Goal: Entertainment & Leisure: Consume media (video, audio)

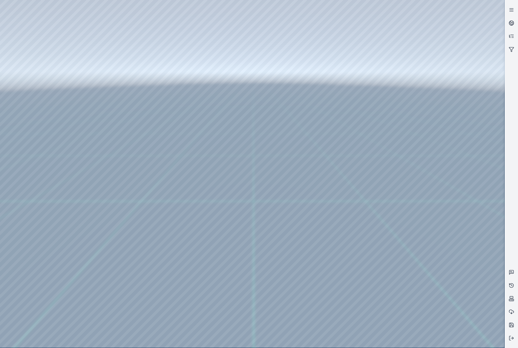
drag, startPoint x: 244, startPoint y: 253, endPoint x: 243, endPoint y: 259, distance: 5.9
drag, startPoint x: 361, startPoint y: 149, endPoint x: 170, endPoint y: 287, distance: 235.4
drag, startPoint x: 220, startPoint y: 244, endPoint x: 282, endPoint y: 241, distance: 61.7
drag, startPoint x: 257, startPoint y: 172, endPoint x: 272, endPoint y: 315, distance: 143.2
drag, startPoint x: 228, startPoint y: 202, endPoint x: 233, endPoint y: 298, distance: 96.1
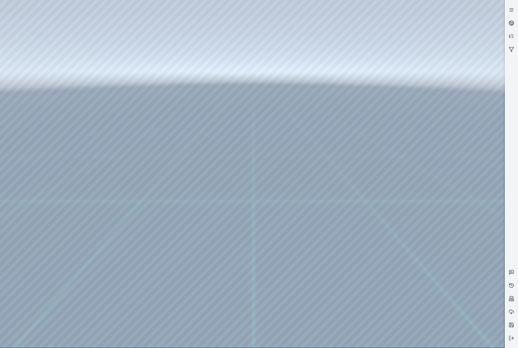
drag, startPoint x: 247, startPoint y: 288, endPoint x: 200, endPoint y: 214, distance: 87.7
drag, startPoint x: 202, startPoint y: 258, endPoint x: 201, endPoint y: 229, distance: 29.1
drag, startPoint x: 224, startPoint y: 224, endPoint x: 238, endPoint y: 191, distance: 36.4
drag, startPoint x: 322, startPoint y: 245, endPoint x: 272, endPoint y: 255, distance: 51.0
drag, startPoint x: 327, startPoint y: 272, endPoint x: 301, endPoint y: 266, distance: 26.1
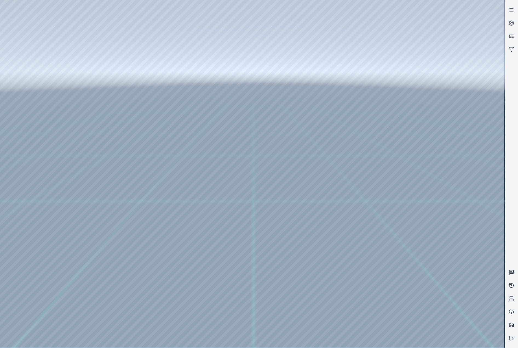
drag, startPoint x: 289, startPoint y: 256, endPoint x: 221, endPoint y: 232, distance: 71.9
drag, startPoint x: 360, startPoint y: 238, endPoint x: 297, endPoint y: 240, distance: 62.8
drag, startPoint x: 265, startPoint y: 213, endPoint x: 281, endPoint y: 222, distance: 17.5
drag, startPoint x: 169, startPoint y: 182, endPoint x: 169, endPoint y: 198, distance: 16.2
drag, startPoint x: 170, startPoint y: 235, endPoint x: 201, endPoint y: 246, distance: 32.4
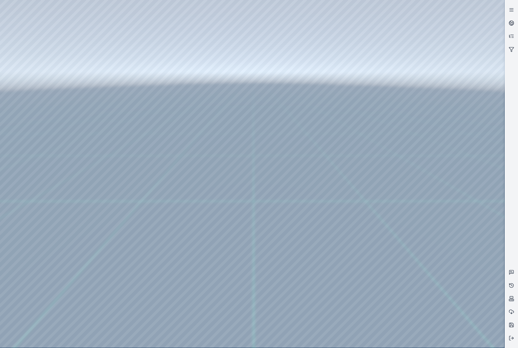
drag, startPoint x: 178, startPoint y: 254, endPoint x: 263, endPoint y: 235, distance: 87.1
drag, startPoint x: 226, startPoint y: 255, endPoint x: 231, endPoint y: 249, distance: 8.4
drag, startPoint x: 204, startPoint y: 226, endPoint x: 180, endPoint y: 192, distance: 41.5
drag, startPoint x: 255, startPoint y: 234, endPoint x: 126, endPoint y: 287, distance: 139.4
drag, startPoint x: 315, startPoint y: 212, endPoint x: 138, endPoint y: 279, distance: 189.1
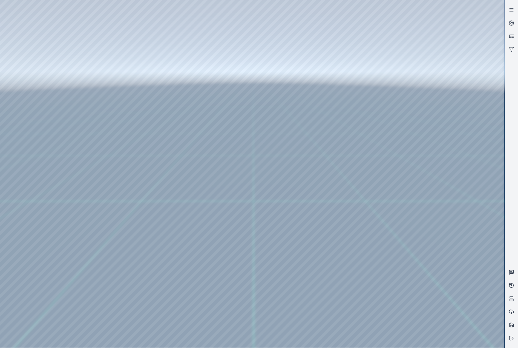
drag, startPoint x: 309, startPoint y: 171, endPoint x: 261, endPoint y: 244, distance: 87.5
drag, startPoint x: 293, startPoint y: 194, endPoint x: 262, endPoint y: 212, distance: 35.5
drag, startPoint x: 306, startPoint y: 189, endPoint x: 179, endPoint y: 224, distance: 132.3
drag, startPoint x: 345, startPoint y: 177, endPoint x: 214, endPoint y: 221, distance: 138.2
drag, startPoint x: 186, startPoint y: 225, endPoint x: 190, endPoint y: 225, distance: 4.4
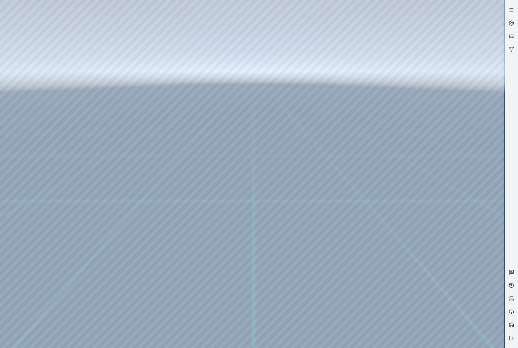
drag, startPoint x: 315, startPoint y: 166, endPoint x: 245, endPoint y: 217, distance: 86.1
click at [428, 129] on div at bounding box center [252, 173] width 505 height 347
click at [435, 102] on div at bounding box center [252, 173] width 505 height 347
drag, startPoint x: 342, startPoint y: 152, endPoint x: 324, endPoint y: 197, distance: 49.2
click at [435, 105] on div at bounding box center [252, 173] width 505 height 347
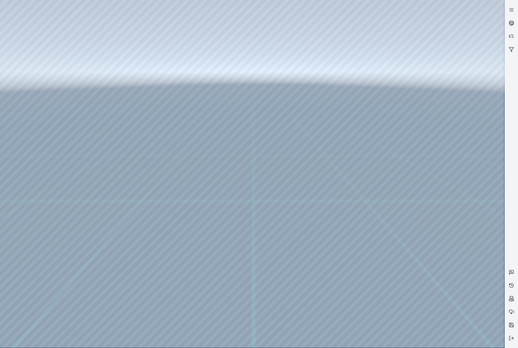
click at [441, 128] on div at bounding box center [252, 173] width 505 height 347
drag, startPoint x: 193, startPoint y: 165, endPoint x: 255, endPoint y: 154, distance: 62.9
drag, startPoint x: 297, startPoint y: 144, endPoint x: 235, endPoint y: 189, distance: 76.8
drag, startPoint x: 330, startPoint y: 180, endPoint x: 180, endPoint y: 209, distance: 152.4
drag, startPoint x: 286, startPoint y: 212, endPoint x: 135, endPoint y: 238, distance: 152.9
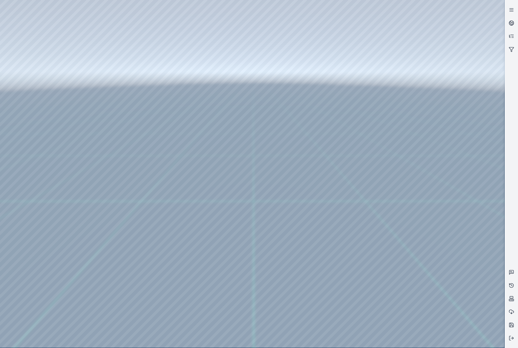
drag, startPoint x: 339, startPoint y: 170, endPoint x: 284, endPoint y: 255, distance: 101.8
drag, startPoint x: 263, startPoint y: 216, endPoint x: 229, endPoint y: 271, distance: 64.5
drag, startPoint x: 219, startPoint y: 238, endPoint x: 256, endPoint y: 230, distance: 37.6
drag, startPoint x: 245, startPoint y: 234, endPoint x: 152, endPoint y: 235, distance: 92.9
drag, startPoint x: 265, startPoint y: 252, endPoint x: 227, endPoint y: 250, distance: 38.1
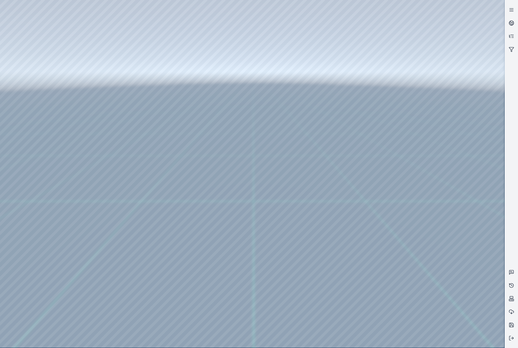
drag, startPoint x: 274, startPoint y: 262, endPoint x: 103, endPoint y: 200, distance: 181.8
drag, startPoint x: 181, startPoint y: 227, endPoint x: 187, endPoint y: 220, distance: 8.9
drag, startPoint x: 199, startPoint y: 276, endPoint x: 199, endPoint y: 267, distance: 9.0
drag, startPoint x: 200, startPoint y: 277, endPoint x: 300, endPoint y: 293, distance: 100.7
drag, startPoint x: 358, startPoint y: 177, endPoint x: 258, endPoint y: 245, distance: 121.0
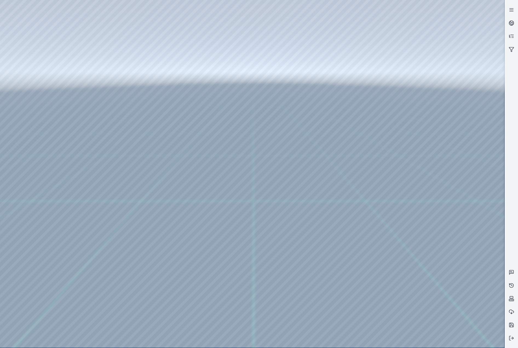
drag, startPoint x: 233, startPoint y: 198, endPoint x: 254, endPoint y: 172, distance: 32.3
drag, startPoint x: 314, startPoint y: 210, endPoint x: 216, endPoint y: 220, distance: 98.6
drag, startPoint x: 186, startPoint y: 164, endPoint x: 121, endPoint y: 143, distance: 68.8
drag, startPoint x: 143, startPoint y: 222, endPoint x: 299, endPoint y: 238, distance: 156.5
drag, startPoint x: 153, startPoint y: 223, endPoint x: 220, endPoint y: 219, distance: 67.0
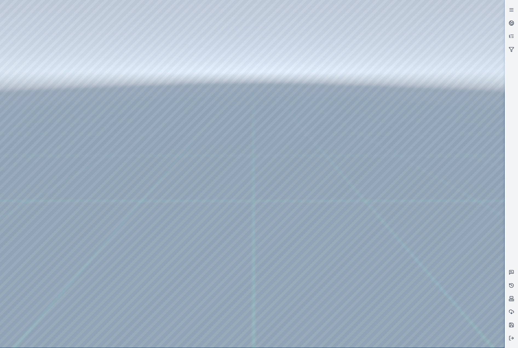
drag, startPoint x: 84, startPoint y: 234, endPoint x: 307, endPoint y: 170, distance: 232.2
drag, startPoint x: 262, startPoint y: 221, endPoint x: 246, endPoint y: 221, distance: 16.2
drag, startPoint x: 279, startPoint y: 226, endPoint x: 261, endPoint y: 224, distance: 18.4
drag, startPoint x: 146, startPoint y: 184, endPoint x: 201, endPoint y: 259, distance: 93.2
drag, startPoint x: 223, startPoint y: 252, endPoint x: 200, endPoint y: 247, distance: 23.4
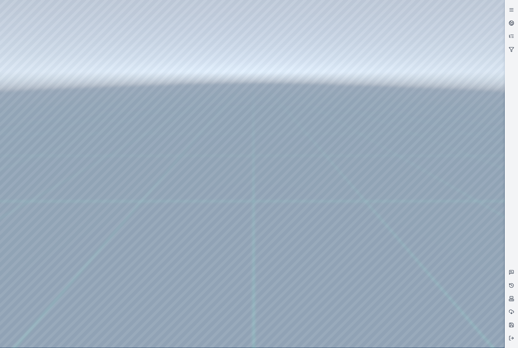
drag, startPoint x: 251, startPoint y: 245, endPoint x: 176, endPoint y: 222, distance: 78.5
drag, startPoint x: 190, startPoint y: 201, endPoint x: 193, endPoint y: 257, distance: 56.0
drag, startPoint x: 153, startPoint y: 164, endPoint x: 159, endPoint y: 229, distance: 64.4
drag, startPoint x: 153, startPoint y: 175, endPoint x: 154, endPoint y: 204, distance: 28.5
drag, startPoint x: 153, startPoint y: 185, endPoint x: 150, endPoint y: 168, distance: 17.2
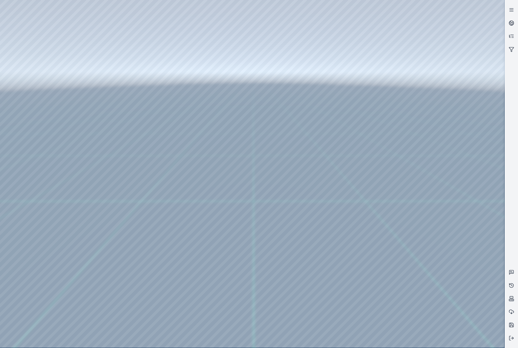
drag, startPoint x: 176, startPoint y: 250, endPoint x: 180, endPoint y: 258, distance: 9.4
drag, startPoint x: 170, startPoint y: 262, endPoint x: 195, endPoint y: 262, distance: 24.4
drag, startPoint x: 76, startPoint y: 205, endPoint x: 338, endPoint y: 227, distance: 263.7
drag, startPoint x: 148, startPoint y: 191, endPoint x: 245, endPoint y: 218, distance: 100.8
drag, startPoint x: 210, startPoint y: 198, endPoint x: 442, endPoint y: 257, distance: 239.6
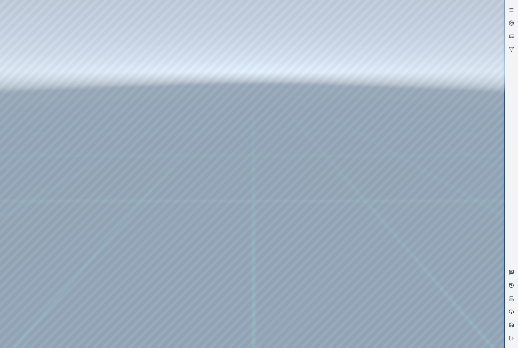
drag, startPoint x: 263, startPoint y: 255, endPoint x: 324, endPoint y: 262, distance: 61.8
drag, startPoint x: 285, startPoint y: 215, endPoint x: 374, endPoint y: 202, distance: 90.0
drag, startPoint x: 246, startPoint y: 250, endPoint x: 271, endPoint y: 230, distance: 32.0
drag, startPoint x: 318, startPoint y: 150, endPoint x: 278, endPoint y: 184, distance: 52.9
drag, startPoint x: 278, startPoint y: 259, endPoint x: 285, endPoint y: 190, distance: 69.2
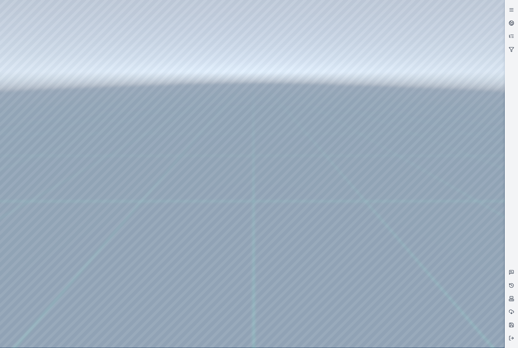
drag, startPoint x: 265, startPoint y: 278, endPoint x: 271, endPoint y: 262, distance: 17.7
drag, startPoint x: 261, startPoint y: 233, endPoint x: 263, endPoint y: 226, distance: 7.0
drag, startPoint x: 326, startPoint y: 157, endPoint x: 302, endPoint y: 176, distance: 30.6
drag, startPoint x: 330, startPoint y: 137, endPoint x: 282, endPoint y: 192, distance: 73.6
drag, startPoint x: 315, startPoint y: 165, endPoint x: 192, endPoint y: 266, distance: 160.0
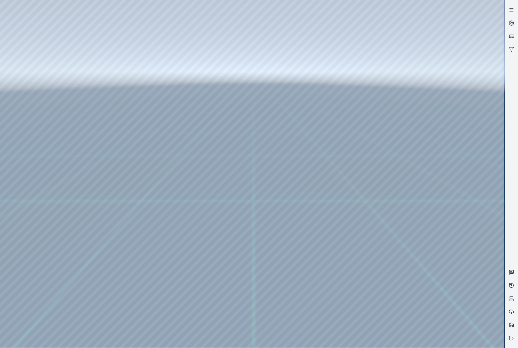
drag, startPoint x: 329, startPoint y: 141, endPoint x: 217, endPoint y: 219, distance: 137.0
drag, startPoint x: 350, startPoint y: 93, endPoint x: 350, endPoint y: 112, distance: 19.2
drag, startPoint x: 300, startPoint y: 201, endPoint x: 242, endPoint y: 212, distance: 58.7
drag, startPoint x: 314, startPoint y: 233, endPoint x: 332, endPoint y: 228, distance: 18.5
drag, startPoint x: 300, startPoint y: 198, endPoint x: 167, endPoint y: 228, distance: 136.7
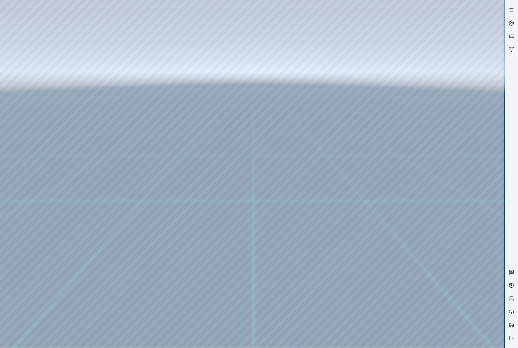
drag, startPoint x: 231, startPoint y: 241, endPoint x: 210, endPoint y: 236, distance: 20.9
drag, startPoint x: 272, startPoint y: 240, endPoint x: 84, endPoint y: 244, distance: 187.5
drag, startPoint x: 201, startPoint y: 248, endPoint x: 176, endPoint y: 250, distance: 25.0
drag, startPoint x: 281, startPoint y: 252, endPoint x: 311, endPoint y: 256, distance: 29.8
drag, startPoint x: 303, startPoint y: 229, endPoint x: 324, endPoint y: 229, distance: 21.4
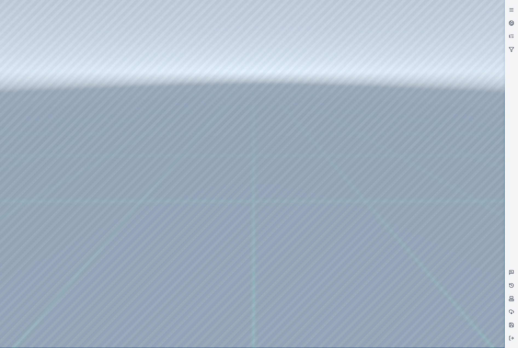
drag, startPoint x: 267, startPoint y: 158, endPoint x: 193, endPoint y: 190, distance: 80.7
drag, startPoint x: 350, startPoint y: 170, endPoint x: 238, endPoint y: 182, distance: 113.1
drag, startPoint x: 336, startPoint y: 161, endPoint x: 302, endPoint y: 172, distance: 35.7
drag, startPoint x: 341, startPoint y: 175, endPoint x: 249, endPoint y: 188, distance: 92.2
drag, startPoint x: 290, startPoint y: 138, endPoint x: 237, endPoint y: 235, distance: 111.1
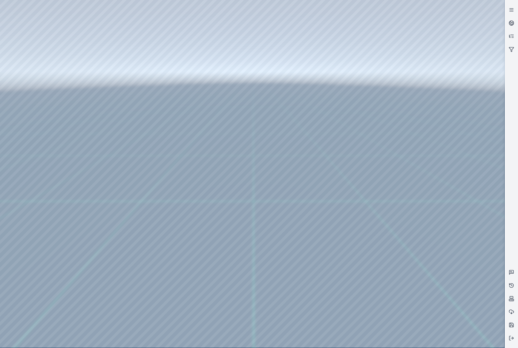
drag, startPoint x: 226, startPoint y: 119, endPoint x: 234, endPoint y: 253, distance: 134.8
drag, startPoint x: 257, startPoint y: 183, endPoint x: 213, endPoint y: 180, distance: 43.9
drag, startPoint x: 316, startPoint y: 239, endPoint x: 294, endPoint y: 241, distance: 21.7
drag, startPoint x: 333, startPoint y: 239, endPoint x: 138, endPoint y: 201, distance: 198.4
drag, startPoint x: 211, startPoint y: 223, endPoint x: 242, endPoint y: 206, distance: 34.8
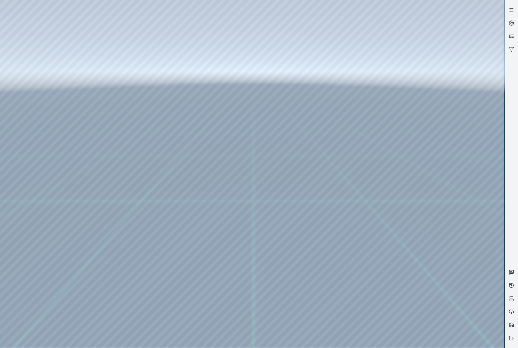
drag, startPoint x: 238, startPoint y: 204, endPoint x: 204, endPoint y: 227, distance: 40.6
click at [514, 340] on icon at bounding box center [511, 337] width 5 height 5
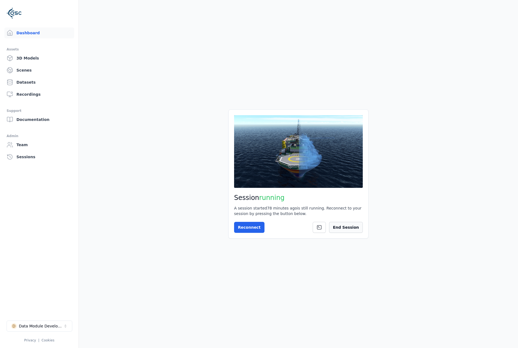
click at [344, 225] on button "End Session" at bounding box center [346, 227] width 34 height 11
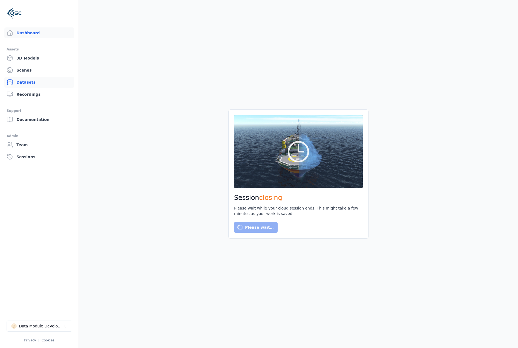
click at [44, 81] on link "Datasets" at bounding box center [39, 82] width 70 height 11
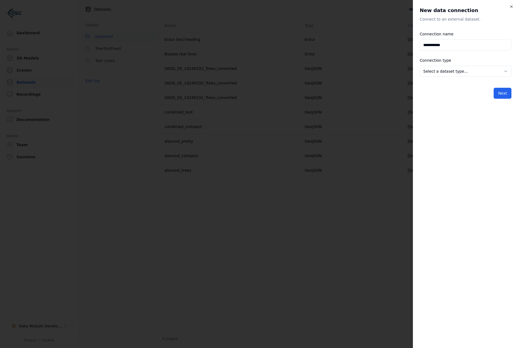
type input "**********"
click at [462, 75] on body "**********" at bounding box center [259, 174] width 518 height 348
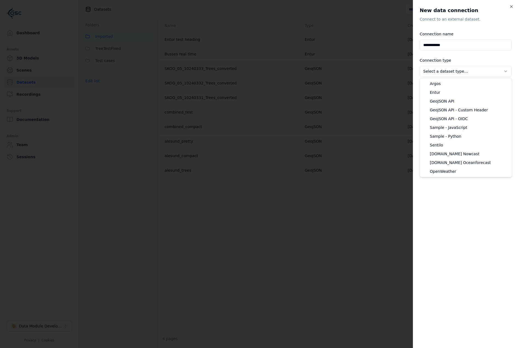
select select "**********"
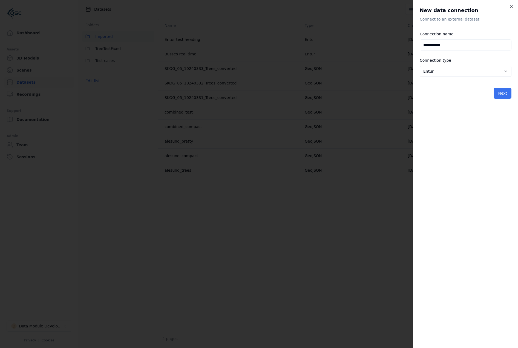
click at [498, 94] on button "Next" at bounding box center [503, 93] width 18 height 11
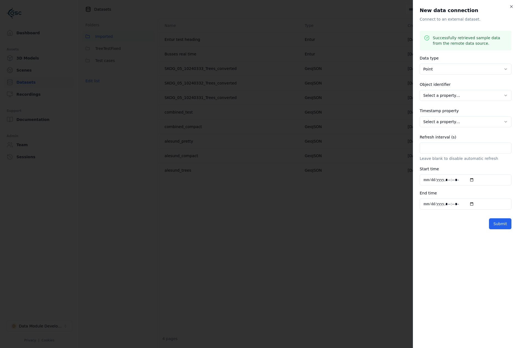
click at [436, 100] on body "**********" at bounding box center [259, 174] width 518 height 348
select select "******"
click at [446, 118] on body "**********" at bounding box center [259, 174] width 518 height 348
select select "**********"
click at [462, 152] on input "Refresh interval (s)" at bounding box center [466, 147] width 92 height 11
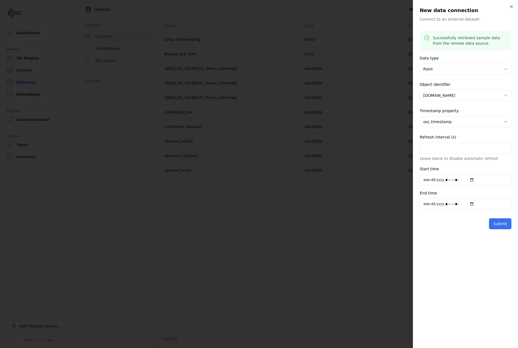
type input "***"
click at [498, 222] on button "Submit" at bounding box center [500, 223] width 22 height 11
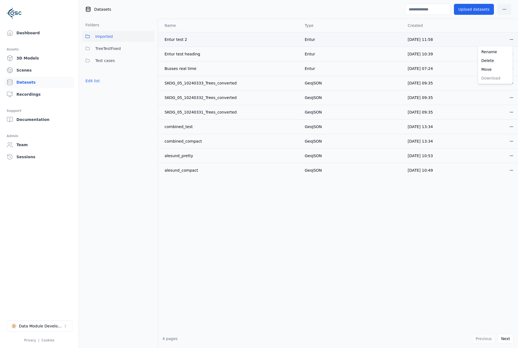
click at [507, 37] on html "Support Dashboard Assets 3D Models Scenes Datasets Recordings Support Documenta…" at bounding box center [259, 174] width 518 height 348
click at [497, 61] on div "Delete" at bounding box center [495, 60] width 32 height 9
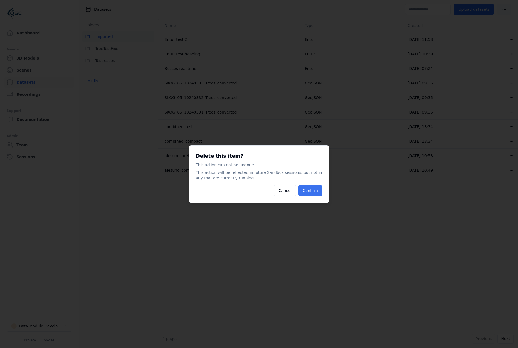
click at [316, 190] on button "Confirm" at bounding box center [311, 190] width 24 height 11
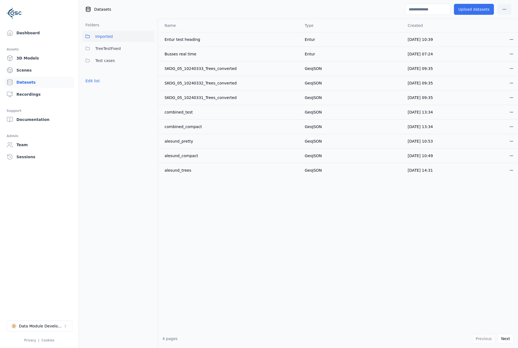
click at [490, 7] on button "Upload datasets" at bounding box center [474, 9] width 40 height 11
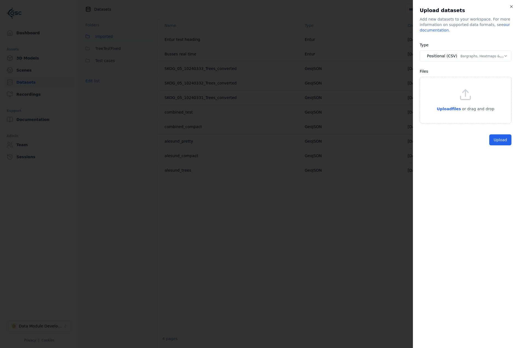
click at [515, 6] on div "**********" at bounding box center [465, 174] width 105 height 348
click at [514, 5] on div "**********" at bounding box center [465, 174] width 105 height 348
click at [512, 6] on icon "button" at bounding box center [512, 6] width 4 height 4
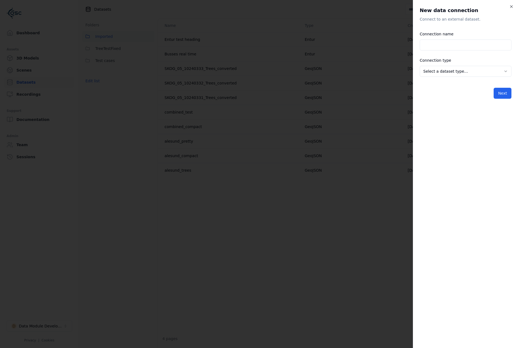
click at [443, 42] on input "Connection name" at bounding box center [466, 44] width 92 height 11
type input "**********"
click at [463, 75] on body "**********" at bounding box center [259, 174] width 518 height 348
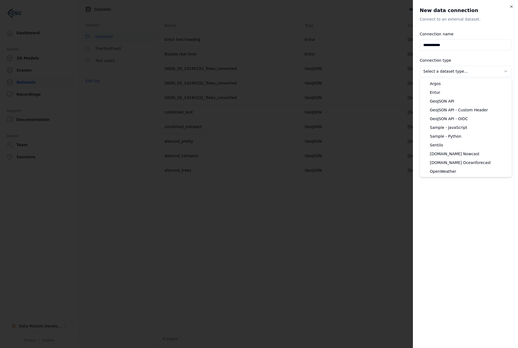
select select "**********"
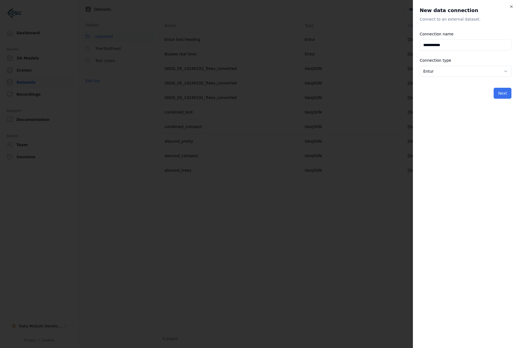
click at [500, 88] on button "Next" at bounding box center [503, 93] width 18 height 11
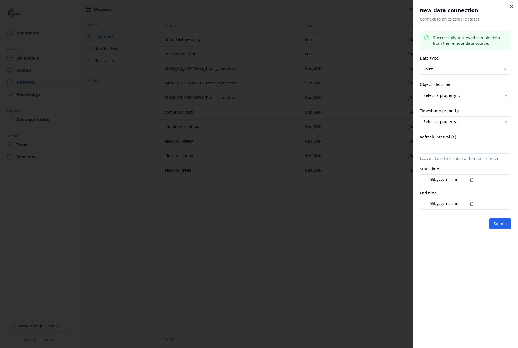
click at [437, 96] on body "**********" at bounding box center [259, 174] width 518 height 348
select select "******"
click at [449, 123] on body "**********" at bounding box center [259, 174] width 518 height 348
select select "**********"
click at [441, 151] on input "Refresh interval (s)" at bounding box center [466, 147] width 92 height 11
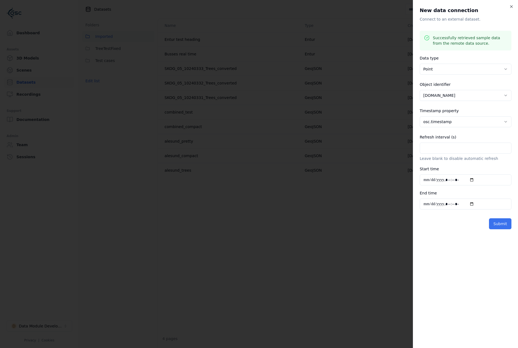
type input "**"
click at [499, 222] on button "Submit" at bounding box center [500, 223] width 22 height 11
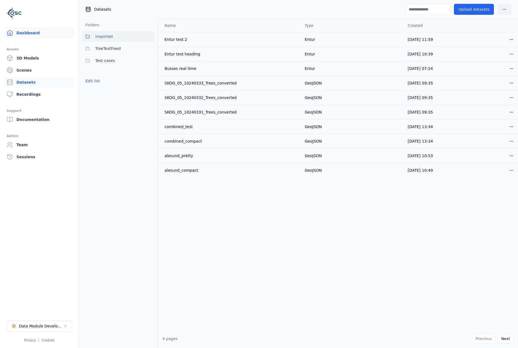
click at [30, 32] on link "Dashboard" at bounding box center [39, 32] width 70 height 11
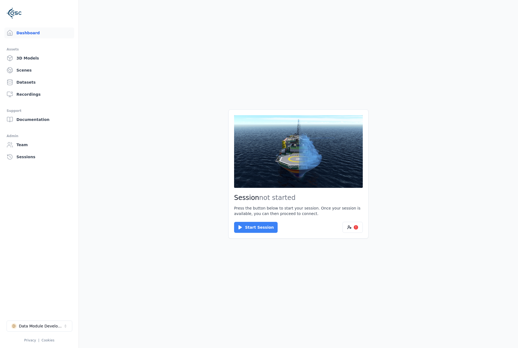
click at [253, 232] on button "Start Session" at bounding box center [256, 227] width 44 height 11
click at [248, 222] on button "Connect" at bounding box center [246, 227] width 25 height 11
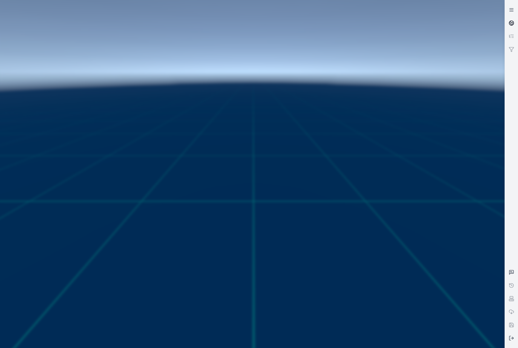
click at [513, 23] on icon at bounding box center [511, 22] width 5 height 5
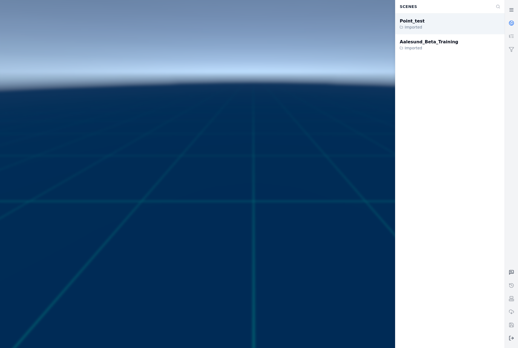
click at [471, 25] on div "Point_test Imported" at bounding box center [450, 23] width 109 height 21
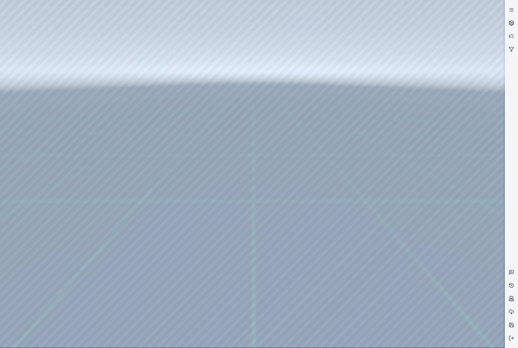
drag, startPoint x: 250, startPoint y: 260, endPoint x: 256, endPoint y: 269, distance: 10.9
drag, startPoint x: 266, startPoint y: 220, endPoint x: 246, endPoint y: 245, distance: 31.8
drag, startPoint x: 262, startPoint y: 241, endPoint x: 310, endPoint y: 238, distance: 48.0
click at [29, 73] on div at bounding box center [252, 173] width 505 height 347
click at [40, 105] on div at bounding box center [252, 173] width 505 height 347
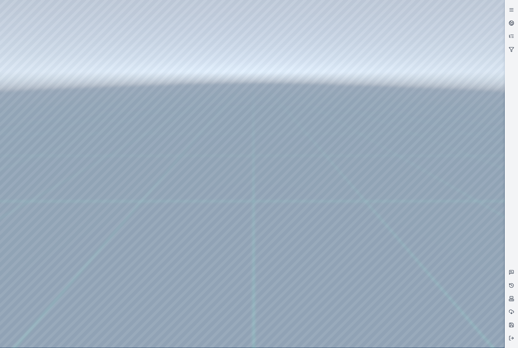
click at [154, 213] on div at bounding box center [252, 173] width 505 height 347
click at [157, 115] on div at bounding box center [252, 173] width 505 height 347
click at [142, 302] on div at bounding box center [252, 173] width 505 height 347
click at [130, 308] on div at bounding box center [252, 173] width 505 height 347
click at [228, 120] on div at bounding box center [252, 173] width 505 height 347
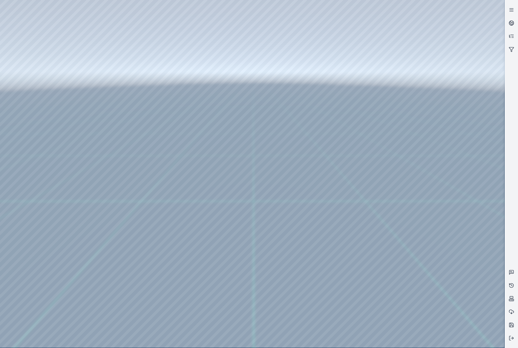
click at [229, 139] on div at bounding box center [252, 173] width 505 height 347
click at [284, 87] on div at bounding box center [252, 173] width 505 height 347
click at [36, 140] on div at bounding box center [252, 173] width 505 height 347
click at [39, 109] on div at bounding box center [252, 173] width 505 height 347
click at [157, 24] on div at bounding box center [252, 173] width 505 height 347
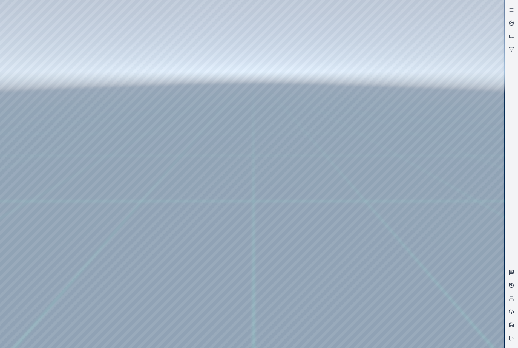
click at [124, 80] on div at bounding box center [252, 173] width 505 height 347
click at [376, 342] on div at bounding box center [252, 173] width 505 height 347
click at [222, 274] on div at bounding box center [252, 173] width 505 height 347
click at [219, 275] on div at bounding box center [252, 173] width 505 height 347
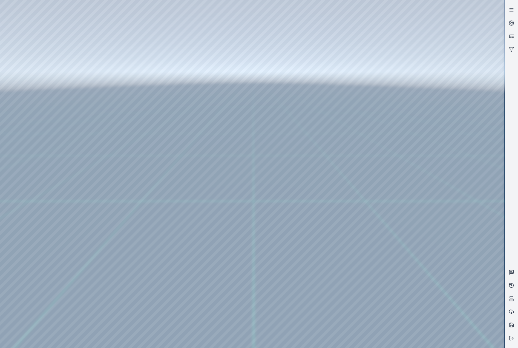
click at [221, 276] on div at bounding box center [252, 173] width 505 height 347
click at [384, 293] on div at bounding box center [252, 173] width 505 height 347
click at [22, 278] on div at bounding box center [252, 173] width 505 height 347
drag, startPoint x: 324, startPoint y: 165, endPoint x: 312, endPoint y: 161, distance: 12.3
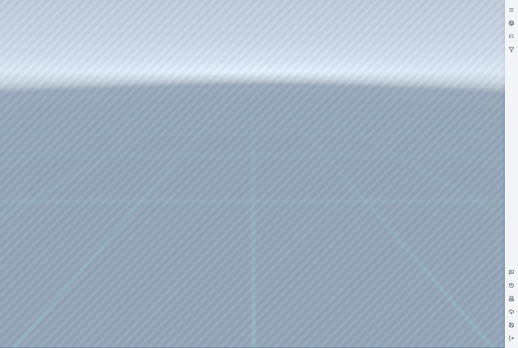
click at [117, 65] on div at bounding box center [252, 173] width 505 height 347
click at [110, 74] on div at bounding box center [252, 173] width 505 height 347
click at [113, 84] on div at bounding box center [252, 173] width 505 height 347
click at [467, 113] on div at bounding box center [252, 173] width 505 height 347
click at [462, 159] on div at bounding box center [252, 173] width 505 height 347
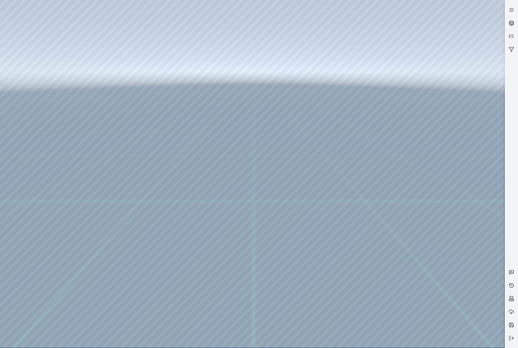
click at [460, 180] on div at bounding box center [252, 173] width 505 height 347
click at [469, 209] on div at bounding box center [252, 173] width 505 height 347
drag, startPoint x: 305, startPoint y: 204, endPoint x: 283, endPoint y: 210, distance: 23.5
drag, startPoint x: 255, startPoint y: 213, endPoint x: 294, endPoint y: 209, distance: 38.8
drag, startPoint x: 280, startPoint y: 175, endPoint x: 229, endPoint y: 177, distance: 50.7
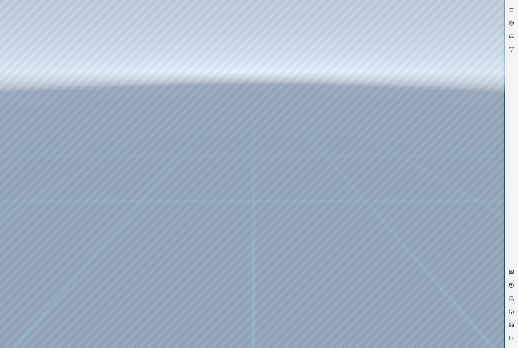
drag, startPoint x: 219, startPoint y: 130, endPoint x: 370, endPoint y: 200, distance: 166.5
drag, startPoint x: 238, startPoint y: 142, endPoint x: 267, endPoint y: 192, distance: 57.7
drag, startPoint x: 263, startPoint y: 200, endPoint x: 275, endPoint y: 201, distance: 12.3
drag, startPoint x: 231, startPoint y: 183, endPoint x: 254, endPoint y: 185, distance: 22.8
drag, startPoint x: 209, startPoint y: 172, endPoint x: 377, endPoint y: 169, distance: 168.5
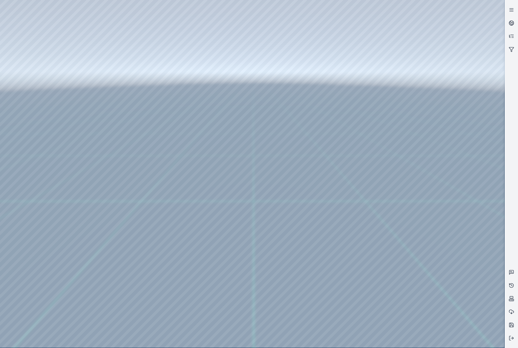
drag, startPoint x: 310, startPoint y: 186, endPoint x: 314, endPoint y: 182, distance: 5.2
click at [453, 221] on div at bounding box center [252, 173] width 505 height 347
click at [456, 195] on div at bounding box center [252, 173] width 505 height 347
drag, startPoint x: 338, startPoint y: 159, endPoint x: 267, endPoint y: 159, distance: 71.0
drag, startPoint x: 300, startPoint y: 184, endPoint x: 285, endPoint y: 164, distance: 24.1
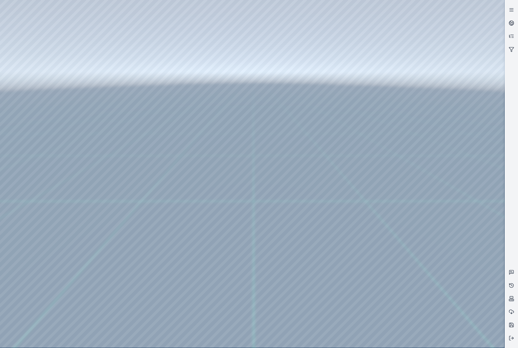
drag, startPoint x: 254, startPoint y: 214, endPoint x: 338, endPoint y: 213, distance: 84.4
drag, startPoint x: 287, startPoint y: 215, endPoint x: 333, endPoint y: 212, distance: 46.4
drag, startPoint x: 329, startPoint y: 212, endPoint x: 304, endPoint y: 213, distance: 25.0
drag, startPoint x: 338, startPoint y: 158, endPoint x: 238, endPoint y: 206, distance: 111.5
drag, startPoint x: 313, startPoint y: 180, endPoint x: 212, endPoint y: 205, distance: 104.2
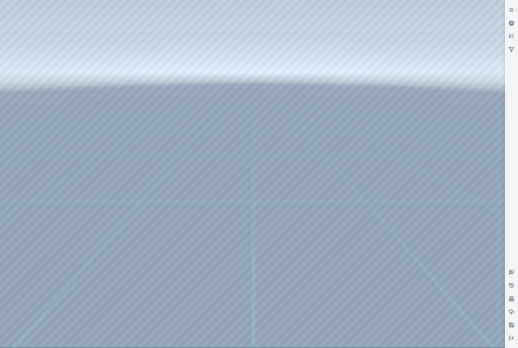
drag, startPoint x: 370, startPoint y: 143, endPoint x: 314, endPoint y: 212, distance: 88.8
click at [32, 76] on div at bounding box center [252, 173] width 505 height 347
click at [33, 104] on div at bounding box center [252, 173] width 505 height 347
click at [142, 148] on div at bounding box center [252, 173] width 505 height 347
click at [134, 159] on div at bounding box center [252, 173] width 505 height 347
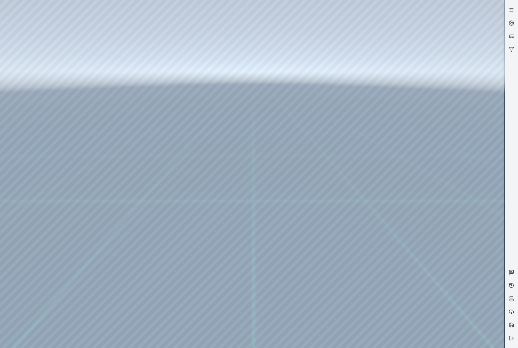
click at [230, 116] on div at bounding box center [252, 173] width 505 height 347
click at [237, 133] on div at bounding box center [252, 173] width 505 height 347
click at [284, 84] on div at bounding box center [252, 173] width 505 height 347
drag, startPoint x: 350, startPoint y: 178, endPoint x: 214, endPoint y: 176, distance: 135.6
drag, startPoint x: 255, startPoint y: 193, endPoint x: 288, endPoint y: 201, distance: 33.3
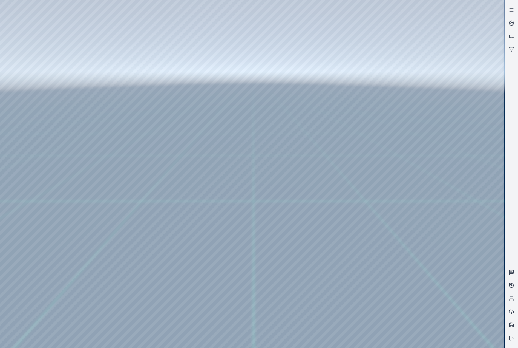
drag, startPoint x: 208, startPoint y: 174, endPoint x: 370, endPoint y: 245, distance: 177.3
drag, startPoint x: 257, startPoint y: 153, endPoint x: 337, endPoint y: 241, distance: 118.7
drag, startPoint x: 244, startPoint y: 173, endPoint x: 259, endPoint y: 217, distance: 46.7
drag, startPoint x: 289, startPoint y: 232, endPoint x: 403, endPoint y: 239, distance: 114.7
drag, startPoint x: 267, startPoint y: 174, endPoint x: 300, endPoint y: 143, distance: 44.6
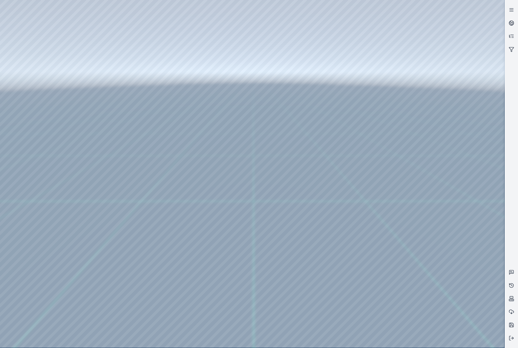
drag, startPoint x: 326, startPoint y: 163, endPoint x: 309, endPoint y: 165, distance: 17.6
click at [159, 148] on div at bounding box center [252, 173] width 505 height 347
click at [157, 150] on div at bounding box center [252, 173] width 505 height 347
click at [384, 292] on div at bounding box center [252, 173] width 505 height 347
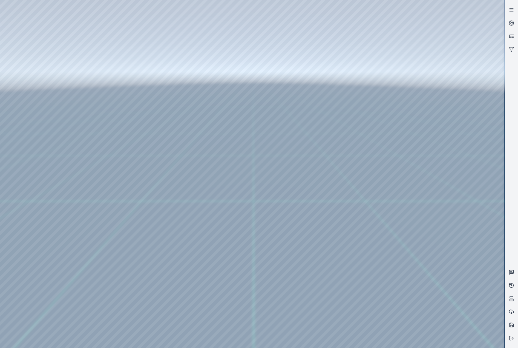
click at [383, 291] on div at bounding box center [252, 173] width 505 height 347
click at [139, 151] on div at bounding box center [252, 173] width 505 height 347
click at [135, 160] on div at bounding box center [252, 173] width 505 height 347
click at [226, 121] on div at bounding box center [252, 173] width 505 height 347
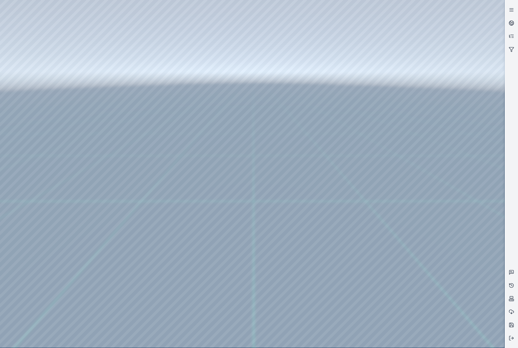
click at [232, 138] on div at bounding box center [252, 173] width 505 height 347
click at [284, 87] on div at bounding box center [252, 173] width 505 height 347
click at [34, 142] on div at bounding box center [252, 173] width 505 height 347
click at [40, 113] on div at bounding box center [252, 173] width 505 height 347
click at [162, 23] on div at bounding box center [252, 173] width 505 height 347
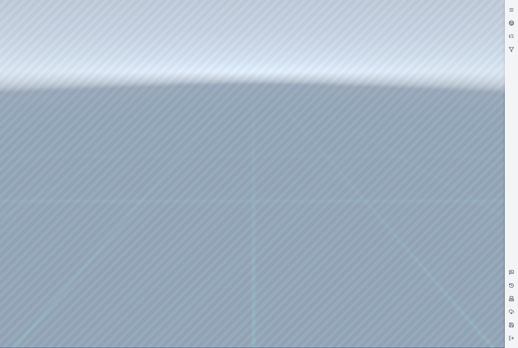
click at [140, 76] on div at bounding box center [252, 173] width 505 height 347
click at [424, 163] on div at bounding box center [252, 173] width 505 height 347
click at [422, 206] on div at bounding box center [252, 173] width 505 height 347
click at [105, 88] on div at bounding box center [252, 173] width 505 height 347
click at [444, 158] on div at bounding box center [252, 173] width 505 height 347
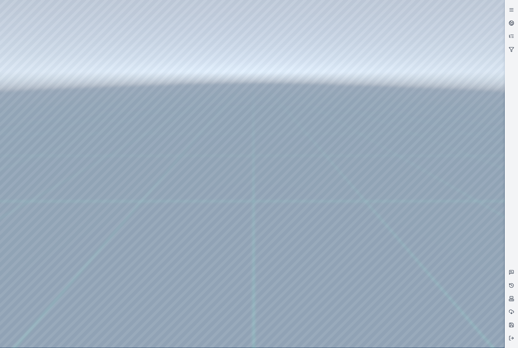
click at [452, 220] on div at bounding box center [252, 173] width 505 height 347
click at [441, 199] on div at bounding box center [252, 173] width 505 height 347
drag, startPoint x: 373, startPoint y: 131, endPoint x: 278, endPoint y: 148, distance: 97.1
drag, startPoint x: 222, startPoint y: 86, endPoint x: 367, endPoint y: 199, distance: 183.6
drag, startPoint x: 222, startPoint y: 64, endPoint x: 318, endPoint y: 202, distance: 168.6
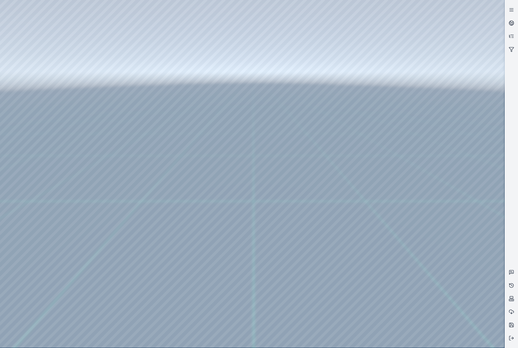
drag, startPoint x: 260, startPoint y: 133, endPoint x: 272, endPoint y: 146, distance: 18.1
drag, startPoint x: 276, startPoint y: 179, endPoint x: 321, endPoint y: 158, distance: 49.5
drag, startPoint x: 282, startPoint y: 184, endPoint x: 293, endPoint y: 182, distance: 11.4
drag, startPoint x: 282, startPoint y: 177, endPoint x: 327, endPoint y: 174, distance: 44.7
click at [441, 152] on div at bounding box center [252, 173] width 505 height 347
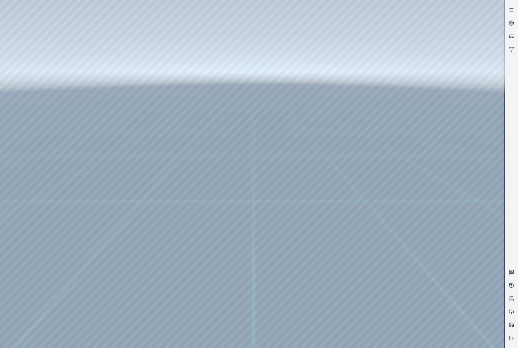
click at [456, 131] on div at bounding box center [252, 173] width 505 height 347
drag, startPoint x: 268, startPoint y: 192, endPoint x: 312, endPoint y: 162, distance: 53.5
drag, startPoint x: 331, startPoint y: 155, endPoint x: 253, endPoint y: 172, distance: 79.7
drag, startPoint x: 354, startPoint y: 151, endPoint x: 261, endPoint y: 199, distance: 105.4
drag, startPoint x: 310, startPoint y: 197, endPoint x: 325, endPoint y: 190, distance: 17.3
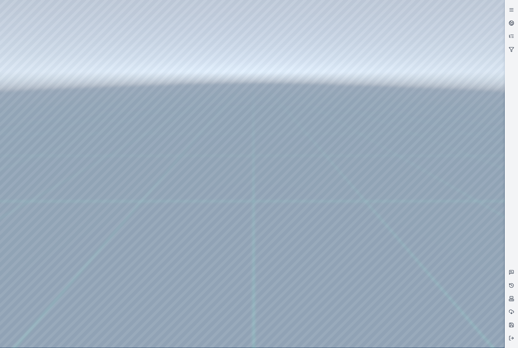
drag, startPoint x: 350, startPoint y: 139, endPoint x: 229, endPoint y: 168, distance: 125.2
drag, startPoint x: 379, startPoint y: 135, endPoint x: 306, endPoint y: 188, distance: 90.5
drag, startPoint x: 346, startPoint y: 142, endPoint x: 264, endPoint y: 187, distance: 93.1
drag, startPoint x: 300, startPoint y: 115, endPoint x: 325, endPoint y: 198, distance: 86.1
drag, startPoint x: 311, startPoint y: 212, endPoint x: 316, endPoint y: 219, distance: 8.8
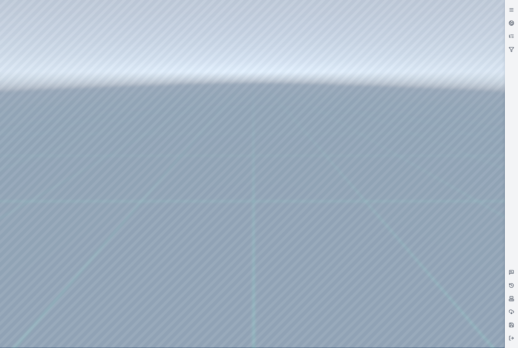
drag, startPoint x: 323, startPoint y: 208, endPoint x: 278, endPoint y: 178, distance: 54.3
drag, startPoint x: 321, startPoint y: 194, endPoint x: 330, endPoint y: 192, distance: 9.0
drag, startPoint x: 353, startPoint y: 193, endPoint x: 331, endPoint y: 151, distance: 47.8
drag, startPoint x: 358, startPoint y: 132, endPoint x: 303, endPoint y: 236, distance: 117.2
drag, startPoint x: 325, startPoint y: 168, endPoint x: 293, endPoint y: 229, distance: 68.1
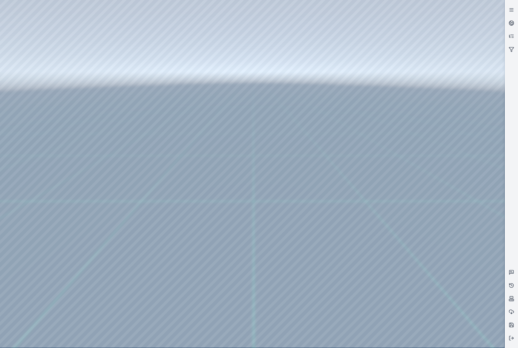
drag, startPoint x: 343, startPoint y: 150, endPoint x: 302, endPoint y: 225, distance: 85.4
drag, startPoint x: 316, startPoint y: 142, endPoint x: 301, endPoint y: 208, distance: 67.3
drag, startPoint x: 308, startPoint y: 129, endPoint x: 293, endPoint y: 245, distance: 117.2
drag, startPoint x: 293, startPoint y: 157, endPoint x: 297, endPoint y: 223, distance: 66.7
drag, startPoint x: 299, startPoint y: 133, endPoint x: 270, endPoint y: 215, distance: 87.6
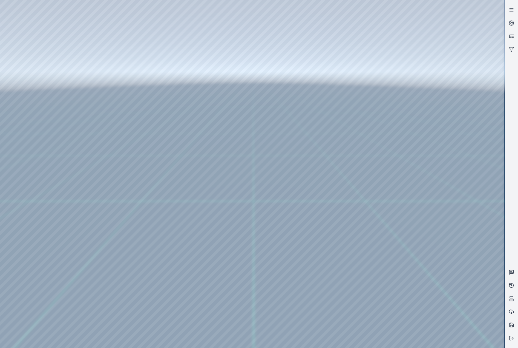
drag, startPoint x: 301, startPoint y: 215, endPoint x: 272, endPoint y: 209, distance: 30.0
click at [295, 195] on div at bounding box center [252, 173] width 505 height 347
drag, startPoint x: 446, startPoint y: 324, endPoint x: 158, endPoint y: 317, distance: 288.0
click at [152, 322] on div at bounding box center [252, 173] width 505 height 347
click at [12, 276] on div at bounding box center [252, 173] width 505 height 347
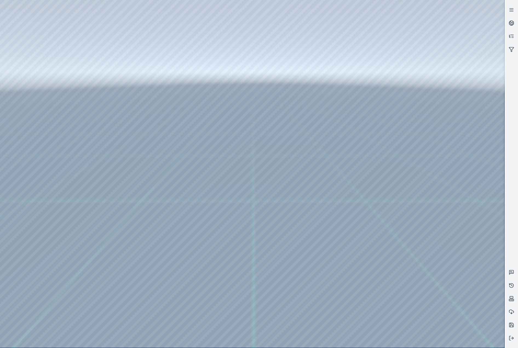
click at [464, 293] on div at bounding box center [252, 173] width 505 height 347
drag, startPoint x: 291, startPoint y: 215, endPoint x: 257, endPoint y: 213, distance: 34.0
drag, startPoint x: 340, startPoint y: 220, endPoint x: 298, endPoint y: 202, distance: 45.0
drag, startPoint x: 406, startPoint y: 319, endPoint x: 304, endPoint y: 309, distance: 102.1
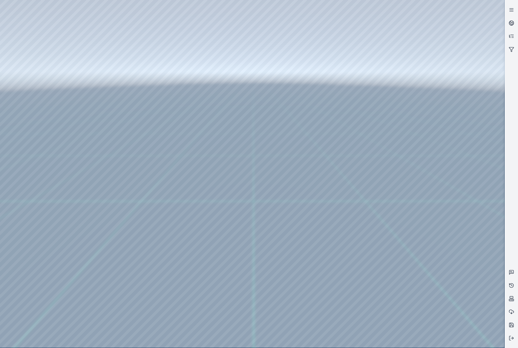
drag, startPoint x: 397, startPoint y: 316, endPoint x: 207, endPoint y: 308, distance: 190.6
click at [207, 308] on div at bounding box center [252, 173] width 505 height 347
drag, startPoint x: 406, startPoint y: 325, endPoint x: 162, endPoint y: 317, distance: 243.5
click at [162, 317] on div at bounding box center [252, 173] width 505 height 347
drag, startPoint x: 441, startPoint y: 314, endPoint x: 246, endPoint y: 315, distance: 194.5
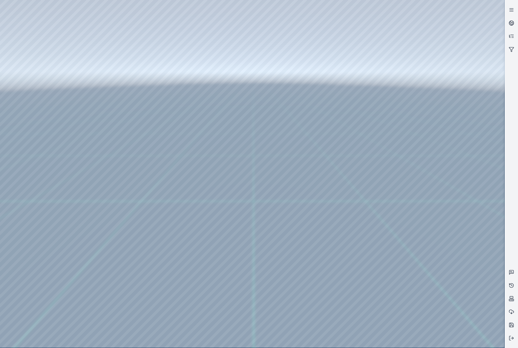
click at [238, 316] on div at bounding box center [252, 173] width 505 height 347
click at [341, 316] on div at bounding box center [252, 173] width 505 height 347
click at [342, 292] on div at bounding box center [252, 173] width 505 height 347
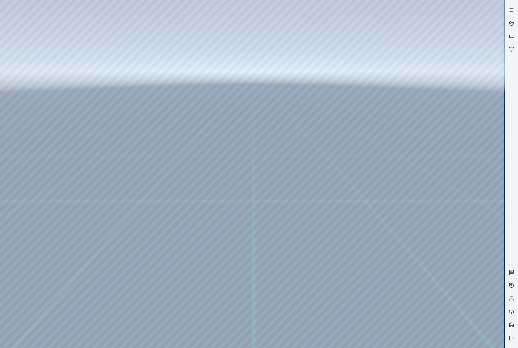
click at [420, 293] on div at bounding box center [252, 173] width 505 height 347
click at [21, 275] on div at bounding box center [252, 173] width 505 height 347
click at [379, 259] on div at bounding box center [252, 173] width 505 height 347
drag, startPoint x: 308, startPoint y: 253, endPoint x: 342, endPoint y: 259, distance: 34.0
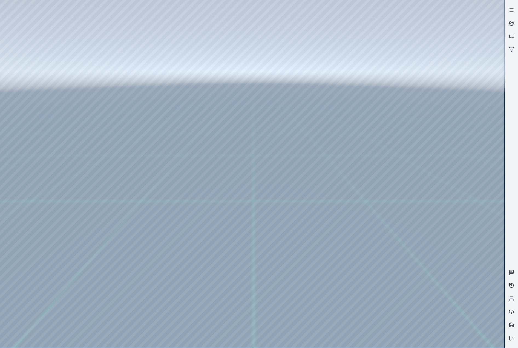
drag, startPoint x: 318, startPoint y: 262, endPoint x: 394, endPoint y: 254, distance: 77.1
click at [377, 336] on div at bounding box center [252, 173] width 505 height 347
drag, startPoint x: 189, startPoint y: 315, endPoint x: 348, endPoint y: 315, distance: 159.2
click at [348, 315] on div at bounding box center [252, 173] width 505 height 347
click at [214, 289] on div at bounding box center [252, 173] width 505 height 347
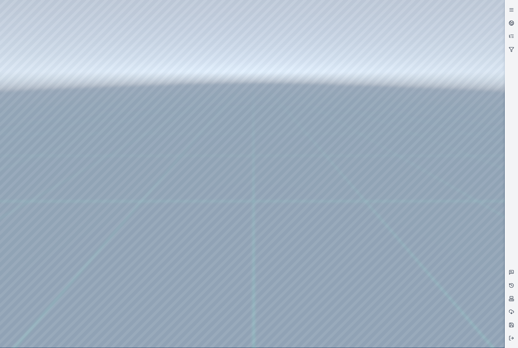
click at [214, 289] on div at bounding box center [252, 173] width 505 height 347
click at [22, 280] on div at bounding box center [252, 173] width 505 height 347
click at [378, 258] on div at bounding box center [252, 173] width 505 height 347
drag, startPoint x: 339, startPoint y: 249, endPoint x: 298, endPoint y: 252, distance: 40.7
drag, startPoint x: 335, startPoint y: 259, endPoint x: 241, endPoint y: 265, distance: 94.2
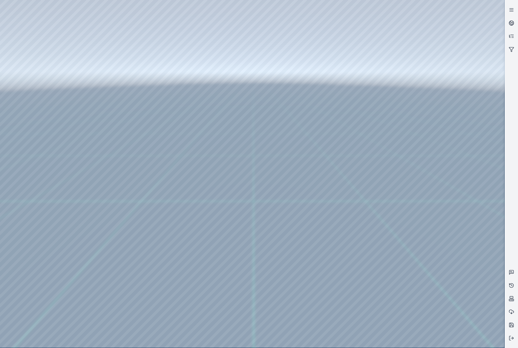
drag, startPoint x: 301, startPoint y: 240, endPoint x: 403, endPoint y: 241, distance: 102.7
drag, startPoint x: 276, startPoint y: 236, endPoint x: 258, endPoint y: 234, distance: 17.9
drag, startPoint x: 281, startPoint y: 246, endPoint x: 304, endPoint y: 245, distance: 23.3
drag, startPoint x: 301, startPoint y: 266, endPoint x: 299, endPoint y: 262, distance: 4.2
drag, startPoint x: 356, startPoint y: 212, endPoint x: 196, endPoint y: 222, distance: 160.6
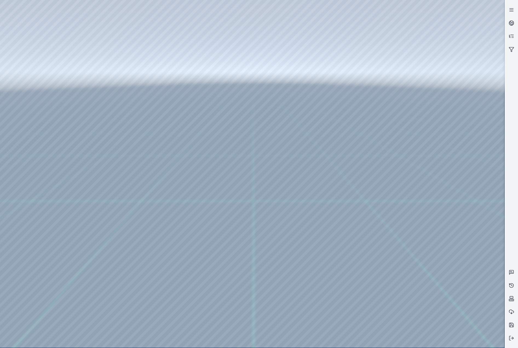
drag, startPoint x: 359, startPoint y: 196, endPoint x: 251, endPoint y: 246, distance: 119.5
drag, startPoint x: 326, startPoint y: 206, endPoint x: 232, endPoint y: 249, distance: 103.3
drag, startPoint x: 286, startPoint y: 251, endPoint x: 219, endPoint y: 247, distance: 66.7
drag, startPoint x: 244, startPoint y: 245, endPoint x: 280, endPoint y: 241, distance: 35.6
drag, startPoint x: 212, startPoint y: 249, endPoint x: 314, endPoint y: 242, distance: 103.0
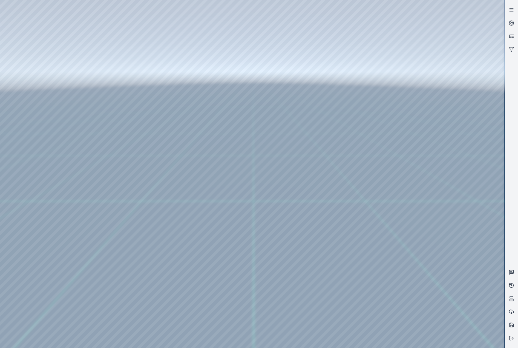
drag, startPoint x: 292, startPoint y: 266, endPoint x: 272, endPoint y: 267, distance: 19.7
drag, startPoint x: 367, startPoint y: 186, endPoint x: 262, endPoint y: 256, distance: 126.5
drag, startPoint x: 344, startPoint y: 162, endPoint x: 264, endPoint y: 224, distance: 100.6
drag, startPoint x: 244, startPoint y: 258, endPoint x: 247, endPoint y: 257, distance: 3.5
click at [68, 27] on div at bounding box center [252, 173] width 505 height 347
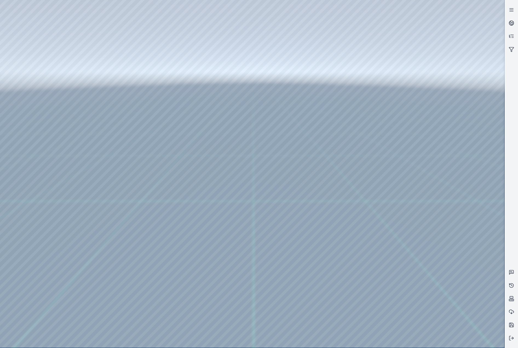
drag, startPoint x: 178, startPoint y: 272, endPoint x: 242, endPoint y: 216, distance: 85.2
drag, startPoint x: 273, startPoint y: 258, endPoint x: 286, endPoint y: 259, distance: 12.6
drag, startPoint x: 310, startPoint y: 182, endPoint x: 243, endPoint y: 215, distance: 74.1
drag, startPoint x: 286, startPoint y: 224, endPoint x: 259, endPoint y: 224, distance: 26.9
drag, startPoint x: 273, startPoint y: 235, endPoint x: 284, endPoint y: 235, distance: 11.5
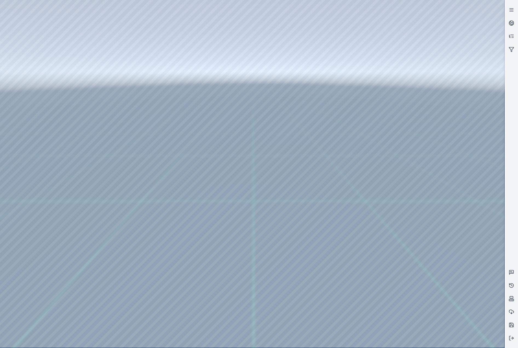
drag, startPoint x: 235, startPoint y: 227, endPoint x: 264, endPoint y: 226, distance: 28.8
drag, startPoint x: 190, startPoint y: 209, endPoint x: 224, endPoint y: 257, distance: 59.2
drag, startPoint x: 238, startPoint y: 256, endPoint x: 248, endPoint y: 252, distance: 11.4
drag, startPoint x: 273, startPoint y: 224, endPoint x: 223, endPoint y: 259, distance: 61.1
drag, startPoint x: 275, startPoint y: 236, endPoint x: 233, endPoint y: 259, distance: 48.4
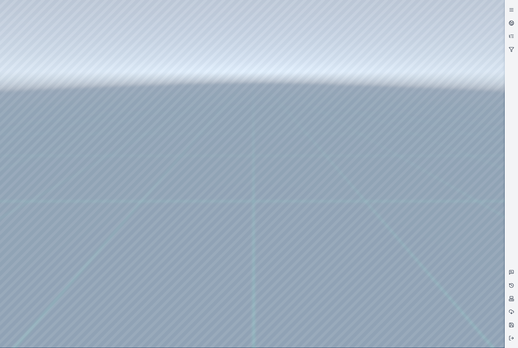
drag, startPoint x: 329, startPoint y: 231, endPoint x: 233, endPoint y: 278, distance: 107.2
drag, startPoint x: 287, startPoint y: 245, endPoint x: 172, endPoint y: 285, distance: 121.6
drag, startPoint x: 298, startPoint y: 237, endPoint x: 250, endPoint y: 261, distance: 53.1
drag, startPoint x: 275, startPoint y: 173, endPoint x: 270, endPoint y: 290, distance: 116.9
drag, startPoint x: 278, startPoint y: 297, endPoint x: 238, endPoint y: 289, distance: 40.6
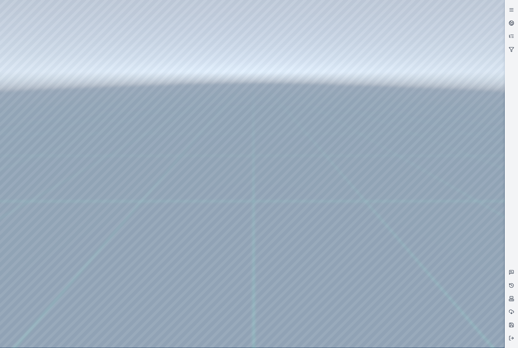
drag, startPoint x: 350, startPoint y: 249, endPoint x: 180, endPoint y: 274, distance: 172.0
drag, startPoint x: 220, startPoint y: 212, endPoint x: 182, endPoint y: 241, distance: 47.9
drag, startPoint x: 290, startPoint y: 192, endPoint x: 238, endPoint y: 233, distance: 66.5
drag, startPoint x: 261, startPoint y: 217, endPoint x: 188, endPoint y: 262, distance: 86.3
drag, startPoint x: 261, startPoint y: 232, endPoint x: 152, endPoint y: 281, distance: 119.9
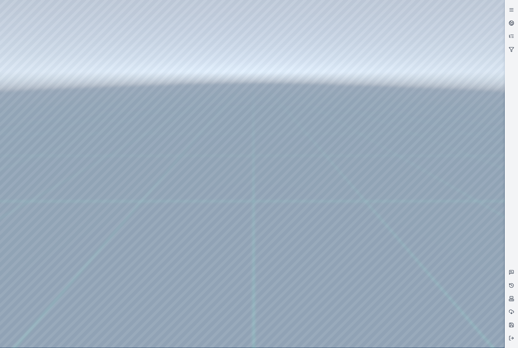
drag, startPoint x: 349, startPoint y: 212, endPoint x: 266, endPoint y: 257, distance: 94.8
drag, startPoint x: 295, startPoint y: 233, endPoint x: 252, endPoint y: 263, distance: 52.7
drag, startPoint x: 238, startPoint y: 261, endPoint x: 246, endPoint y: 259, distance: 8.1
drag, startPoint x: 177, startPoint y: 265, endPoint x: 263, endPoint y: 305, distance: 94.6
drag, startPoint x: 219, startPoint y: 254, endPoint x: 242, endPoint y: 318, distance: 67.6
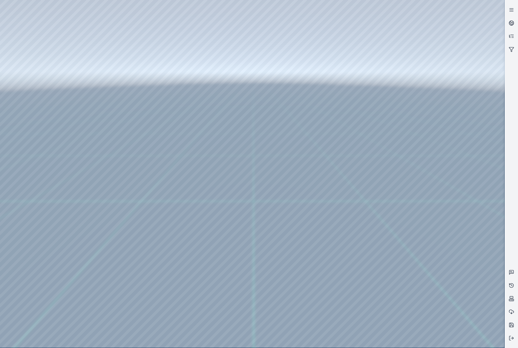
drag, startPoint x: 206, startPoint y: 260, endPoint x: 227, endPoint y: 327, distance: 70.4
drag, startPoint x: 246, startPoint y: 216, endPoint x: 248, endPoint y: 299, distance: 83.0
drag, startPoint x: 219, startPoint y: 168, endPoint x: 238, endPoint y: 291, distance: 124.5
drag, startPoint x: 225, startPoint y: 261, endPoint x: 215, endPoint y: 205, distance: 56.4
drag, startPoint x: 220, startPoint y: 178, endPoint x: 149, endPoint y: 274, distance: 120.4
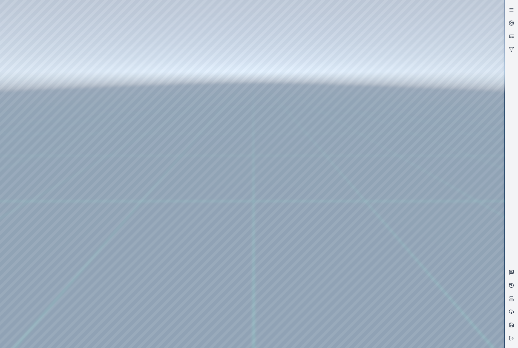
drag, startPoint x: 224, startPoint y: 263, endPoint x: 202, endPoint y: 271, distance: 22.7
drag, startPoint x: 263, startPoint y: 211, endPoint x: 248, endPoint y: 368, distance: 158.0
drag, startPoint x: 341, startPoint y: 194, endPoint x: 101, endPoint y: 241, distance: 244.8
drag, startPoint x: 264, startPoint y: 243, endPoint x: 61, endPoint y: 247, distance: 202.5
drag, startPoint x: 222, startPoint y: 264, endPoint x: 187, endPoint y: 265, distance: 34.8
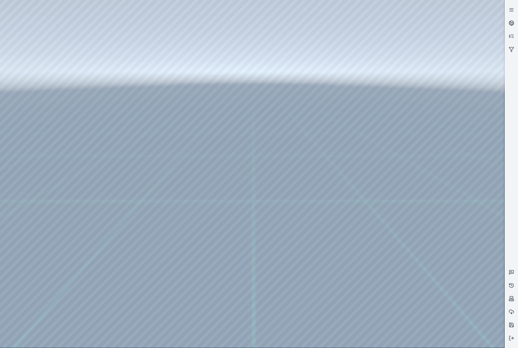
drag, startPoint x: 112, startPoint y: 208, endPoint x: 295, endPoint y: 222, distance: 183.6
drag, startPoint x: 143, startPoint y: 260, endPoint x: 259, endPoint y: 215, distance: 124.1
drag, startPoint x: 227, startPoint y: 271, endPoint x: 265, endPoint y: 179, distance: 99.5
drag, startPoint x: 265, startPoint y: 265, endPoint x: 271, endPoint y: 186, distance: 78.6
drag, startPoint x: 267, startPoint y: 283, endPoint x: 304, endPoint y: 156, distance: 132.4
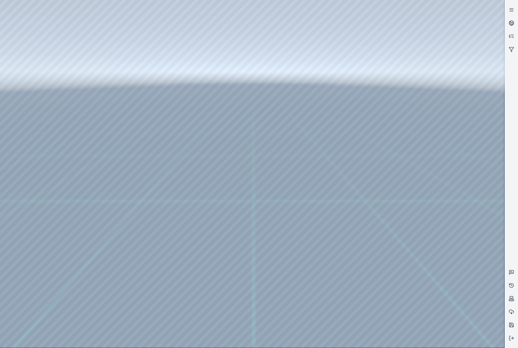
drag, startPoint x: 331, startPoint y: 202, endPoint x: 290, endPoint y: 276, distance: 84.7
drag, startPoint x: 294, startPoint y: 264, endPoint x: 252, endPoint y: 271, distance: 42.7
drag, startPoint x: 270, startPoint y: 240, endPoint x: 172, endPoint y: 212, distance: 101.6
drag, startPoint x: 176, startPoint y: 271, endPoint x: 334, endPoint y: 225, distance: 164.7
drag, startPoint x: 188, startPoint y: 268, endPoint x: 365, endPoint y: 230, distance: 181.3
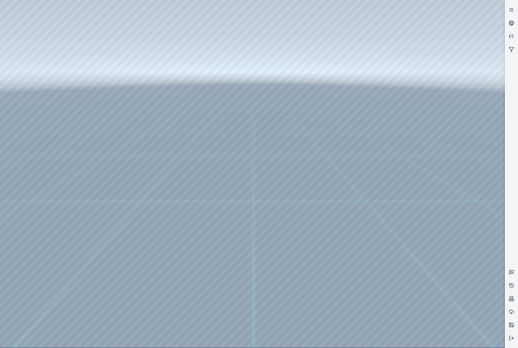
drag, startPoint x: 127, startPoint y: 275, endPoint x: 258, endPoint y: 261, distance: 131.7
drag, startPoint x: 156, startPoint y: 209, endPoint x: 229, endPoint y: 285, distance: 105.4
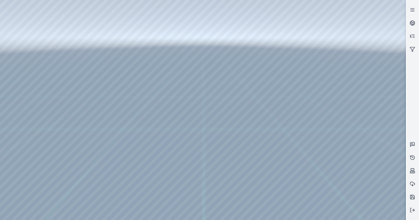
drag, startPoint x: 228, startPoint y: 128, endPoint x: 290, endPoint y: 126, distance: 61.7
click at [292, 126] on div at bounding box center [202, 110] width 405 height 220
drag, startPoint x: 162, startPoint y: 129, endPoint x: 273, endPoint y: 124, distance: 111.3
drag, startPoint x: 145, startPoint y: 144, endPoint x: 266, endPoint y: 115, distance: 125.1
drag, startPoint x: 287, startPoint y: 166, endPoint x: 273, endPoint y: 167, distance: 14.5
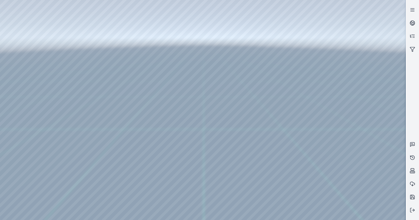
drag, startPoint x: 175, startPoint y: 129, endPoint x: 279, endPoint y: 137, distance: 104.4
click at [21, 47] on div at bounding box center [202, 110] width 405 height 220
click at [21, 64] on div at bounding box center [202, 110] width 405 height 220
click at [99, 96] on div at bounding box center [202, 110] width 405 height 220
drag, startPoint x: 214, startPoint y: 115, endPoint x: 326, endPoint y: 122, distance: 112.3
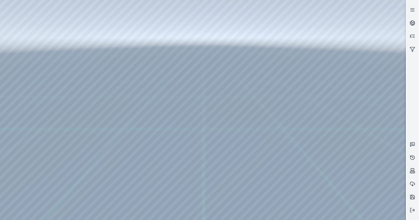
drag, startPoint x: 196, startPoint y: 123, endPoint x: 257, endPoint y: 140, distance: 63.1
click at [97, 103] on div at bounding box center [202, 110] width 405 height 220
drag, startPoint x: 165, startPoint y: 121, endPoint x: 286, endPoint y: 121, distance: 120.6
drag, startPoint x: 233, startPoint y: 156, endPoint x: 232, endPoint y: 170, distance: 13.4
drag, startPoint x: 190, startPoint y: 136, endPoint x: 305, endPoint y: 136, distance: 115.1
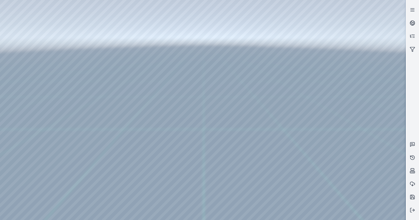
drag, startPoint x: 226, startPoint y: 156, endPoint x: 286, endPoint y: 140, distance: 61.5
click at [99, 111] on div at bounding box center [202, 110] width 405 height 220
click at [100, 103] on div at bounding box center [202, 110] width 405 height 220
drag, startPoint x: 198, startPoint y: 125, endPoint x: 298, endPoint y: 115, distance: 100.7
drag, startPoint x: 243, startPoint y: 145, endPoint x: 309, endPoint y: 110, distance: 74.5
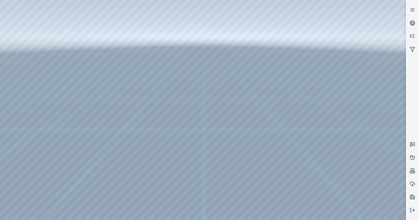
drag, startPoint x: 290, startPoint y: 95, endPoint x: 178, endPoint y: 95, distance: 112.3
drag, startPoint x: 291, startPoint y: 104, endPoint x: 214, endPoint y: 112, distance: 77.9
drag, startPoint x: 317, startPoint y: 106, endPoint x: 231, endPoint y: 145, distance: 94.3
drag, startPoint x: 305, startPoint y: 113, endPoint x: 275, endPoint y: 114, distance: 29.3
drag, startPoint x: 292, startPoint y: 129, endPoint x: 236, endPoint y: 132, distance: 56.2
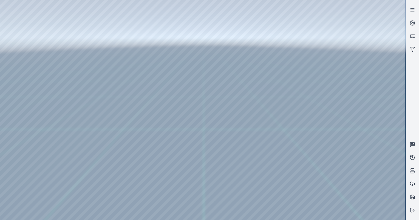
drag, startPoint x: 174, startPoint y: 144, endPoint x: 276, endPoint y: 143, distance: 101.7
drag, startPoint x: 182, startPoint y: 153, endPoint x: 261, endPoint y: 147, distance: 79.1
drag, startPoint x: 217, startPoint y: 142, endPoint x: 272, endPoint y: 133, distance: 55.6
drag, startPoint x: 250, startPoint y: 121, endPoint x: 231, endPoint y: 122, distance: 18.6
drag, startPoint x: 225, startPoint y: 121, endPoint x: 280, endPoint y: 81, distance: 67.3
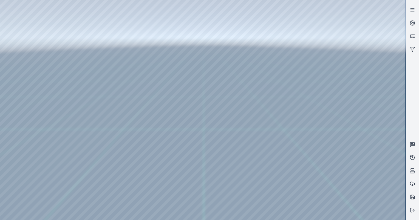
drag, startPoint x: 212, startPoint y: 123, endPoint x: 160, endPoint y: 150, distance: 58.8
drag, startPoint x: 286, startPoint y: 108, endPoint x: 248, endPoint y: 159, distance: 64.4
drag, startPoint x: 277, startPoint y: 93, endPoint x: 241, endPoint y: 170, distance: 84.8
drag, startPoint x: 198, startPoint y: 82, endPoint x: 219, endPoint y: 184, distance: 103.7
drag, startPoint x: 201, startPoint y: 122, endPoint x: 204, endPoint y: 138, distance: 16.1
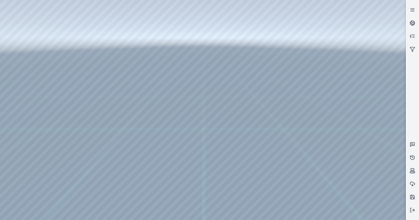
drag, startPoint x: 199, startPoint y: 56, endPoint x: 159, endPoint y: 144, distance: 96.1
drag, startPoint x: 206, startPoint y: 79, endPoint x: 179, endPoint y: 148, distance: 74.2
drag, startPoint x: 172, startPoint y: 134, endPoint x: 277, endPoint y: 100, distance: 110.5
drag, startPoint x: 205, startPoint y: 107, endPoint x: 135, endPoint y: 105, distance: 70.7
drag, startPoint x: 165, startPoint y: 108, endPoint x: 300, endPoint y: 147, distance: 140.8
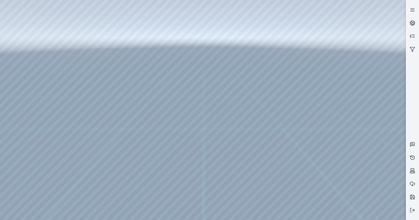
click at [100, 109] on div at bounding box center [202, 110] width 405 height 220
click at [101, 112] on div at bounding box center [202, 110] width 405 height 220
click at [43, 13] on div at bounding box center [202, 110] width 405 height 220
drag, startPoint x: 119, startPoint y: 100, endPoint x: 225, endPoint y: 135, distance: 110.9
drag, startPoint x: 94, startPoint y: 83, endPoint x: 227, endPoint y: 105, distance: 134.4
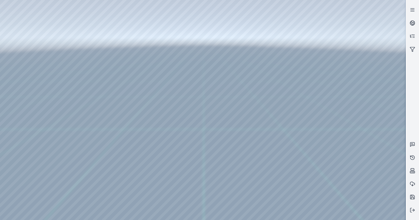
drag, startPoint x: 191, startPoint y: 164, endPoint x: 207, endPoint y: 168, distance: 16.5
drag, startPoint x: 281, startPoint y: 91, endPoint x: 108, endPoint y: 113, distance: 173.4
drag, startPoint x: 242, startPoint y: 141, endPoint x: 76, endPoint y: 122, distance: 166.7
drag, startPoint x: 283, startPoint y: 98, endPoint x: 122, endPoint y: 71, distance: 162.8
drag, startPoint x: 287, startPoint y: 62, endPoint x: 204, endPoint y: 143, distance: 116.4
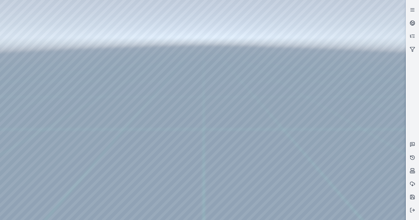
drag, startPoint x: 157, startPoint y: 114, endPoint x: 117, endPoint y: 103, distance: 41.7
drag, startPoint x: 105, startPoint y: 56, endPoint x: 206, endPoint y: 161, distance: 144.9
drag, startPoint x: 105, startPoint y: 54, endPoint x: 189, endPoint y: 164, distance: 138.2
drag, startPoint x: 121, startPoint y: 75, endPoint x: 164, endPoint y: 162, distance: 97.8
drag, startPoint x: 112, startPoint y: 56, endPoint x: 170, endPoint y: 169, distance: 127.7
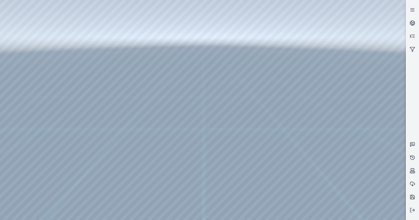
drag, startPoint x: 119, startPoint y: 60, endPoint x: 179, endPoint y: 179, distance: 133.1
drag, startPoint x: 107, startPoint y: 43, endPoint x: 199, endPoint y: 185, distance: 168.8
drag, startPoint x: 200, startPoint y: 147, endPoint x: 152, endPoint y: 99, distance: 67.6
drag, startPoint x: 158, startPoint y: 119, endPoint x: 87, endPoint y: 51, distance: 98.6
drag, startPoint x: 119, startPoint y: 67, endPoint x: 96, endPoint y: 43, distance: 33.1
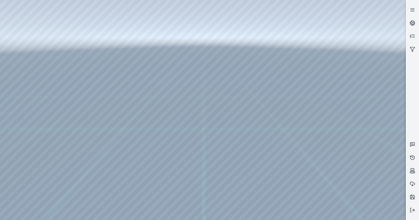
drag, startPoint x: 145, startPoint y: 75, endPoint x: 148, endPoint y: 73, distance: 3.3
drag, startPoint x: 218, startPoint y: 141, endPoint x: 274, endPoint y: 110, distance: 63.9
drag, startPoint x: 205, startPoint y: 134, endPoint x: 172, endPoint y: 102, distance: 45.9
drag, startPoint x: 196, startPoint y: 166, endPoint x: 97, endPoint y: 168, distance: 98.9
drag, startPoint x: 116, startPoint y: 106, endPoint x: 171, endPoint y: 207, distance: 114.8
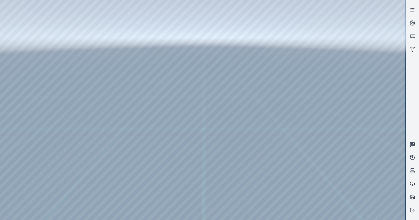
drag, startPoint x: 146, startPoint y: 93, endPoint x: 146, endPoint y: 155, distance: 62.7
drag, startPoint x: 145, startPoint y: 114, endPoint x: 202, endPoint y: 180, distance: 87.2
drag, startPoint x: 137, startPoint y: 82, endPoint x: 181, endPoint y: 184, distance: 110.6
drag, startPoint x: 173, startPoint y: 113, endPoint x: 186, endPoint y: 181, distance: 69.6
drag, startPoint x: 159, startPoint y: 138, endPoint x: 175, endPoint y: 190, distance: 54.7
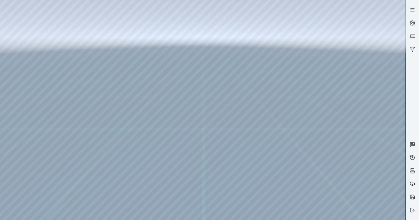
drag, startPoint x: 176, startPoint y: 153, endPoint x: 195, endPoint y: 165, distance: 22.0
drag, startPoint x: 134, startPoint y: 127, endPoint x: 261, endPoint y: 188, distance: 140.7
drag, startPoint x: 155, startPoint y: 127, endPoint x: 261, endPoint y: 203, distance: 130.8
drag, startPoint x: 130, startPoint y: 108, endPoint x: 187, endPoint y: 203, distance: 110.7
drag, startPoint x: 126, startPoint y: 59, endPoint x: 140, endPoint y: 183, distance: 124.4
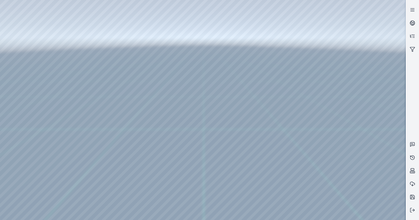
drag, startPoint x: 100, startPoint y: 140, endPoint x: 115, endPoint y: 143, distance: 15.0
drag, startPoint x: 153, startPoint y: 119, endPoint x: 127, endPoint y: 110, distance: 26.8
drag, startPoint x: 200, startPoint y: 132, endPoint x: 190, endPoint y: 126, distance: 11.9
click at [23, 59] on div at bounding box center [202, 110] width 405 height 220
click at [25, 62] on div at bounding box center [202, 110] width 405 height 220
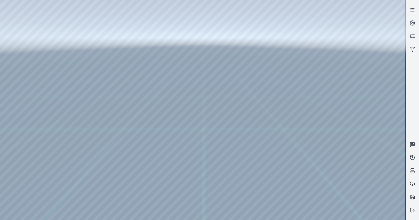
click at [26, 72] on div at bounding box center [202, 110] width 405 height 220
click at [26, 62] on div at bounding box center [202, 110] width 405 height 220
click at [103, 77] on div at bounding box center [202, 110] width 405 height 220
click at [101, 78] on div at bounding box center [202, 110] width 405 height 220
click at [41, 13] on div at bounding box center [202, 110] width 405 height 220
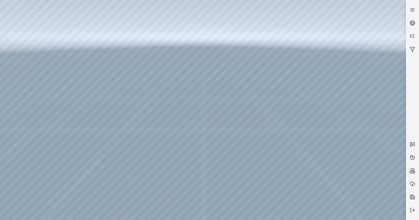
drag, startPoint x: 191, startPoint y: 139, endPoint x: 171, endPoint y: 127, distance: 23.1
drag, startPoint x: 236, startPoint y: 151, endPoint x: 184, endPoint y: 131, distance: 56.4
click at [398, 5] on div at bounding box center [202, 110] width 405 height 220
click at [278, 71] on div at bounding box center [202, 110] width 405 height 220
drag, startPoint x: 217, startPoint y: 152, endPoint x: 222, endPoint y: 161, distance: 11.0
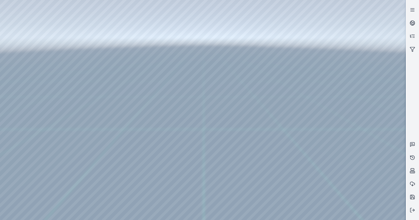
drag, startPoint x: 220, startPoint y: 90, endPoint x: 195, endPoint y: 167, distance: 81.4
drag, startPoint x: 206, startPoint y: 70, endPoint x: 226, endPoint y: 154, distance: 86.3
drag, startPoint x: 222, startPoint y: 156, endPoint x: 312, endPoint y: 159, distance: 89.9
drag, startPoint x: 349, startPoint y: 56, endPoint x: 191, endPoint y: 161, distance: 189.1
drag, startPoint x: 302, startPoint y: 85, endPoint x: 195, endPoint y: 119, distance: 112.6
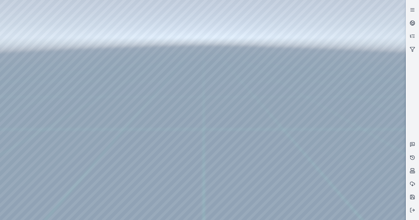
drag, startPoint x: 278, startPoint y: 119, endPoint x: 295, endPoint y: 118, distance: 16.2
drag, startPoint x: 240, startPoint y: 84, endPoint x: 216, endPoint y: 119, distance: 42.6
drag, startPoint x: 284, startPoint y: 66, endPoint x: 125, endPoint y: 150, distance: 179.4
drag, startPoint x: 230, startPoint y: 102, endPoint x: 134, endPoint y: 98, distance: 95.7
drag, startPoint x: 227, startPoint y: 90, endPoint x: 118, endPoint y: 145, distance: 122.4
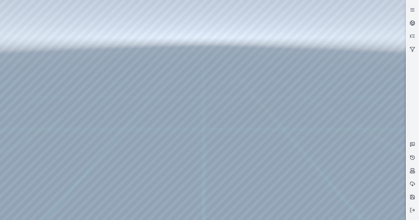
drag, startPoint x: 167, startPoint y: 123, endPoint x: 145, endPoint y: 112, distance: 25.0
drag, startPoint x: 197, startPoint y: 126, endPoint x: 159, endPoint y: 105, distance: 43.5
drag, startPoint x: 262, startPoint y: 126, endPoint x: 265, endPoint y: 133, distance: 7.8
drag, startPoint x: 269, startPoint y: 132, endPoint x: 270, endPoint y: 171, distance: 39.2
drag, startPoint x: 294, startPoint y: 149, endPoint x: 282, endPoint y: 144, distance: 12.5
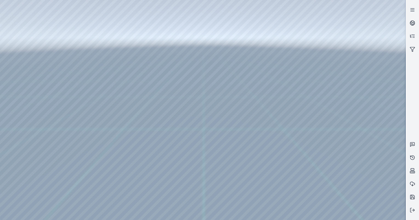
drag, startPoint x: 318, startPoint y: 125, endPoint x: 95, endPoint y: 147, distance: 223.6
drag, startPoint x: 318, startPoint y: 76, endPoint x: 135, endPoint y: 160, distance: 201.4
drag, startPoint x: 247, startPoint y: 144, endPoint x: 176, endPoint y: 146, distance: 70.2
drag, startPoint x: 126, startPoint y: 178, endPoint x: 191, endPoint y: 178, distance: 65.2
drag, startPoint x: 279, startPoint y: 89, endPoint x: 214, endPoint y: 206, distance: 133.9
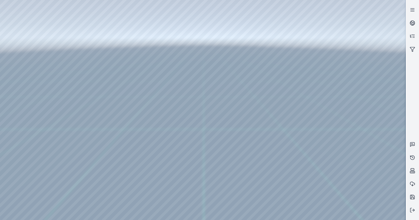
drag, startPoint x: 289, startPoint y: 67, endPoint x: 241, endPoint y: 148, distance: 94.2
drag, startPoint x: 259, startPoint y: 78, endPoint x: 253, endPoint y: 169, distance: 91.7
drag, startPoint x: 195, startPoint y: 77, endPoint x: 219, endPoint y: 170, distance: 96.1
drag, startPoint x: 204, startPoint y: 53, endPoint x: 202, endPoint y: 152, distance: 98.9
drag, startPoint x: 250, startPoint y: 156, endPoint x: 253, endPoint y: 156, distance: 3.1
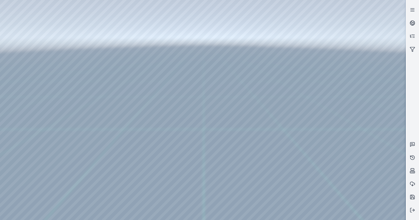
drag, startPoint x: 226, startPoint y: 69, endPoint x: 222, endPoint y: 60, distance: 9.4
drag, startPoint x: 273, startPoint y: 146, endPoint x: 386, endPoint y: 127, distance: 114.4
drag, startPoint x: 343, startPoint y: 104, endPoint x: 216, endPoint y: 98, distance: 127.3
drag, startPoint x: 318, startPoint y: 153, endPoint x: 310, endPoint y: 150, distance: 9.0
drag, startPoint x: 300, startPoint y: 91, endPoint x: 292, endPoint y: 97, distance: 9.8
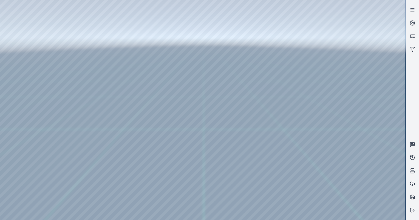
drag, startPoint x: 207, startPoint y: 101, endPoint x: 217, endPoint y: 100, distance: 9.9
drag, startPoint x: 207, startPoint y: 101, endPoint x: 117, endPoint y: 104, distance: 89.9
drag, startPoint x: 153, startPoint y: 117, endPoint x: 141, endPoint y: 112, distance: 13.5
drag, startPoint x: 164, startPoint y: 115, endPoint x: 178, endPoint y: 114, distance: 13.2
drag, startPoint x: 190, startPoint y: 121, endPoint x: 301, endPoint y: 118, distance: 111.3
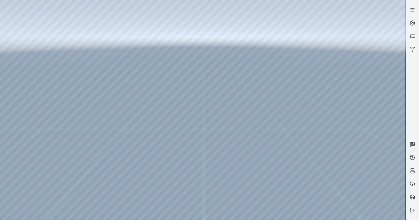
drag, startPoint x: 210, startPoint y: 133, endPoint x: 240, endPoint y: 98, distance: 45.5
drag, startPoint x: 238, startPoint y: 110, endPoint x: 146, endPoint y: 127, distance: 93.7
drag, startPoint x: 203, startPoint y: 145, endPoint x: 115, endPoint y: 93, distance: 102.2
drag, startPoint x: 96, startPoint y: 101, endPoint x: 249, endPoint y: 151, distance: 160.6
drag, startPoint x: 80, startPoint y: 76, endPoint x: 206, endPoint y: 85, distance: 126.6
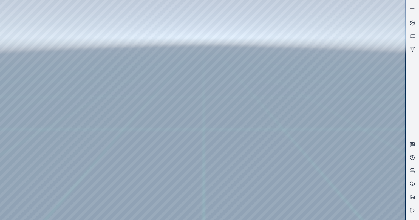
drag, startPoint x: 133, startPoint y: 144, endPoint x: 243, endPoint y: 146, distance: 110.2
drag, startPoint x: 195, startPoint y: 43, endPoint x: 199, endPoint y: 147, distance: 104.2
drag, startPoint x: 178, startPoint y: 50, endPoint x: 182, endPoint y: 159, distance: 108.6
drag, startPoint x: 198, startPoint y: 37, endPoint x: 199, endPoint y: 158, distance: 120.3
drag, startPoint x: 176, startPoint y: 107, endPoint x: 162, endPoint y: 100, distance: 15.9
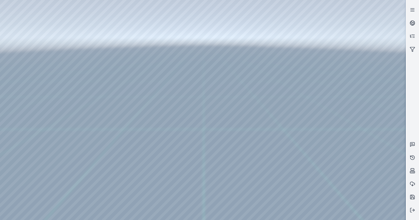
drag, startPoint x: 174, startPoint y: 99, endPoint x: 159, endPoint y: 76, distance: 27.4
drag, startPoint x: 289, startPoint y: 35, endPoint x: 207, endPoint y: 128, distance: 123.5
drag, startPoint x: 293, startPoint y: 88, endPoint x: 230, endPoint y: 117, distance: 70.1
drag, startPoint x: 302, startPoint y: 101, endPoint x: 317, endPoint y: 92, distance: 17.2
drag, startPoint x: 244, startPoint y: 112, endPoint x: 131, endPoint y: 106, distance: 113.3
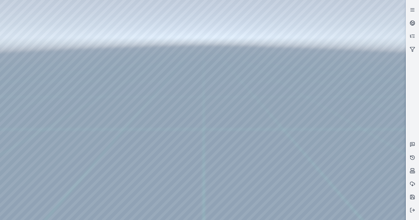
drag, startPoint x: 248, startPoint y: 142, endPoint x: 221, endPoint y: 81, distance: 67.2
drag, startPoint x: 235, startPoint y: 80, endPoint x: 231, endPoint y: 154, distance: 73.8
drag, startPoint x: 238, startPoint y: 109, endPoint x: 181, endPoint y: 117, distance: 57.6
drag, startPoint x: 242, startPoint y: 134, endPoint x: 120, endPoint y: 130, distance: 122.0
drag, startPoint x: 152, startPoint y: 147, endPoint x: 142, endPoint y: 108, distance: 39.7
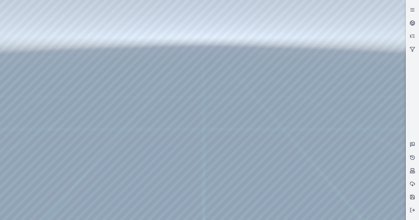
drag, startPoint x: 181, startPoint y: 104, endPoint x: 205, endPoint y: 86, distance: 30.1
drag, startPoint x: 177, startPoint y: 108, endPoint x: 159, endPoint y: 55, distance: 57.0
drag, startPoint x: 197, startPoint y: 144, endPoint x: 193, endPoint y: 135, distance: 9.8
drag, startPoint x: 281, startPoint y: 163, endPoint x: 247, endPoint y: 159, distance: 34.3
drag, startPoint x: 225, startPoint y: 186, endPoint x: 223, endPoint y: 172, distance: 14.5
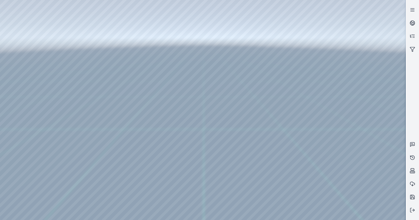
drag, startPoint x: 223, startPoint y: 153, endPoint x: 210, endPoint y: 135, distance: 22.6
drag, startPoint x: 225, startPoint y: 116, endPoint x: 226, endPoint y: 173, distance: 57.0
drag, startPoint x: 285, startPoint y: 136, endPoint x: 226, endPoint y: 153, distance: 61.7
drag, startPoint x: 201, startPoint y: 147, endPoint x: 275, endPoint y: 134, distance: 74.9
drag, startPoint x: 314, startPoint y: 159, endPoint x: 369, endPoint y: 158, distance: 55.1
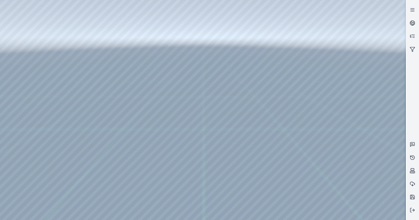
drag, startPoint x: 306, startPoint y: 161, endPoint x: 321, endPoint y: 153, distance: 16.7
drag, startPoint x: 253, startPoint y: 113, endPoint x: 210, endPoint y: 165, distance: 67.1
drag, startPoint x: 275, startPoint y: 92, endPoint x: 179, endPoint y: 147, distance: 110.4
drag, startPoint x: 238, startPoint y: 93, endPoint x: 242, endPoint y: 169, distance: 75.7
drag, startPoint x: 237, startPoint y: 88, endPoint x: 240, endPoint y: 182, distance: 94.3
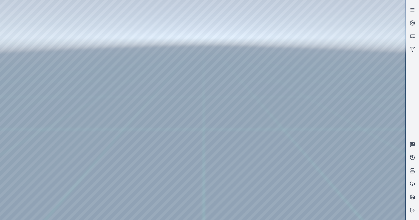
drag, startPoint x: 218, startPoint y: 82, endPoint x: 241, endPoint y: 209, distance: 128.8
drag, startPoint x: 232, startPoint y: 161, endPoint x: 235, endPoint y: 174, distance: 13.7
drag, startPoint x: 229, startPoint y: 63, endPoint x: 259, endPoint y: 174, distance: 115.0
drag, startPoint x: 190, startPoint y: 84, endPoint x: 293, endPoint y: 181, distance: 140.5
drag, startPoint x: 213, startPoint y: 97, endPoint x: 218, endPoint y: 96, distance: 5.0
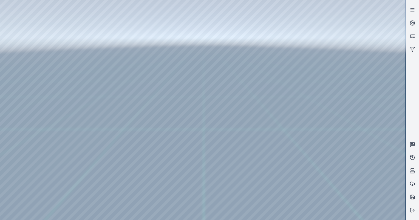
drag, startPoint x: 193, startPoint y: 55, endPoint x: 205, endPoint y: 106, distance: 52.6
drag, startPoint x: 178, startPoint y: 112, endPoint x: 47, endPoint y: 101, distance: 132.0
drag, startPoint x: 116, startPoint y: 147, endPoint x: 152, endPoint y: 97, distance: 61.6
drag, startPoint x: 185, startPoint y: 95, endPoint x: 185, endPoint y: 181, distance: 86.0
drag, startPoint x: 167, startPoint y: 75, endPoint x: 169, endPoint y: 91, distance: 16.3
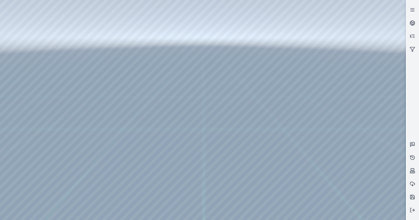
drag, startPoint x: 168, startPoint y: 81, endPoint x: 165, endPoint y: 198, distance: 117.0
drag, startPoint x: 156, startPoint y: 67, endPoint x: 161, endPoint y: 165, distance: 97.9
drag, startPoint x: 160, startPoint y: 98, endPoint x: 177, endPoint y: 169, distance: 73.2
drag, startPoint x: 160, startPoint y: 75, endPoint x: 162, endPoint y: 98, distance: 23.4
drag, startPoint x: 159, startPoint y: 77, endPoint x: 171, endPoint y: 136, distance: 59.8
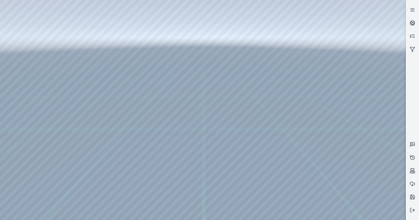
drag, startPoint x: 195, startPoint y: 111, endPoint x: 176, endPoint y: 103, distance: 19.6
drag, startPoint x: 192, startPoint y: 91, endPoint x: 194, endPoint y: 121, distance: 30.5
drag, startPoint x: 145, startPoint y: 92, endPoint x: 182, endPoint y: 164, distance: 81.2
drag, startPoint x: 165, startPoint y: 134, endPoint x: 167, endPoint y: 150, distance: 16.0
drag, startPoint x: 134, startPoint y: 139, endPoint x: 101, endPoint y: 132, distance: 34.0
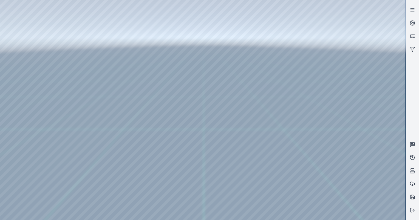
drag, startPoint x: 148, startPoint y: 118, endPoint x: 160, endPoint y: 184, distance: 67.2
drag, startPoint x: 146, startPoint y: 119, endPoint x: 161, endPoint y: 165, distance: 48.1
drag, startPoint x: 132, startPoint y: 127, endPoint x: 295, endPoint y: 185, distance: 173.3
drag, startPoint x: 130, startPoint y: 132, endPoint x: 330, endPoint y: 188, distance: 207.9
drag, startPoint x: 261, startPoint y: 165, endPoint x: 197, endPoint y: 92, distance: 97.1
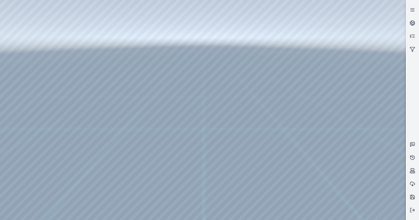
drag, startPoint x: 177, startPoint y: 162, endPoint x: 229, endPoint y: 173, distance: 52.9
drag, startPoint x: 244, startPoint y: 85, endPoint x: 226, endPoint y: 127, distance: 45.2
drag, startPoint x: 209, startPoint y: 102, endPoint x: 210, endPoint y: 116, distance: 14.6
drag, startPoint x: 220, startPoint y: 139, endPoint x: 362, endPoint y: 146, distance: 142.9
drag, startPoint x: 193, startPoint y: 135, endPoint x: 243, endPoint y: 82, distance: 72.5
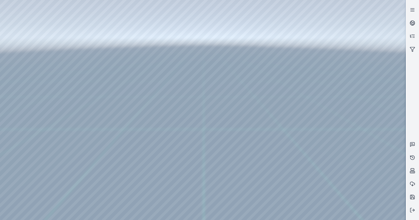
click at [3, 4] on div at bounding box center [202, 110] width 405 height 220
click at [3, 2] on div at bounding box center [202, 110] width 405 height 220
click at [2, 4] on div at bounding box center [202, 110] width 405 height 220
click at [2, 2] on div at bounding box center [202, 110] width 405 height 220
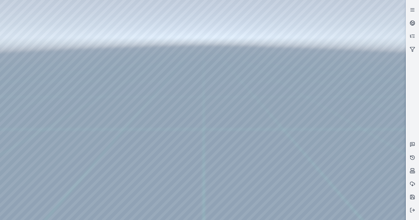
click at [3, 1] on div at bounding box center [202, 110] width 405 height 220
click at [2, 13] on div at bounding box center [202, 110] width 405 height 220
click at [1, 9] on div at bounding box center [202, 110] width 405 height 220
drag, startPoint x: 2, startPoint y: 8, endPoint x: 2, endPoint y: 11, distance: 2.8
click at [2, 8] on div at bounding box center [202, 110] width 405 height 220
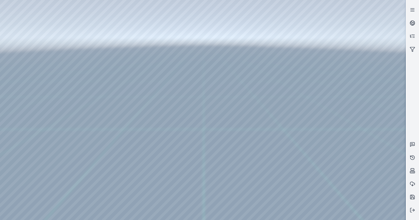
click at [2, 18] on div at bounding box center [202, 110] width 405 height 220
click at [2, 17] on div at bounding box center [202, 110] width 405 height 220
click at [178, 117] on div at bounding box center [202, 110] width 405 height 220
drag, startPoint x: 211, startPoint y: 135, endPoint x: 233, endPoint y: 106, distance: 36.7
drag, startPoint x: 227, startPoint y: 122, endPoint x: 217, endPoint y: 119, distance: 10.7
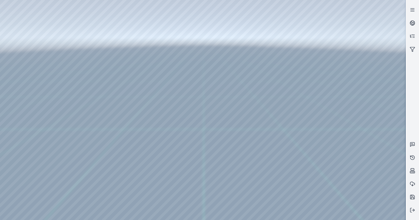
drag, startPoint x: 184, startPoint y: 133, endPoint x: 242, endPoint y: 114, distance: 61.4
drag, startPoint x: 182, startPoint y: 102, endPoint x: 259, endPoint y: 91, distance: 77.5
drag, startPoint x: 203, startPoint y: 122, endPoint x: 249, endPoint y: 119, distance: 45.3
drag, startPoint x: 194, startPoint y: 97, endPoint x: 176, endPoint y: 125, distance: 32.8
drag, startPoint x: 160, startPoint y: 101, endPoint x: 162, endPoint y: 136, distance: 34.3
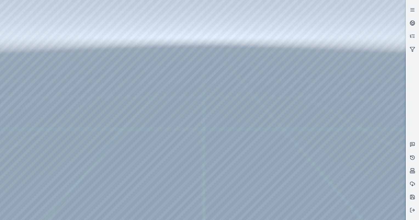
drag, startPoint x: 214, startPoint y: 135, endPoint x: 134, endPoint y: 132, distance: 80.6
drag, startPoint x: 158, startPoint y: 146, endPoint x: 139, endPoint y: 129, distance: 25.8
click at [106, 107] on div at bounding box center [202, 110] width 405 height 220
drag, startPoint x: 113, startPoint y: 126, endPoint x: 181, endPoint y: 78, distance: 83.0
drag, startPoint x: 117, startPoint y: 122, endPoint x: 139, endPoint y: 165, distance: 47.9
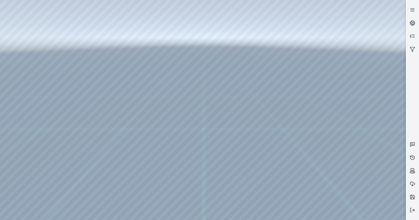
drag, startPoint x: 223, startPoint y: 88, endPoint x: 197, endPoint y: 148, distance: 65.5
drag, startPoint x: 159, startPoint y: 124, endPoint x: 167, endPoint y: 121, distance: 8.4
click at [282, 217] on div at bounding box center [202, 110] width 405 height 220
click at [322, 214] on div at bounding box center [202, 110] width 405 height 220
click at [18, 173] on div at bounding box center [202, 110] width 405 height 220
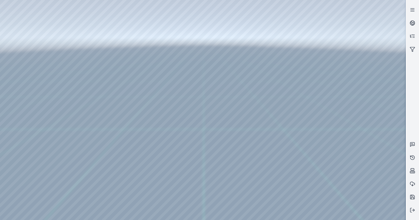
drag, startPoint x: 371, startPoint y: 201, endPoint x: 306, endPoint y: 203, distance: 65.5
click at [306, 203] on div at bounding box center [202, 110] width 405 height 220
drag, startPoint x: 364, startPoint y: 207, endPoint x: 133, endPoint y: 204, distance: 231.5
click at [113, 204] on div at bounding box center [202, 110] width 405 height 220
click at [285, 184] on div at bounding box center [202, 110] width 405 height 220
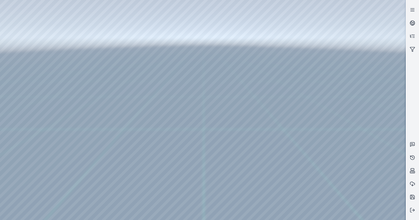
click at [285, 184] on div at bounding box center [202, 110] width 405 height 220
drag, startPoint x: 238, startPoint y: 136, endPoint x: 215, endPoint y: 143, distance: 24.6
drag, startPoint x: 200, startPoint y: 104, endPoint x: 133, endPoint y: 143, distance: 78.0
drag, startPoint x: 157, startPoint y: 108, endPoint x: 329, endPoint y: 129, distance: 173.5
drag, startPoint x: 262, startPoint y: 59, endPoint x: 197, endPoint y: 136, distance: 101.1
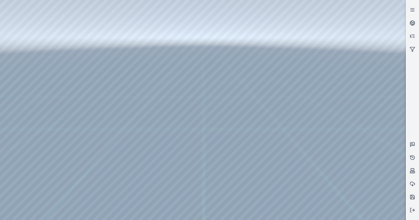
drag, startPoint x: 161, startPoint y: 101, endPoint x: 178, endPoint y: 50, distance: 54.0
drag, startPoint x: 153, startPoint y: 128, endPoint x: 172, endPoint y: 125, distance: 19.7
click at [16, 174] on div at bounding box center [202, 110] width 405 height 220
click at [384, 184] on div at bounding box center [202, 110] width 405 height 220
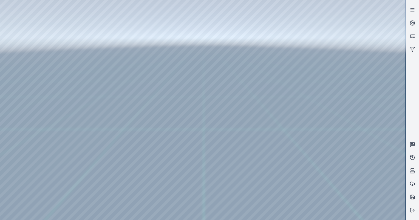
click at [11, 176] on div at bounding box center [202, 110] width 405 height 220
click at [325, 164] on div at bounding box center [202, 110] width 405 height 220
drag, startPoint x: 143, startPoint y: 125, endPoint x: 135, endPoint y: 79, distance: 46.9
drag, startPoint x: 120, startPoint y: 87, endPoint x: 143, endPoint y: 169, distance: 85.1
drag, startPoint x: 144, startPoint y: 59, endPoint x: 203, endPoint y: 134, distance: 95.3
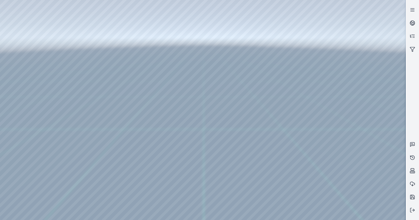
drag, startPoint x: 192, startPoint y: 119, endPoint x: 130, endPoint y: 97, distance: 65.4
drag, startPoint x: 189, startPoint y: 32, endPoint x: 178, endPoint y: 144, distance: 113.1
drag, startPoint x: 160, startPoint y: 29, endPoint x: 160, endPoint y: 67, distance: 37.3
drag, startPoint x: 228, startPoint y: 62, endPoint x: 192, endPoint y: 150, distance: 94.8
drag, startPoint x: 171, startPoint y: 153, endPoint x: 158, endPoint y: 139, distance: 19.2
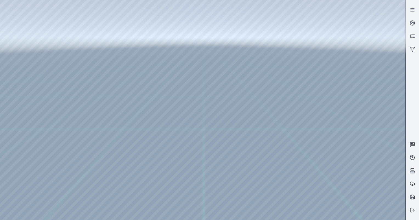
drag, startPoint x: 225, startPoint y: 83, endPoint x: 102, endPoint y: 105, distance: 124.7
drag, startPoint x: 201, startPoint y: 142, endPoint x: 225, endPoint y: 144, distance: 24.8
drag, startPoint x: 278, startPoint y: 111, endPoint x: 170, endPoint y: 112, distance: 108.0
drag, startPoint x: 249, startPoint y: 113, endPoint x: 306, endPoint y: 82, distance: 65.2
drag, startPoint x: 295, startPoint y: 95, endPoint x: 187, endPoint y: 106, distance: 108.8
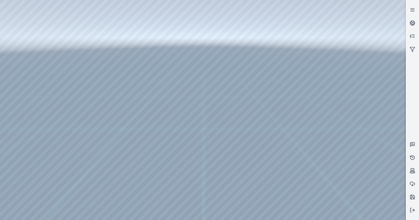
drag, startPoint x: 232, startPoint y: 128, endPoint x: 208, endPoint y: 117, distance: 26.8
drag, startPoint x: 229, startPoint y: 125, endPoint x: 195, endPoint y: 115, distance: 35.6
drag, startPoint x: 137, startPoint y: 99, endPoint x: 178, endPoint y: 76, distance: 47.1
drag, startPoint x: 188, startPoint y: 110, endPoint x: 199, endPoint y: 118, distance: 13.5
drag, startPoint x: 202, startPoint y: 119, endPoint x: 184, endPoint y: 120, distance: 18.6
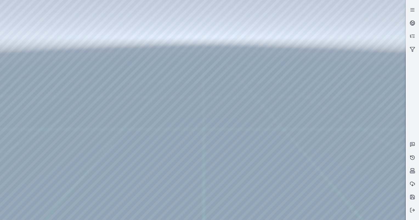
drag, startPoint x: 229, startPoint y: 92, endPoint x: 228, endPoint y: 81, distance: 10.4
drag, startPoint x: 181, startPoint y: 62, endPoint x: 187, endPoint y: 52, distance: 11.7
drag, startPoint x: 239, startPoint y: 83, endPoint x: 402, endPoint y: 76, distance: 163.5
drag, startPoint x: 226, startPoint y: 65, endPoint x: 223, endPoint y: 133, distance: 67.7
drag, startPoint x: 192, startPoint y: 69, endPoint x: 170, endPoint y: 105, distance: 42.4
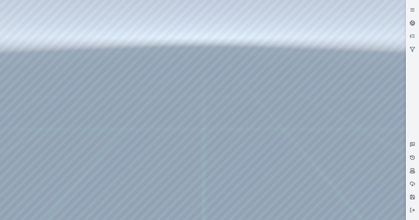
drag, startPoint x: 180, startPoint y: 106, endPoint x: 81, endPoint y: 124, distance: 100.8
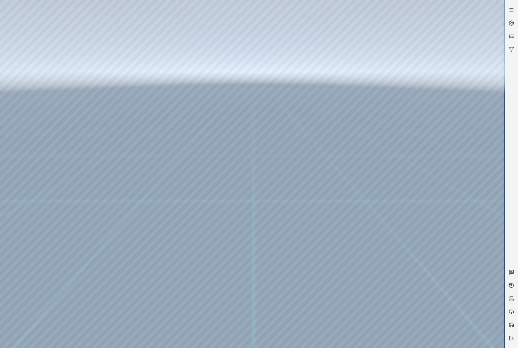
click at [510, 336] on icon at bounding box center [511, 337] width 5 height 5
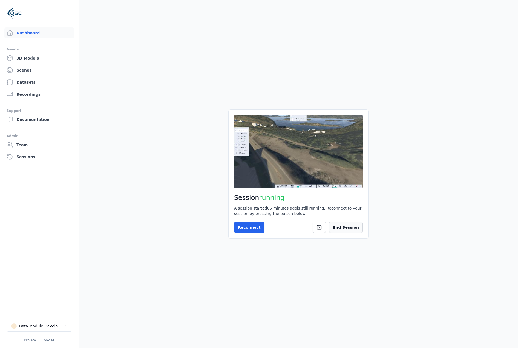
click at [354, 230] on button "End Session" at bounding box center [346, 227] width 34 height 11
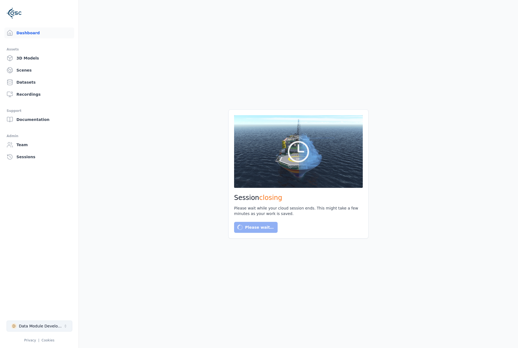
click at [63, 325] on icon "Select a workspace" at bounding box center [65, 326] width 4 height 4
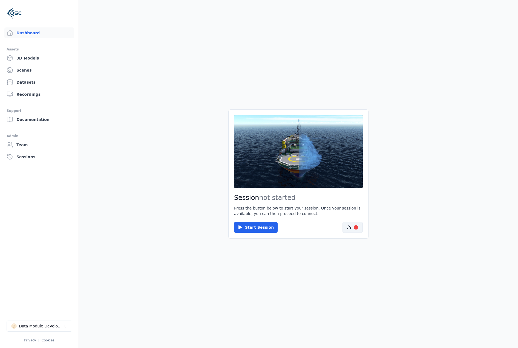
click at [350, 226] on icon at bounding box center [349, 227] width 4 height 4
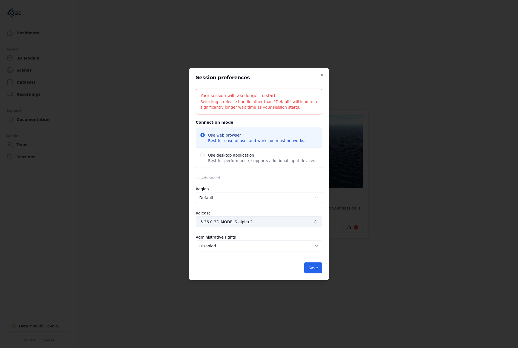
click at [262, 222] on span "5.36.0-3D-MODELS-alpha.2" at bounding box center [256, 221] width 111 height 5
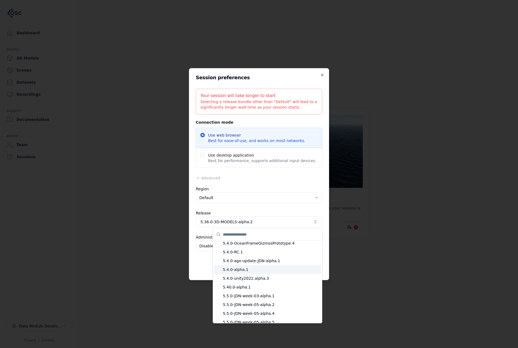
scroll to position [4152, 0]
click at [254, 260] on span "5.40.0-alpha.1" at bounding box center [271, 259] width 96 height 5
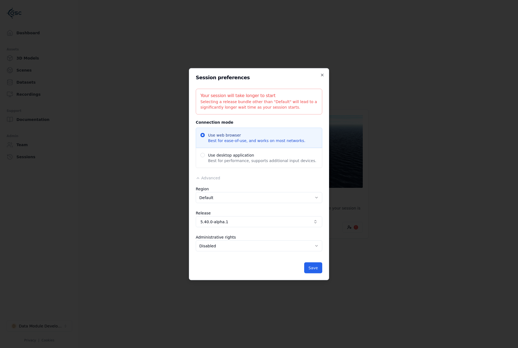
click at [256, 243] on body "Dashboard Assets 3D Models Scenes Datasets Recordings Support Documentation Adm…" at bounding box center [259, 174] width 518 height 348
click at [314, 270] on button "Save" at bounding box center [313, 267] width 18 height 11
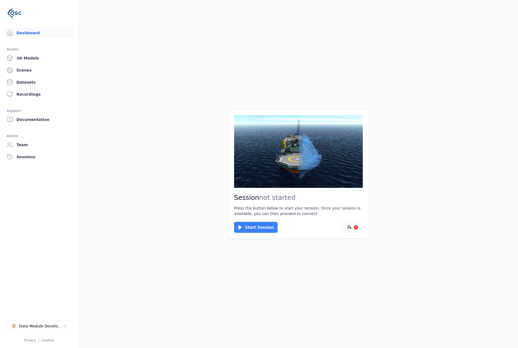
click at [261, 229] on button "Start Session" at bounding box center [256, 227] width 44 height 11
click at [252, 223] on button "Connect" at bounding box center [246, 227] width 25 height 11
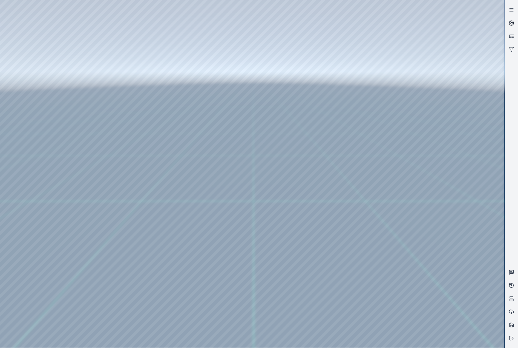
click at [516, 24] on link at bounding box center [511, 22] width 13 height 13
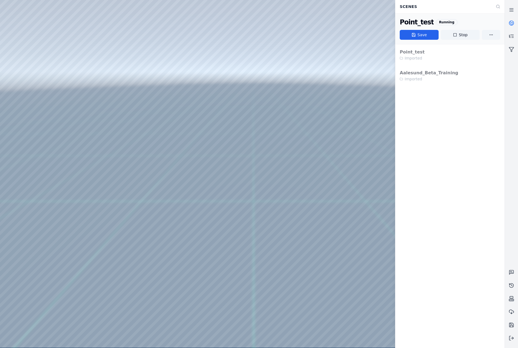
drag, startPoint x: 458, startPoint y: 39, endPoint x: 289, endPoint y: 22, distance: 170.5
click at [458, 39] on button "Stop" at bounding box center [460, 35] width 39 height 10
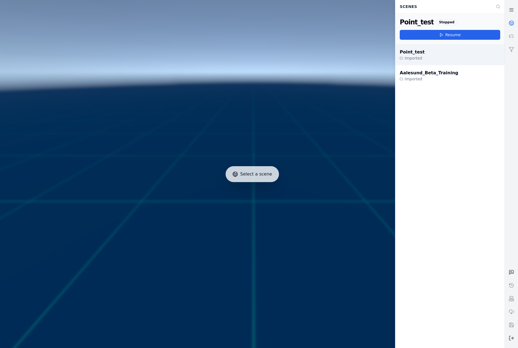
click at [424, 56] on div "Point_test Imported" at bounding box center [450, 54] width 109 height 21
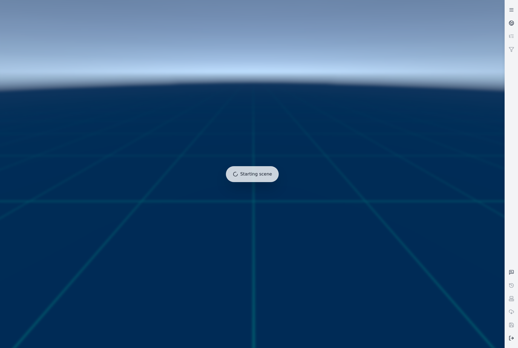
click at [514, 335] on icon at bounding box center [511, 337] width 5 height 5
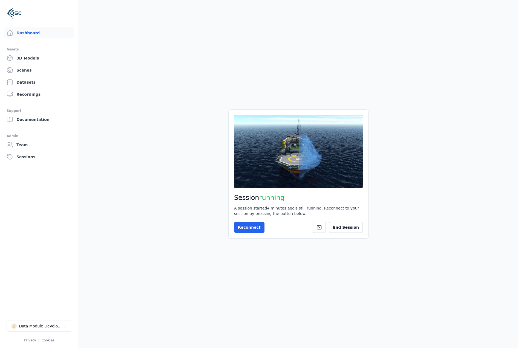
click at [47, 325] on div "Data Module Development" at bounding box center [41, 325] width 44 height 5
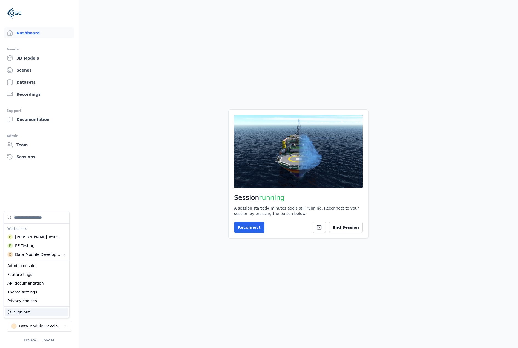
click at [347, 230] on html "Support Dashboard Assets 3D Models Scenes Datasets Recordings Support Documenta…" at bounding box center [259, 174] width 518 height 348
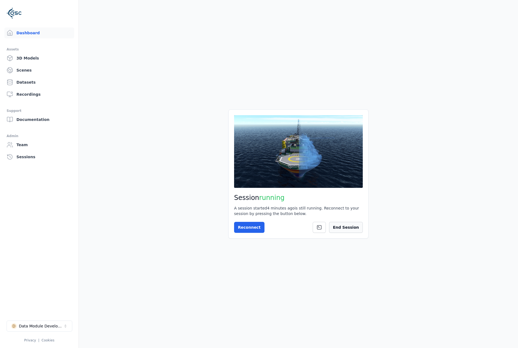
click at [349, 227] on button "End Session" at bounding box center [346, 227] width 34 height 11
click at [59, 327] on div "Data Module Development" at bounding box center [41, 325] width 44 height 5
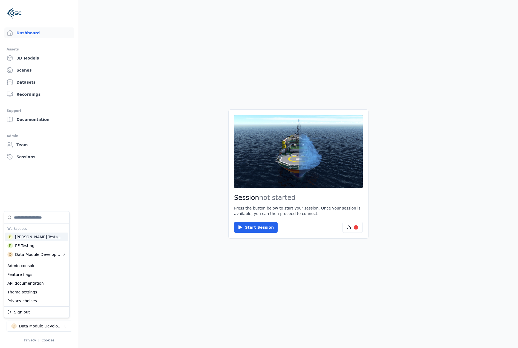
click at [44, 238] on div "[PERSON_NAME] Testspace" at bounding box center [38, 236] width 47 height 5
click at [136, 236] on html "Support Dashboard Assets 3D Models Scenes Datasets Recordings Support Documenta…" at bounding box center [259, 174] width 518 height 348
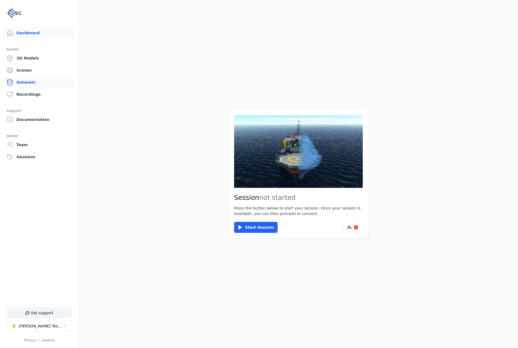
click at [41, 81] on link "Datasets" at bounding box center [39, 82] width 70 height 11
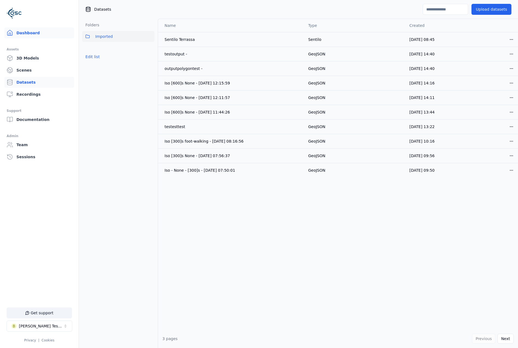
click at [33, 35] on link "Dashboard" at bounding box center [39, 32] width 70 height 11
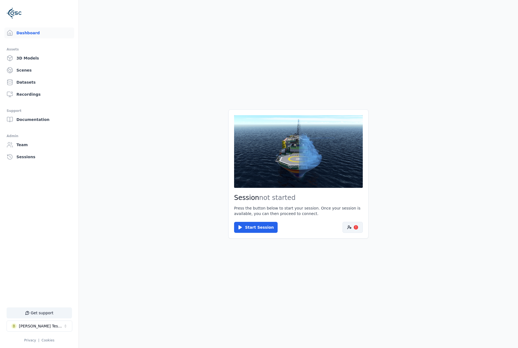
click at [350, 224] on button "!" at bounding box center [353, 227] width 20 height 11
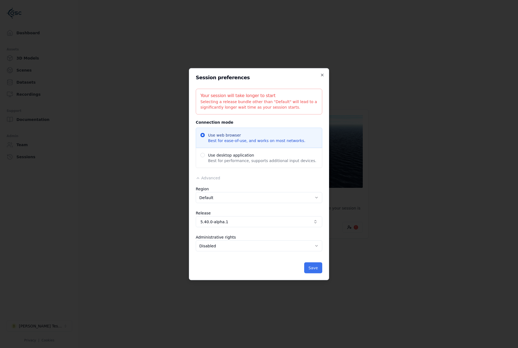
click at [321, 269] on button "Save" at bounding box center [313, 267] width 18 height 11
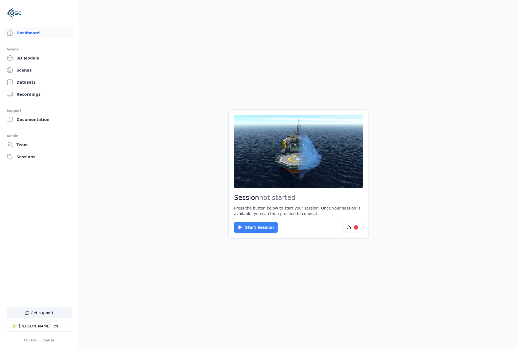
click at [259, 229] on button "Start Session" at bounding box center [256, 227] width 44 height 11
click at [253, 228] on button "Connect" at bounding box center [246, 227] width 25 height 11
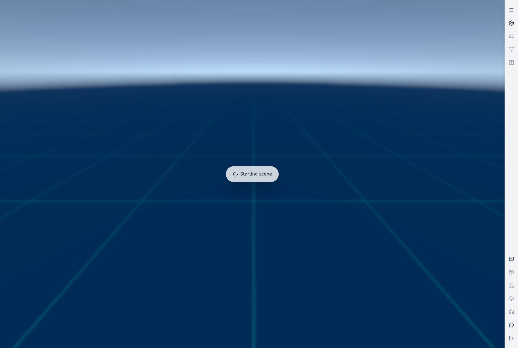
click at [513, 22] on icon at bounding box center [511, 22] width 5 height 5
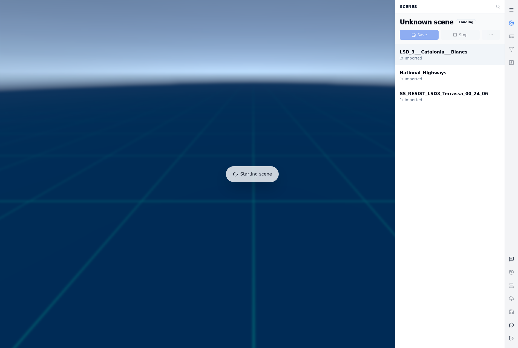
click at [437, 52] on div "LSD_3___Catalonia___Blanes" at bounding box center [434, 52] width 68 height 7
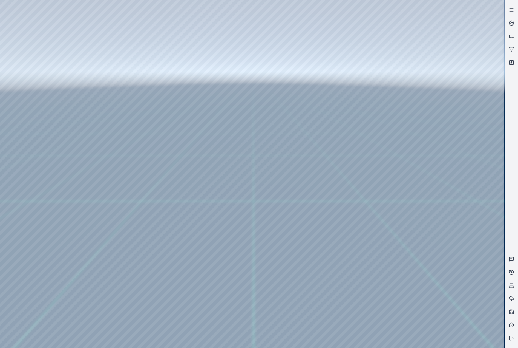
drag, startPoint x: 262, startPoint y: 198, endPoint x: 267, endPoint y: 233, distance: 34.5
drag, startPoint x: 282, startPoint y: 264, endPoint x: 278, endPoint y: 254, distance: 10.7
drag, startPoint x: 281, startPoint y: 260, endPoint x: 255, endPoint y: 208, distance: 58.6
drag, startPoint x: 264, startPoint y: 235, endPoint x: 240, endPoint y: 205, distance: 38.4
click at [31, 87] on div at bounding box center [252, 173] width 505 height 347
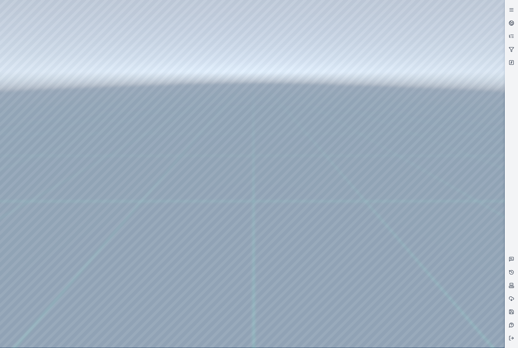
click at [22, 71] on div at bounding box center [252, 173] width 505 height 347
click at [40, 100] on div at bounding box center [252, 173] width 505 height 347
click at [159, 271] on div at bounding box center [252, 173] width 505 height 347
click at [379, 338] on div at bounding box center [252, 173] width 505 height 347
click at [227, 273] on div at bounding box center [252, 173] width 505 height 347
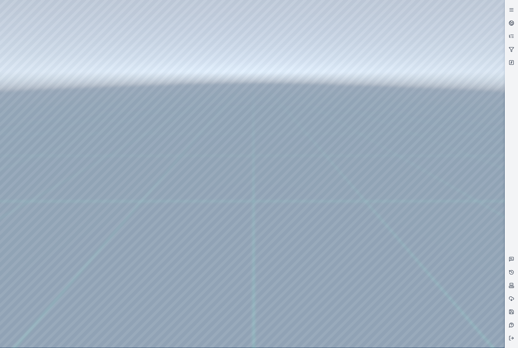
click at [220, 275] on div at bounding box center [252, 173] width 505 height 347
click at [222, 275] on div at bounding box center [252, 173] width 505 height 347
click at [386, 293] on div at bounding box center [252, 173] width 505 height 347
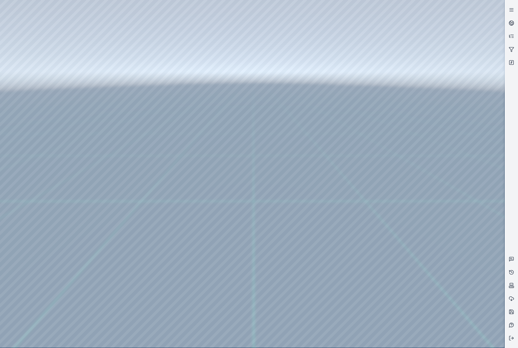
click at [383, 293] on div at bounding box center [252, 173] width 505 height 347
click at [20, 279] on div at bounding box center [252, 173] width 505 height 347
click at [378, 260] on div at bounding box center [252, 173] width 505 height 347
drag, startPoint x: 255, startPoint y: 194, endPoint x: 285, endPoint y: 227, distance: 45.4
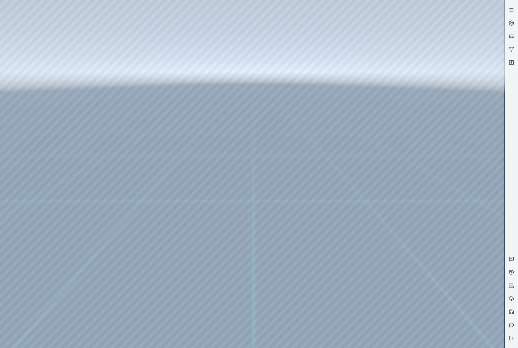
click at [35, 113] on div at bounding box center [252, 173] width 505 height 347
click at [30, 139] on div at bounding box center [252, 173] width 505 height 347
click at [36, 112] on div at bounding box center [252, 173] width 505 height 347
click at [158, 24] on div at bounding box center [252, 173] width 505 height 347
click at [103, 56] on div at bounding box center [252, 173] width 505 height 347
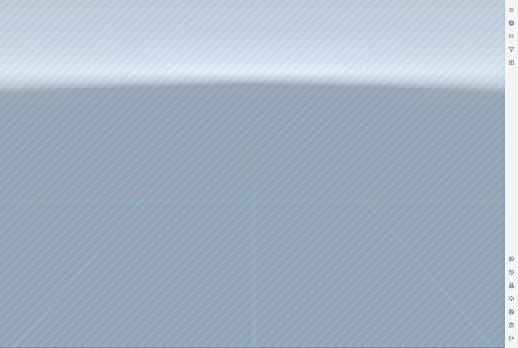
click at [469, 224] on div at bounding box center [252, 173] width 505 height 347
click at [473, 269] on div at bounding box center [252, 173] width 505 height 347
click at [434, 179] on div at bounding box center [252, 173] width 505 height 347
click at [441, 199] on div at bounding box center [252, 173] width 505 height 347
drag, startPoint x: 280, startPoint y: 221, endPoint x: 292, endPoint y: 224, distance: 11.8
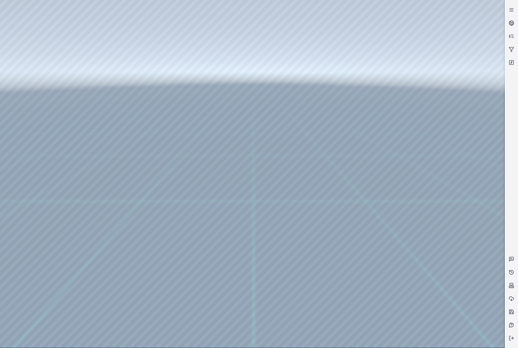
drag, startPoint x: 249, startPoint y: 193, endPoint x: 304, endPoint y: 205, distance: 56.1
click at [28, 79] on div at bounding box center [252, 173] width 505 height 347
click at [41, 97] on div at bounding box center [252, 173] width 505 height 347
click at [154, 125] on div at bounding box center [252, 173] width 505 height 347
click at [425, 250] on div at bounding box center [252, 173] width 505 height 347
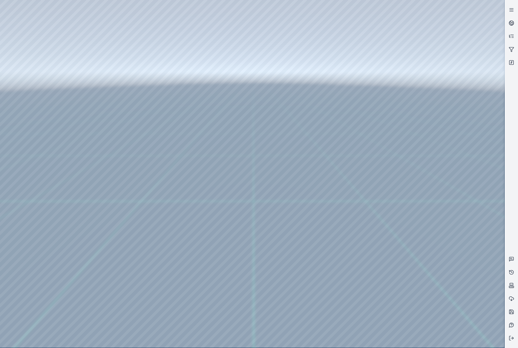
click at [425, 250] on div at bounding box center [252, 173] width 505 height 347
click at [421, 269] on div at bounding box center [252, 173] width 505 height 347
click at [422, 269] on div at bounding box center [252, 173] width 505 height 347
click at [426, 270] on div at bounding box center [252, 173] width 505 height 347
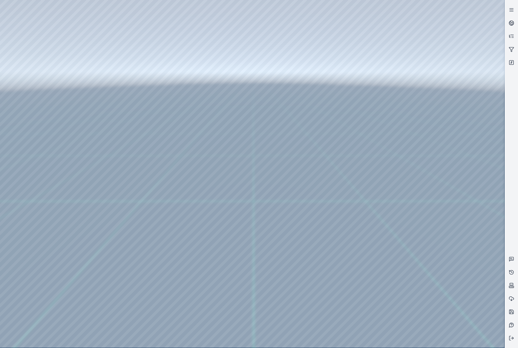
click at [68, 21] on div at bounding box center [252, 173] width 505 height 347
drag, startPoint x: 170, startPoint y: 188, endPoint x: 283, endPoint y: 204, distance: 114.3
drag, startPoint x: 322, startPoint y: 217, endPoint x: 171, endPoint y: 181, distance: 155.7
click at [34, 138] on div at bounding box center [252, 173] width 505 height 347
click at [42, 112] on div at bounding box center [252, 173] width 505 height 347
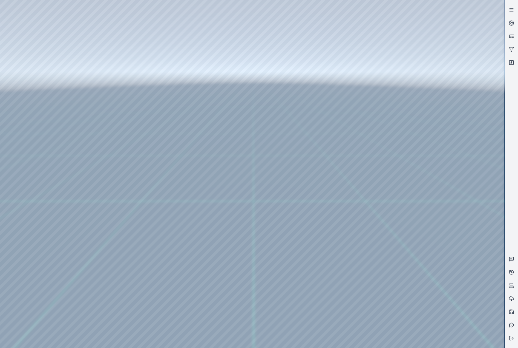
click at [164, 24] on div at bounding box center [252, 173] width 505 height 347
click at [142, 24] on div at bounding box center [252, 173] width 505 height 347
click at [159, 24] on div at bounding box center [252, 173] width 505 height 347
click at [119, 28] on div at bounding box center [252, 173] width 505 height 347
click at [128, 65] on div at bounding box center [252, 173] width 505 height 347
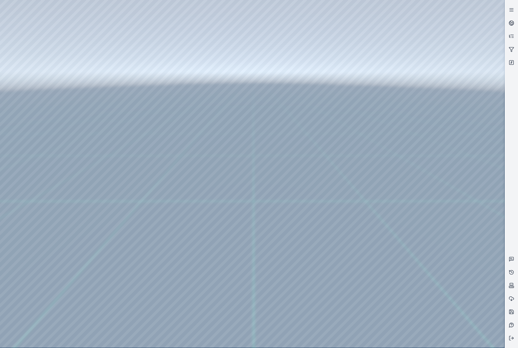
click at [444, 182] on div at bounding box center [252, 173] width 505 height 347
click at [446, 202] on div at bounding box center [252, 173] width 505 height 347
drag, startPoint x: 317, startPoint y: 225, endPoint x: 309, endPoint y: 224, distance: 7.7
click at [108, 52] on div at bounding box center [252, 173] width 505 height 347
click at [439, 126] on div at bounding box center [252, 173] width 505 height 347
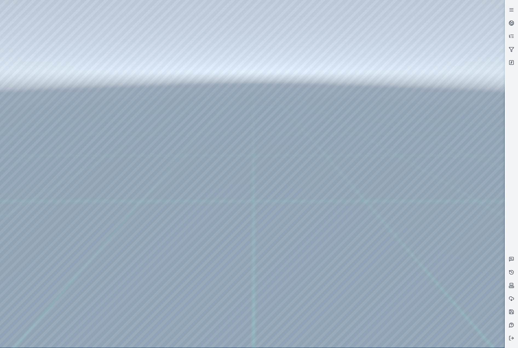
click at [439, 118] on div at bounding box center [252, 173] width 505 height 347
click at [445, 96] on div at bounding box center [252, 173] width 505 height 347
drag, startPoint x: 203, startPoint y: 154, endPoint x: 272, endPoint y: 268, distance: 132.8
drag, startPoint x: 267, startPoint y: 138, endPoint x: 284, endPoint y: 240, distance: 104.1
drag, startPoint x: 273, startPoint y: 129, endPoint x: 281, endPoint y: 201, distance: 72.6
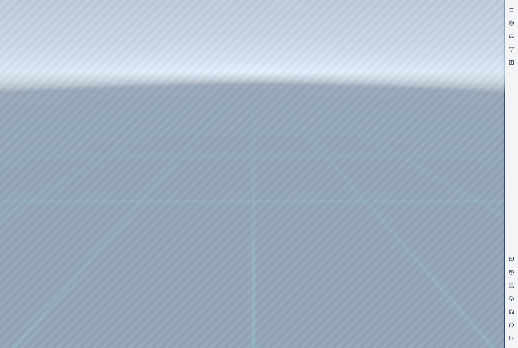
click at [108, 62] on div at bounding box center [252, 173] width 505 height 347
click at [92, 53] on div at bounding box center [252, 173] width 505 height 347
click at [446, 118] on div at bounding box center [252, 173] width 505 height 347
click at [439, 95] on div at bounding box center [252, 173] width 505 height 347
click at [446, 151] on div at bounding box center [252, 173] width 505 height 347
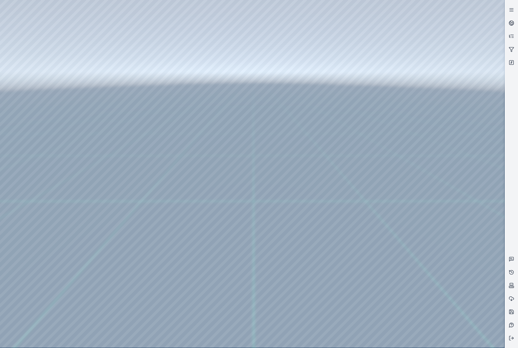
click at [435, 99] on div at bounding box center [252, 173] width 505 height 347
click at [429, 80] on div at bounding box center [252, 173] width 505 height 347
drag, startPoint x: 313, startPoint y: 187, endPoint x: 319, endPoint y: 188, distance: 5.8
drag, startPoint x: 288, startPoint y: 183, endPoint x: 277, endPoint y: 182, distance: 11.0
drag, startPoint x: 253, startPoint y: 170, endPoint x: 278, endPoint y: 182, distance: 27.5
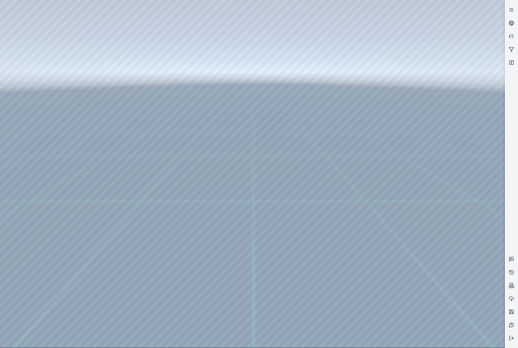
click at [108, 64] on div at bounding box center [252, 173] width 505 height 347
click at [434, 135] on div at bounding box center [252, 173] width 505 height 347
click at [438, 153] on div at bounding box center [252, 173] width 505 height 347
drag, startPoint x: 343, startPoint y: 204, endPoint x: 338, endPoint y: 203, distance: 5.0
drag, startPoint x: 266, startPoint y: 209, endPoint x: 276, endPoint y: 212, distance: 10.1
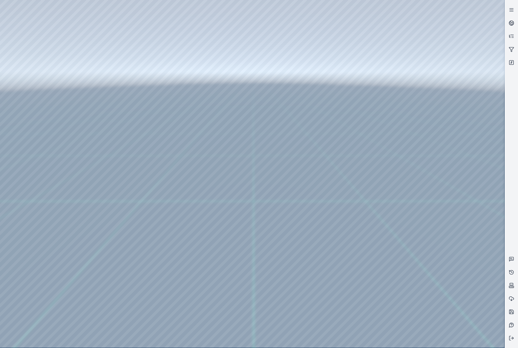
click at [419, 135] on div at bounding box center [252, 173] width 505 height 347
drag, startPoint x: 276, startPoint y: 219, endPoint x: 280, endPoint y: 213, distance: 7.6
drag, startPoint x: 281, startPoint y: 218, endPoint x: 281, endPoint y: 192, distance: 25.5
drag, startPoint x: 277, startPoint y: 184, endPoint x: 276, endPoint y: 209, distance: 24.7
drag, startPoint x: 271, startPoint y: 215, endPoint x: 272, endPoint y: 211, distance: 3.9
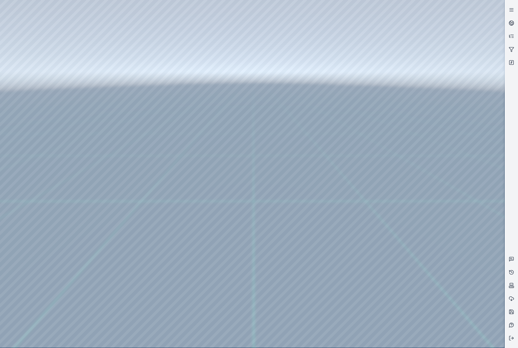
drag, startPoint x: 269, startPoint y: 214, endPoint x: 269, endPoint y: 218, distance: 3.8
click at [424, 134] on div at bounding box center [252, 173] width 505 height 347
click at [445, 156] on div at bounding box center [252, 173] width 505 height 347
drag, startPoint x: 502, startPoint y: 247, endPoint x: 501, endPoint y: 30, distance: 216.7
click at [501, 30] on div at bounding box center [252, 173] width 505 height 347
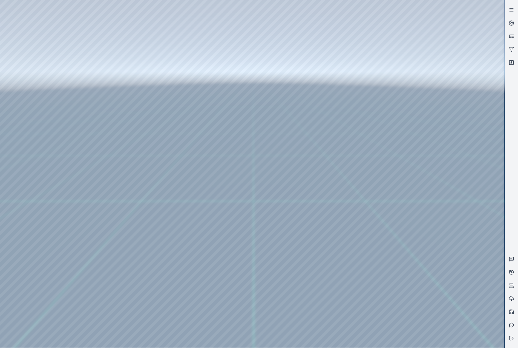
click at [118, 51] on div at bounding box center [252, 173] width 505 height 347
click at [461, 205] on div at bounding box center [252, 173] width 505 height 347
click at [456, 227] on div at bounding box center [252, 173] width 505 height 347
click at [431, 90] on div at bounding box center [252, 173] width 505 height 347
click at [446, 115] on div at bounding box center [252, 173] width 505 height 347
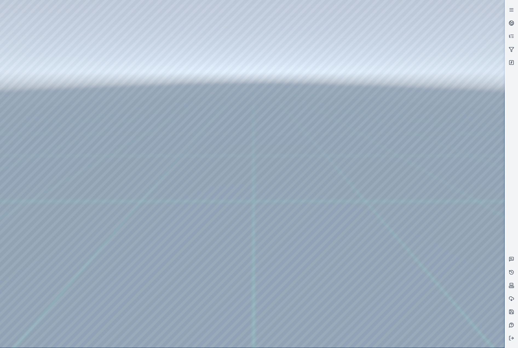
drag, startPoint x: 310, startPoint y: 202, endPoint x: 320, endPoint y: 202, distance: 9.6
drag, startPoint x: 313, startPoint y: 207, endPoint x: 318, endPoint y: 208, distance: 4.8
click at [305, 202] on div at bounding box center [252, 173] width 505 height 347
click at [125, 64] on div at bounding box center [252, 173] width 505 height 347
click at [116, 48] on div at bounding box center [252, 173] width 505 height 347
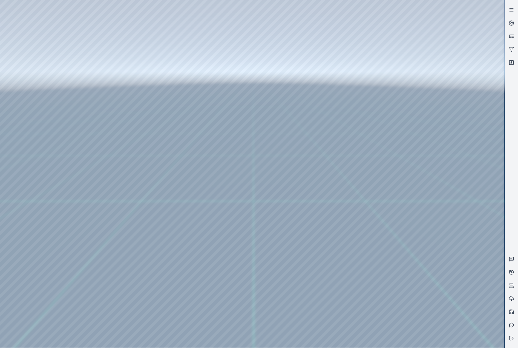
click at [440, 168] on div at bounding box center [252, 173] width 505 height 347
click at [429, 148] on div at bounding box center [252, 173] width 505 height 347
click at [427, 32] on div at bounding box center [252, 173] width 505 height 347
click at [428, 56] on div at bounding box center [252, 173] width 505 height 347
click at [435, 169] on div at bounding box center [252, 173] width 505 height 347
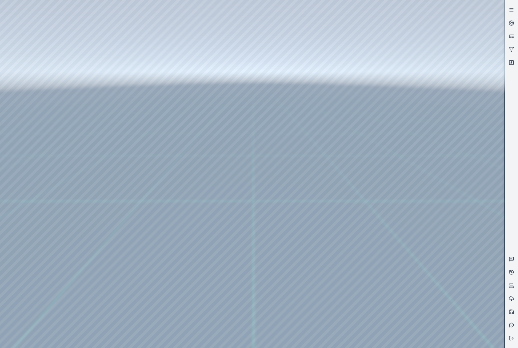
click at [431, 150] on div at bounding box center [252, 173] width 505 height 347
click at [437, 171] on div at bounding box center [252, 173] width 505 height 347
click at [426, 153] on div at bounding box center [252, 173] width 505 height 347
click at [434, 205] on div at bounding box center [252, 173] width 505 height 347
click at [438, 230] on div at bounding box center [252, 173] width 505 height 347
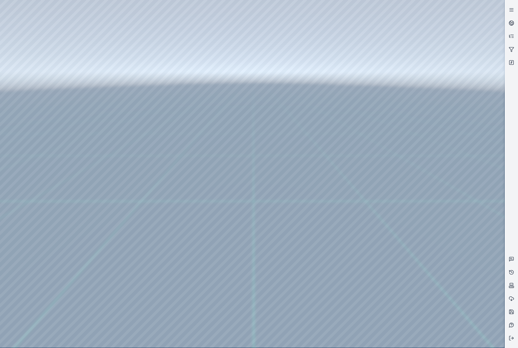
click at [443, 254] on div at bounding box center [252, 173] width 505 height 347
click at [484, 220] on div at bounding box center [252, 173] width 505 height 347
click at [436, 227] on div at bounding box center [252, 173] width 505 height 347
click at [441, 205] on div at bounding box center [252, 173] width 505 height 347
click at [439, 227] on div at bounding box center [252, 173] width 505 height 347
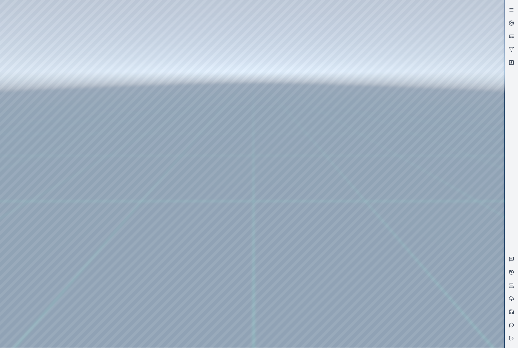
click at [469, 209] on div at bounding box center [252, 173] width 505 height 347
drag, startPoint x: 357, startPoint y: 249, endPoint x: 343, endPoint y: 250, distance: 14.6
drag, startPoint x: 345, startPoint y: 252, endPoint x: 263, endPoint y: 233, distance: 84.2
drag, startPoint x: 328, startPoint y: 249, endPoint x: 373, endPoint y: 266, distance: 48.5
drag, startPoint x: 258, startPoint y: 188, endPoint x: 310, endPoint y: 271, distance: 97.7
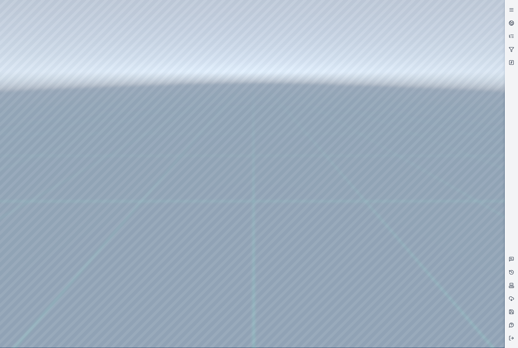
drag, startPoint x: 249, startPoint y: 143, endPoint x: 276, endPoint y: 244, distance: 104.7
drag, startPoint x: 320, startPoint y: 158, endPoint x: 315, endPoint y: 161, distance: 6.4
drag, startPoint x: 298, startPoint y: 205, endPoint x: 274, endPoint y: 198, distance: 25.0
drag, startPoint x: 218, startPoint y: 145, endPoint x: 282, endPoint y: 209, distance: 91.3
drag, startPoint x: 201, startPoint y: 124, endPoint x: 218, endPoint y: 146, distance: 28.2
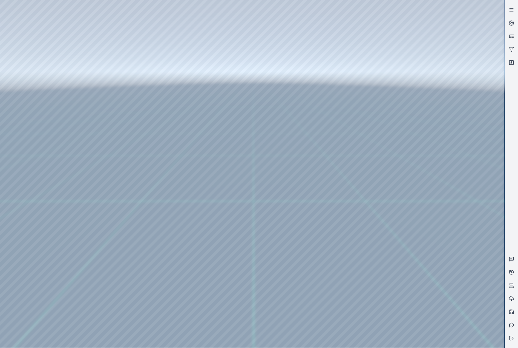
click at [111, 64] on div at bounding box center [252, 173] width 505 height 347
click at [433, 224] on div at bounding box center [252, 173] width 505 height 347
click at [438, 198] on div at bounding box center [252, 173] width 505 height 347
click at [441, 223] on div at bounding box center [252, 173] width 505 height 347
click at [433, 201] on div at bounding box center [252, 173] width 505 height 347
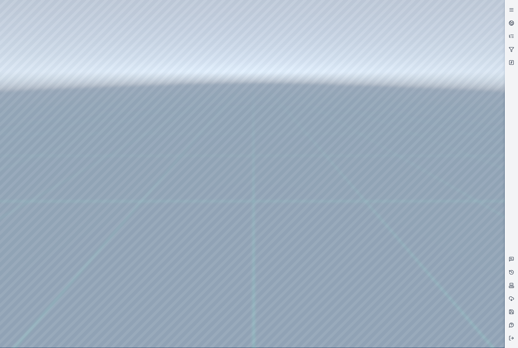
drag, startPoint x: 307, startPoint y: 238, endPoint x: 310, endPoint y: 237, distance: 3.0
drag, startPoint x: 318, startPoint y: 244, endPoint x: 302, endPoint y: 214, distance: 33.2
click at [443, 226] on div at bounding box center [252, 173] width 505 height 347
click at [449, 196] on div at bounding box center [252, 173] width 505 height 347
click at [113, 54] on div at bounding box center [252, 173] width 505 height 347
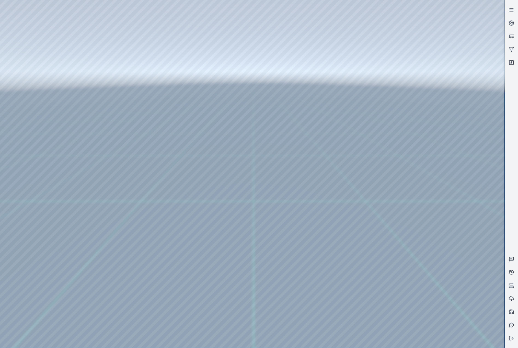
click at [441, 205] on div at bounding box center [252, 173] width 505 height 347
click at [443, 155] on div at bounding box center [252, 173] width 505 height 347
click at [424, 178] on div at bounding box center [252, 173] width 505 height 347
click at [432, 156] on div at bounding box center [252, 173] width 505 height 347
drag, startPoint x: 266, startPoint y: 196, endPoint x: 285, endPoint y: 215, distance: 26.7
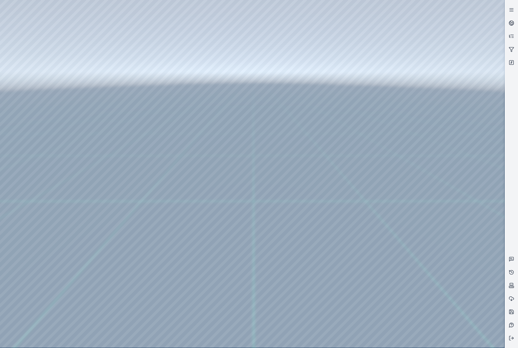
drag, startPoint x: 280, startPoint y: 199, endPoint x: 267, endPoint y: 217, distance: 22.3
drag, startPoint x: 291, startPoint y: 247, endPoint x: 294, endPoint y: 246, distance: 2.8
click at [376, 338] on div at bounding box center [252, 173] width 505 height 347
click at [69, 22] on div at bounding box center [252, 173] width 505 height 347
click at [494, 9] on div at bounding box center [252, 173] width 505 height 347
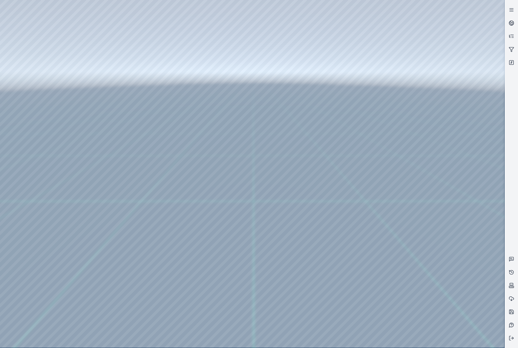
click at [495, 27] on div at bounding box center [252, 173] width 505 height 347
drag, startPoint x: 328, startPoint y: 166, endPoint x: 337, endPoint y: 168, distance: 9.6
drag, startPoint x: 263, startPoint y: 227, endPoint x: 270, endPoint y: 241, distance: 15.1
drag, startPoint x: 271, startPoint y: 211, endPoint x: 264, endPoint y: 192, distance: 20.7
click at [19, 73] on div at bounding box center [252, 173] width 505 height 347
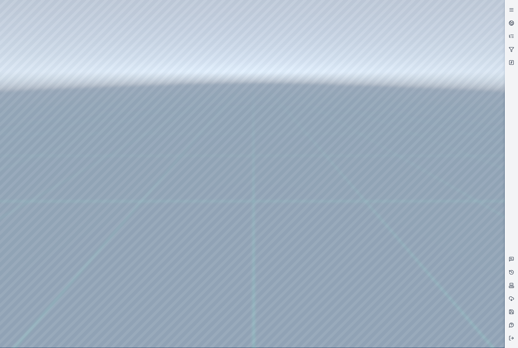
click at [34, 104] on div at bounding box center [252, 173] width 505 height 347
click at [40, 115] on div at bounding box center [252, 173] width 505 height 347
click at [35, 104] on div at bounding box center [252, 173] width 505 height 347
click at [154, 244] on div at bounding box center [252, 173] width 505 height 347
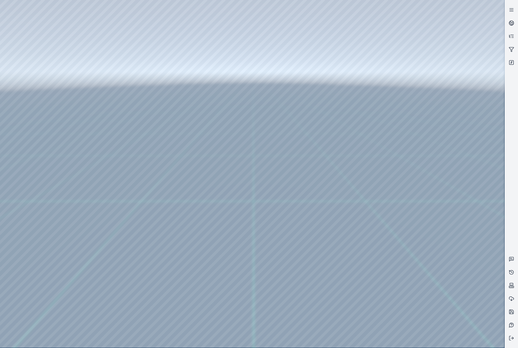
click at [13, 274] on div at bounding box center [252, 173] width 505 height 347
click at [21, 279] on div at bounding box center [252, 173] width 505 height 347
click at [384, 293] on div at bounding box center [252, 173] width 505 height 347
click at [20, 282] on div at bounding box center [252, 173] width 505 height 347
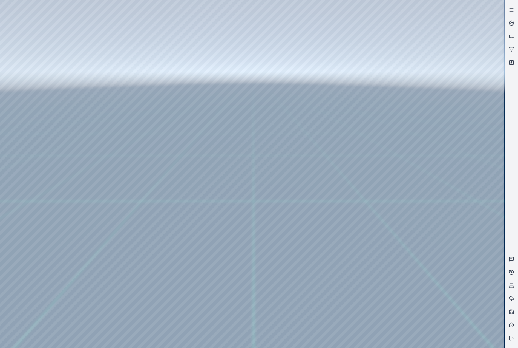
drag, startPoint x: 280, startPoint y: 170, endPoint x: 287, endPoint y: 210, distance: 40.7
drag, startPoint x: 295, startPoint y: 221, endPoint x: 276, endPoint y: 198, distance: 29.4
drag, startPoint x: 317, startPoint y: 203, endPoint x: 284, endPoint y: 196, distance: 33.3
drag, startPoint x: 298, startPoint y: 214, endPoint x: 351, endPoint y: 86, distance: 138.3
drag, startPoint x: 346, startPoint y: 103, endPoint x: 304, endPoint y: 161, distance: 71.2
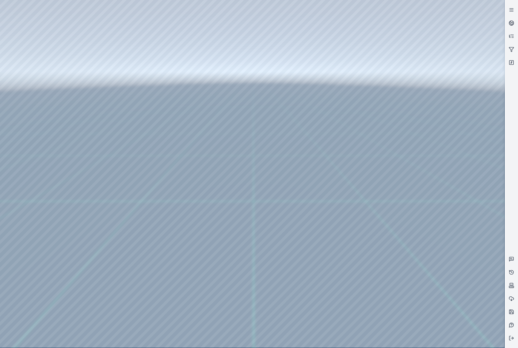
drag, startPoint x: 304, startPoint y: 161, endPoint x: 347, endPoint y: 104, distance: 71.6
drag, startPoint x: 335, startPoint y: 102, endPoint x: 289, endPoint y: 135, distance: 57.1
click at [36, 142] on div at bounding box center [252, 173] width 505 height 347
click at [38, 112] on div at bounding box center [252, 173] width 505 height 347
click at [136, 27] on div at bounding box center [252, 173] width 505 height 347
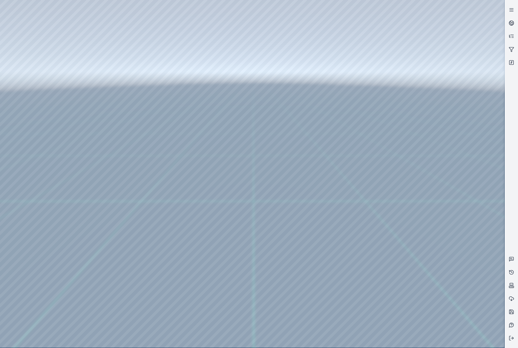
click at [121, 51] on div at bounding box center [252, 173] width 505 height 347
click at [441, 32] on div at bounding box center [252, 173] width 505 height 347
click at [114, 62] on div at bounding box center [252, 173] width 505 height 347
click at [435, 222] on div at bounding box center [252, 173] width 505 height 347
click at [450, 191] on div at bounding box center [252, 173] width 505 height 347
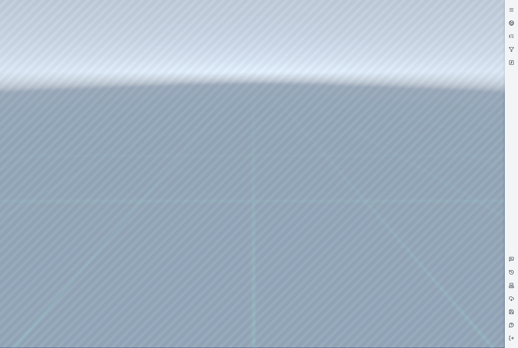
click at [453, 196] on div at bounding box center [252, 173] width 505 height 347
drag, startPoint x: 290, startPoint y: 194, endPoint x: 285, endPoint y: 167, distance: 27.4
drag, startPoint x: 335, startPoint y: 182, endPoint x: 319, endPoint y: 181, distance: 15.9
drag, startPoint x: 309, startPoint y: 128, endPoint x: 296, endPoint y: 134, distance: 14.3
drag, startPoint x: 350, startPoint y: 113, endPoint x: 279, endPoint y: 30, distance: 109.2
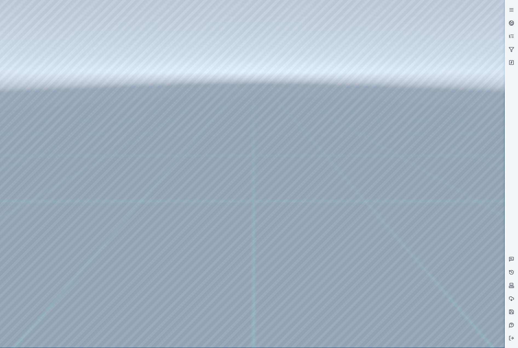
drag, startPoint x: 281, startPoint y: 59, endPoint x: 287, endPoint y: 72, distance: 14.6
click at [377, 260] on div at bounding box center [252, 173] width 505 height 347
click at [132, 46] on div at bounding box center [252, 173] width 505 height 347
click at [133, 51] on div at bounding box center [252, 173] width 505 height 347
click at [428, 266] on div at bounding box center [252, 173] width 505 height 347
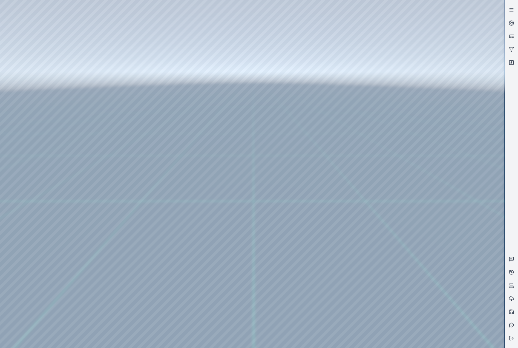
drag, startPoint x: 275, startPoint y: 67, endPoint x: 327, endPoint y: 156, distance: 103.3
drag, startPoint x: 336, startPoint y: 267, endPoint x: 319, endPoint y: 263, distance: 16.6
click at [424, 266] on div at bounding box center [252, 173] width 505 height 347
drag, startPoint x: 317, startPoint y: 270, endPoint x: 326, endPoint y: 266, distance: 9.8
click at [429, 267] on div at bounding box center [252, 173] width 505 height 347
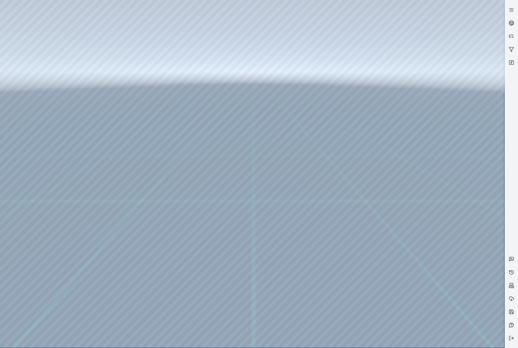
click at [429, 267] on div at bounding box center [252, 173] width 505 height 347
click at [426, 110] on div at bounding box center [252, 173] width 505 height 347
click at [450, 162] on div at bounding box center [252, 173] width 505 height 347
click at [451, 158] on div at bounding box center [252, 173] width 505 height 347
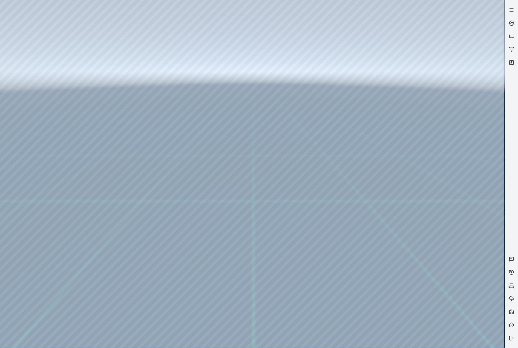
click at [441, 134] on div at bounding box center [252, 173] width 505 height 347
click at [111, 62] on div at bounding box center [252, 173] width 505 height 347
click at [441, 224] on div at bounding box center [252, 173] width 505 height 347
click at [436, 193] on div at bounding box center [252, 173] width 505 height 347
click at [438, 199] on div at bounding box center [252, 173] width 505 height 347
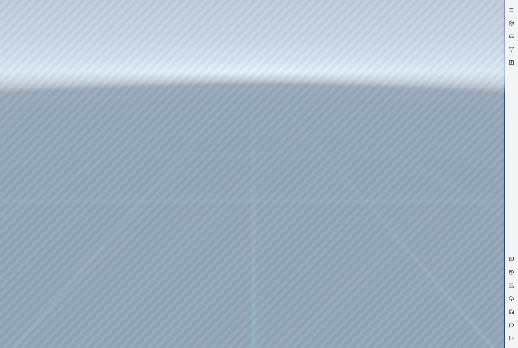
click at [438, 174] on div at bounding box center [252, 173] width 505 height 347
click at [449, 224] on div at bounding box center [252, 173] width 505 height 347
click at [453, 202] on div at bounding box center [252, 173] width 505 height 347
click at [435, 224] on div at bounding box center [252, 173] width 505 height 347
click at [378, 338] on div at bounding box center [252, 173] width 505 height 347
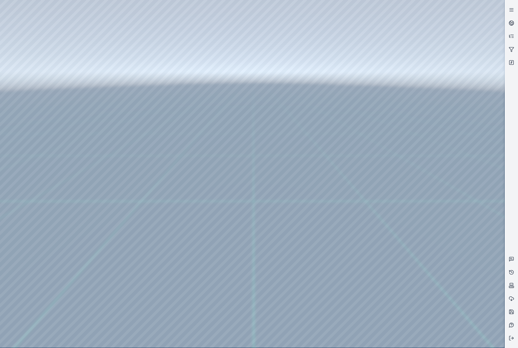
click at [375, 259] on div at bounding box center [252, 173] width 505 height 347
drag, startPoint x: 383, startPoint y: 257, endPoint x: 356, endPoint y: 246, distance: 29.2
drag, startPoint x: 364, startPoint y: 252, endPoint x: 308, endPoint y: 224, distance: 62.0
click at [68, 21] on div at bounding box center [252, 173] width 505 height 347
click at [33, 81] on div at bounding box center [252, 173] width 505 height 347
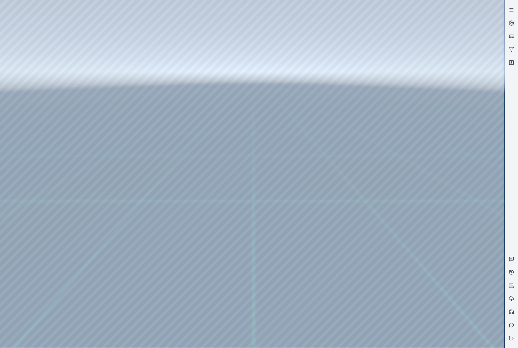
click at [33, 73] on div at bounding box center [252, 173] width 505 height 347
click at [36, 104] on div at bounding box center [252, 173] width 505 height 347
click at [156, 243] on div at bounding box center [252, 173] width 505 height 347
click at [372, 337] on div at bounding box center [252, 173] width 505 height 347
click at [161, 242] on div at bounding box center [252, 173] width 505 height 347
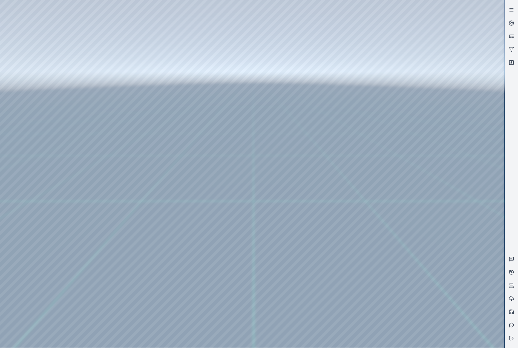
drag, startPoint x: 267, startPoint y: 221, endPoint x: 280, endPoint y: 230, distance: 16.1
click at [142, 243] on div at bounding box center [252, 173] width 505 height 347
click at [133, 250] on div at bounding box center [252, 173] width 505 height 347
click at [282, 87] on div at bounding box center [252, 173] width 505 height 347
drag, startPoint x: 330, startPoint y: 196, endPoint x: 244, endPoint y: 187, distance: 86.2
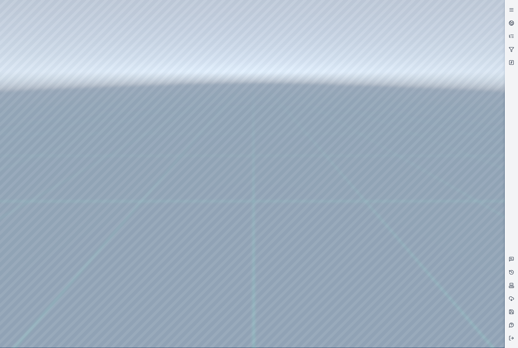
drag, startPoint x: 284, startPoint y: 206, endPoint x: 267, endPoint y: 204, distance: 17.1
click at [37, 145] on div at bounding box center [252, 173] width 505 height 347
click at [377, 69] on div at bounding box center [252, 173] width 505 height 347
click at [37, 112] on div at bounding box center [252, 173] width 505 height 347
click at [158, 25] on div at bounding box center [252, 173] width 505 height 347
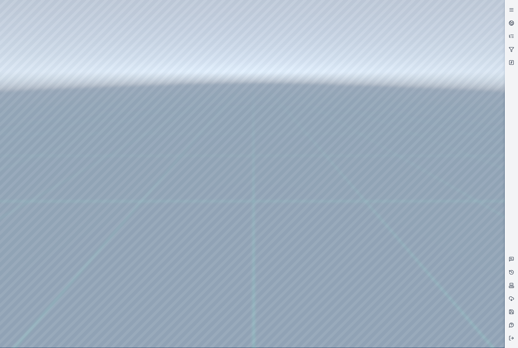
click at [120, 49] on div at bounding box center [252, 173] width 505 height 347
click at [447, 179] on div at bounding box center [252, 173] width 505 height 347
click at [453, 182] on div at bounding box center [252, 173] width 505 height 347
click at [426, 142] on div at bounding box center [252, 173] width 505 height 347
click at [429, 147] on div at bounding box center [252, 173] width 505 height 347
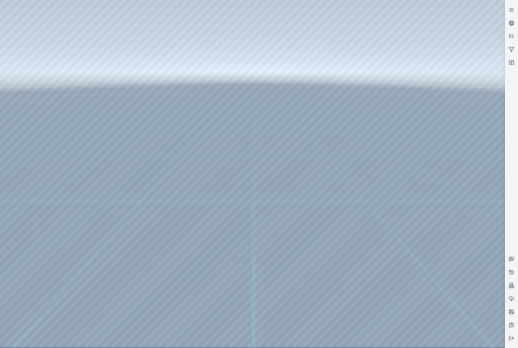
drag, startPoint x: 299, startPoint y: 184, endPoint x: 269, endPoint y: 193, distance: 30.9
drag, startPoint x: 292, startPoint y: 193, endPoint x: 322, endPoint y: 184, distance: 31.5
click at [423, 147] on div at bounding box center [252, 173] width 505 height 347
click at [434, 131] on div at bounding box center [252, 173] width 505 height 347
click at [455, 107] on div at bounding box center [252, 173] width 505 height 347
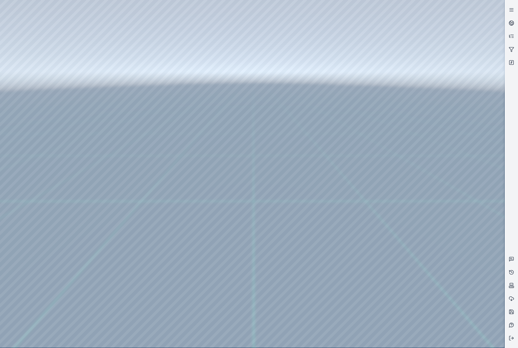
click at [28, 77] on div at bounding box center [252, 173] width 505 height 347
click at [33, 111] on div at bounding box center [252, 173] width 505 height 347
click at [34, 103] on div at bounding box center [252, 173] width 505 height 347
click at [141, 242] on div at bounding box center [252, 173] width 505 height 347
click at [132, 254] on div at bounding box center [252, 173] width 505 height 347
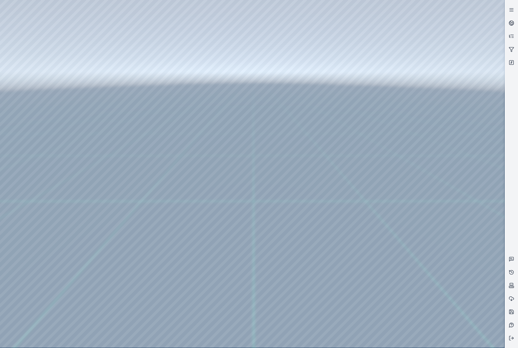
click at [224, 144] on div at bounding box center [252, 173] width 505 height 347
click at [237, 167] on div at bounding box center [252, 173] width 505 height 347
click at [238, 144] on div at bounding box center [252, 173] width 505 height 347
click at [245, 162] on div at bounding box center [252, 173] width 505 height 347
click at [239, 143] on div at bounding box center [252, 173] width 505 height 347
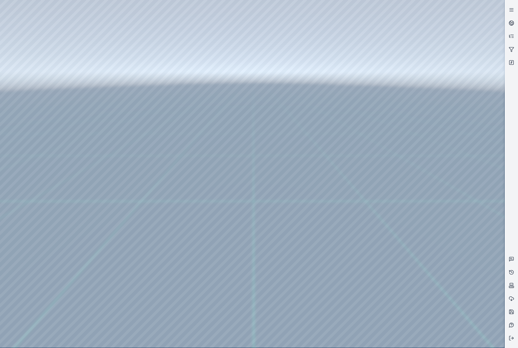
click at [259, 165] on div at bounding box center [252, 173] width 505 height 347
click at [284, 84] on div at bounding box center [252, 173] width 505 height 347
drag, startPoint x: 263, startPoint y: 142, endPoint x: 322, endPoint y: 172, distance: 65.9
drag, startPoint x: 273, startPoint y: 184, endPoint x: 253, endPoint y: 140, distance: 48.4
click at [63, 24] on div at bounding box center [252, 173] width 505 height 347
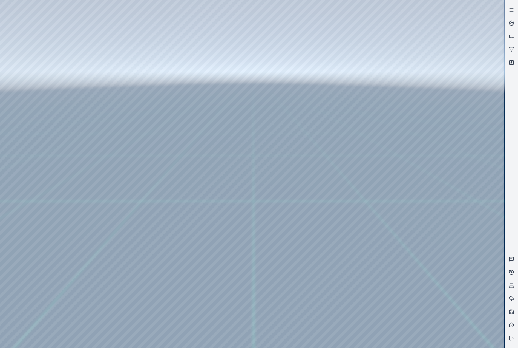
drag, startPoint x: 307, startPoint y: 97, endPoint x: 330, endPoint y: 218, distance: 123.0
drag, startPoint x: 170, startPoint y: 121, endPoint x: 292, endPoint y: 166, distance: 130.3
drag, startPoint x: 271, startPoint y: 184, endPoint x: 356, endPoint y: 177, distance: 85.5
drag, startPoint x: 168, startPoint y: 193, endPoint x: 273, endPoint y: 187, distance: 104.8
drag, startPoint x: 301, startPoint y: 204, endPoint x: 133, endPoint y: 208, distance: 168.5
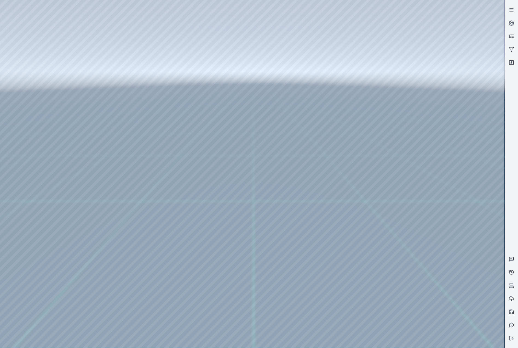
drag, startPoint x: 292, startPoint y: 203, endPoint x: 266, endPoint y: 215, distance: 28.6
drag, startPoint x: 309, startPoint y: 197, endPoint x: 293, endPoint y: 159, distance: 41.1
drag, startPoint x: 192, startPoint y: 207, endPoint x: 203, endPoint y: 204, distance: 12.0
drag, startPoint x: 315, startPoint y: 181, endPoint x: 197, endPoint y: 108, distance: 138.5
drag, startPoint x: 264, startPoint y: 170, endPoint x: 304, endPoint y: 161, distance: 40.7
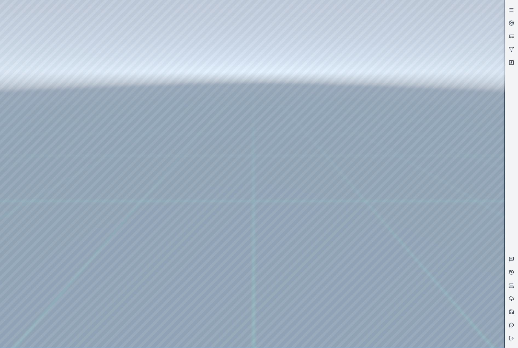
drag, startPoint x: 253, startPoint y: 164, endPoint x: 298, endPoint y: 164, distance: 45.5
drag, startPoint x: 193, startPoint y: 192, endPoint x: 239, endPoint y: 193, distance: 46.6
drag, startPoint x: 128, startPoint y: 193, endPoint x: 259, endPoint y: 201, distance: 131.2
drag, startPoint x: 259, startPoint y: 201, endPoint x: 291, endPoint y: 153, distance: 56.8
drag, startPoint x: 268, startPoint y: 210, endPoint x: 235, endPoint y: 200, distance: 34.0
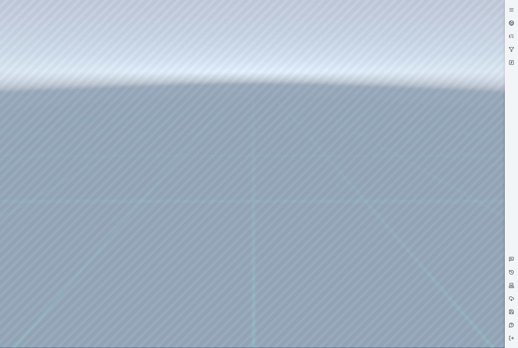
drag, startPoint x: 244, startPoint y: 197, endPoint x: 214, endPoint y: 165, distance: 43.6
drag, startPoint x: 233, startPoint y: 156, endPoint x: 166, endPoint y: 196, distance: 77.7
drag, startPoint x: 198, startPoint y: 211, endPoint x: 173, endPoint y: 217, distance: 25.5
drag, startPoint x: 266, startPoint y: 192, endPoint x: 186, endPoint y: 201, distance: 80.8
drag, startPoint x: 249, startPoint y: 213, endPoint x: 250, endPoint y: 206, distance: 7.3
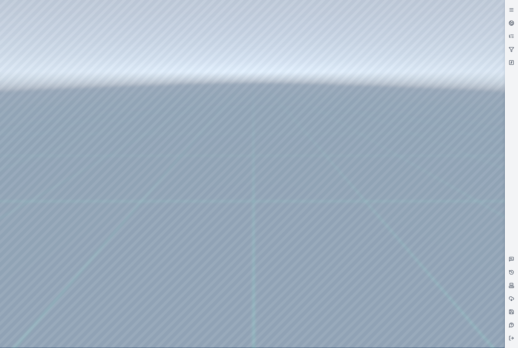
drag, startPoint x: 142, startPoint y: 212, endPoint x: 200, endPoint y: 210, distance: 57.8
drag, startPoint x: 266, startPoint y: 209, endPoint x: 217, endPoint y: 219, distance: 49.9
drag, startPoint x: 226, startPoint y: 214, endPoint x: 193, endPoint y: 217, distance: 33.3
drag, startPoint x: 243, startPoint y: 192, endPoint x: 121, endPoint y: 193, distance: 122.2
drag, startPoint x: 228, startPoint y: 160, endPoint x: 233, endPoint y: 169, distance: 10.1
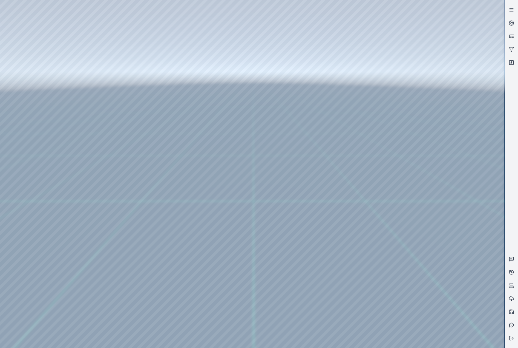
click at [428, 124] on div at bounding box center [252, 173] width 505 height 347
click at [380, 261] on div at bounding box center [252, 173] width 505 height 347
drag, startPoint x: 147, startPoint y: 216, endPoint x: 147, endPoint y: 231, distance: 14.5
drag, startPoint x: 136, startPoint y: 237, endPoint x: 255, endPoint y: 193, distance: 127.0
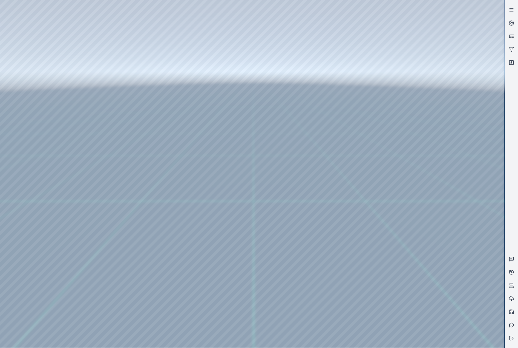
drag, startPoint x: 212, startPoint y: 214, endPoint x: 243, endPoint y: 159, distance: 63.1
drag, startPoint x: 194, startPoint y: 208, endPoint x: 263, endPoint y: 158, distance: 85.3
drag, startPoint x: 142, startPoint y: 233, endPoint x: 268, endPoint y: 198, distance: 130.4
drag, startPoint x: 261, startPoint y: 271, endPoint x: 214, endPoint y: 220, distance: 69.2
drag, startPoint x: 194, startPoint y: 258, endPoint x: 355, endPoint y: 192, distance: 174.4
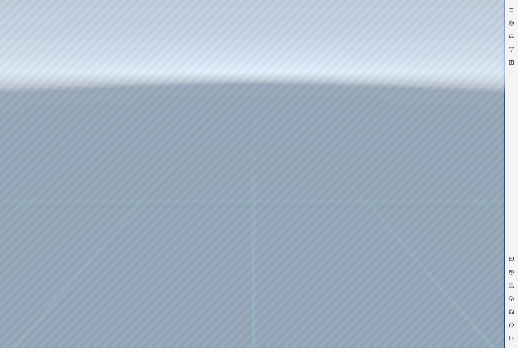
drag, startPoint x: 142, startPoint y: 221, endPoint x: 333, endPoint y: 223, distance: 191.0
drag, startPoint x: 92, startPoint y: 216, endPoint x: 192, endPoint y: 216, distance: 100.3
drag, startPoint x: 294, startPoint y: 220, endPoint x: 198, endPoint y: 261, distance: 104.6
drag, startPoint x: 295, startPoint y: 177, endPoint x: 191, endPoint y: 219, distance: 112.8
drag, startPoint x: 298, startPoint y: 130, endPoint x: 262, endPoint y: 253, distance: 128.1
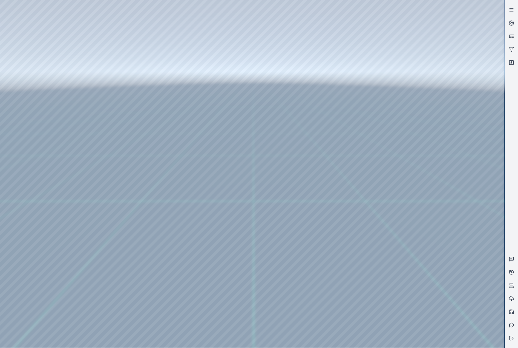
drag, startPoint x: 280, startPoint y: 135, endPoint x: 271, endPoint y: 122, distance: 15.7
drag, startPoint x: 274, startPoint y: 119, endPoint x: 255, endPoint y: 178, distance: 61.0
drag, startPoint x: 238, startPoint y: 233, endPoint x: 279, endPoint y: 236, distance: 41.3
drag, startPoint x: 125, startPoint y: 220, endPoint x: 302, endPoint y: 184, distance: 181.1
click at [34, 155] on div at bounding box center [252, 173] width 505 height 347
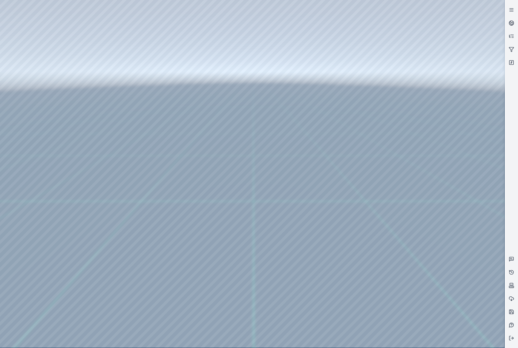
click at [30, 73] on div at bounding box center [252, 173] width 505 height 347
drag, startPoint x: 225, startPoint y: 220, endPoint x: 234, endPoint y: 216, distance: 9.9
drag, startPoint x: 196, startPoint y: 218, endPoint x: 258, endPoint y: 206, distance: 62.5
click at [28, 97] on div at bounding box center [252, 173] width 505 height 347
click at [26, 88] on div at bounding box center [252, 173] width 505 height 347
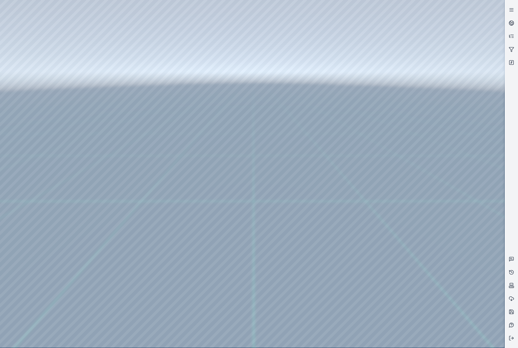
click at [36, 113] on div at bounding box center [252, 173] width 505 height 347
click at [39, 140] on div at bounding box center [252, 173] width 505 height 347
click at [38, 117] on div at bounding box center [252, 173] width 505 height 347
click at [161, 22] on div at bounding box center [252, 173] width 505 height 347
click at [132, 50] on div at bounding box center [252, 173] width 505 height 347
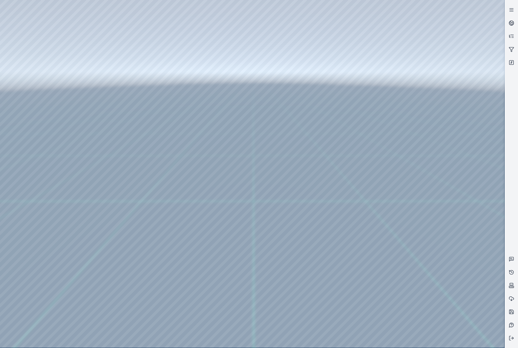
click at [439, 321] on div at bounding box center [252, 173] width 505 height 347
click at [455, 295] on div at bounding box center [252, 173] width 505 height 347
drag, startPoint x: 251, startPoint y: 244, endPoint x: 265, endPoint y: 244, distance: 14.8
click at [437, 320] on div at bounding box center [252, 173] width 505 height 347
click at [442, 290] on div at bounding box center [252, 173] width 505 height 347
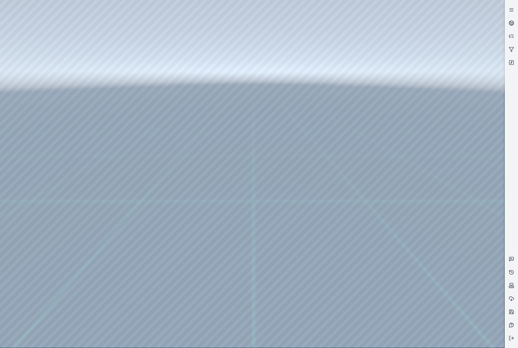
drag, startPoint x: 305, startPoint y: 278, endPoint x: 297, endPoint y: 275, distance: 8.8
drag, startPoint x: 299, startPoint y: 276, endPoint x: 288, endPoint y: 269, distance: 12.9
drag, startPoint x: 269, startPoint y: 265, endPoint x: 314, endPoint y: 275, distance: 46.5
drag, startPoint x: 319, startPoint y: 281, endPoint x: 331, endPoint y: 283, distance: 12.4
drag, startPoint x: 258, startPoint y: 264, endPoint x: 290, endPoint y: 264, distance: 32.6
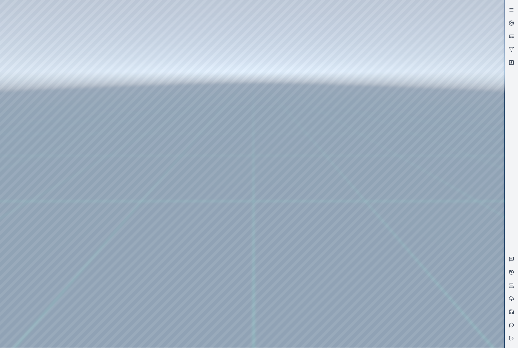
drag, startPoint x: 315, startPoint y: 269, endPoint x: 304, endPoint y: 265, distance: 12.0
click at [69, 22] on div at bounding box center [252, 173] width 505 height 347
drag, startPoint x: 246, startPoint y: 235, endPoint x: 251, endPoint y: 235, distance: 4.4
click at [515, 337] on button at bounding box center [511, 337] width 13 height 13
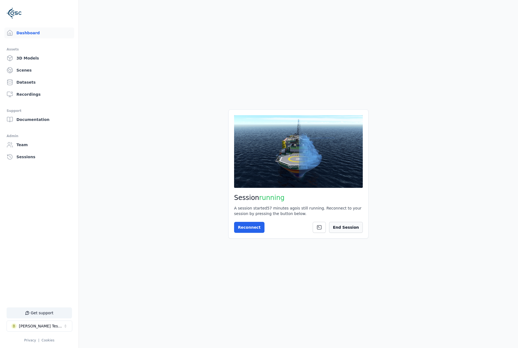
click at [354, 227] on button "End Session" at bounding box center [346, 227] width 34 height 11
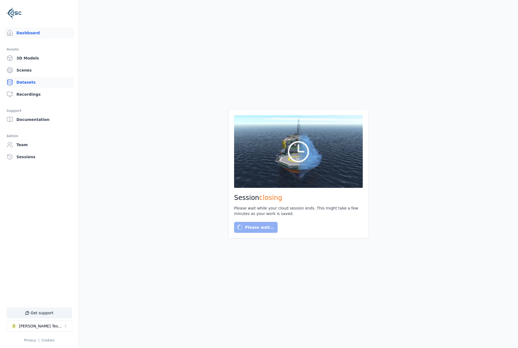
click at [22, 81] on link "Datasets" at bounding box center [39, 82] width 70 height 11
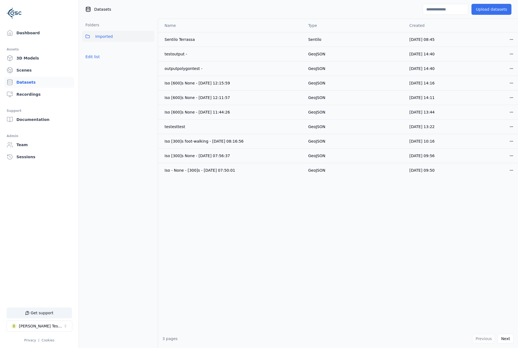
click at [486, 9] on button "Upload datasets" at bounding box center [492, 9] width 40 height 11
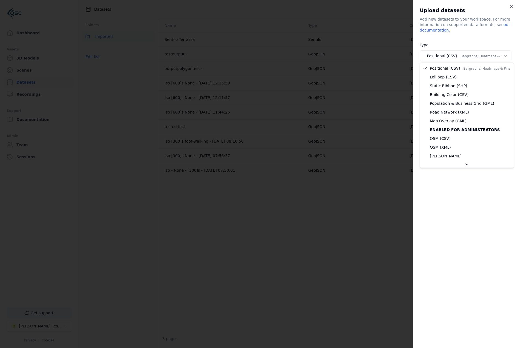
click at [499, 58] on body "Support Dashboard Assets 3D Models Scenes Datasets Recordings Support Documenta…" at bounding box center [259, 174] width 518 height 348
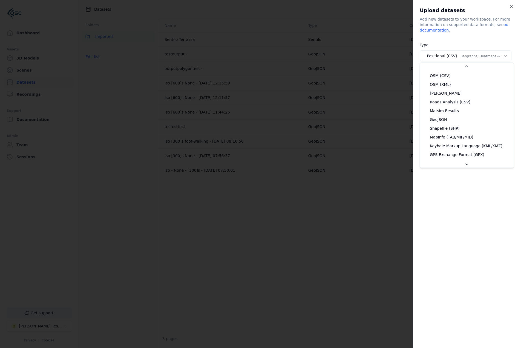
scroll to position [96, 0]
select select "*******"
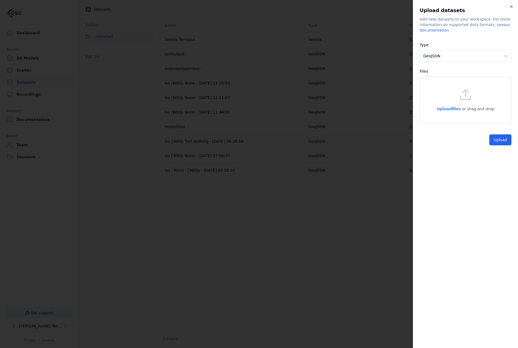
click at [458, 110] on span "Upload files" at bounding box center [449, 109] width 24 height 4
click at [458, 107] on span "Upload files" at bounding box center [449, 109] width 24 height 4
click at [509, 142] on button "Upload" at bounding box center [501, 139] width 22 height 11
click at [455, 108] on span "Upload files" at bounding box center [449, 109] width 24 height 4
click at [450, 109] on span "Upload files" at bounding box center [449, 109] width 24 height 4
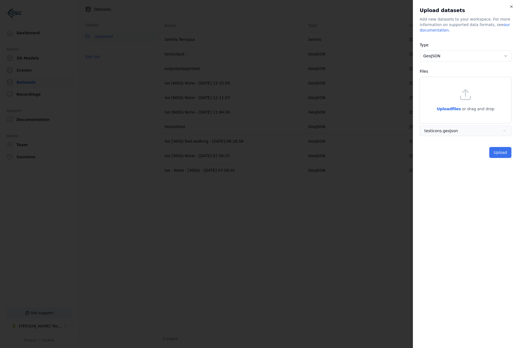
click at [500, 153] on button "Upload" at bounding box center [501, 152] width 22 height 11
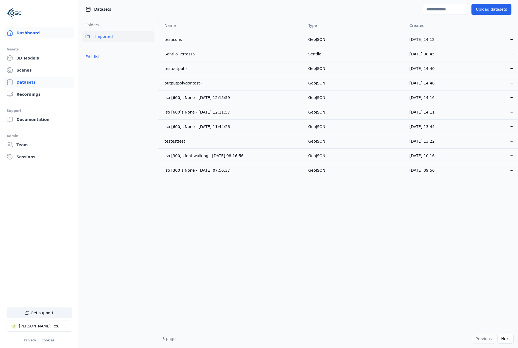
click at [32, 31] on link "Dashboard" at bounding box center [39, 32] width 70 height 11
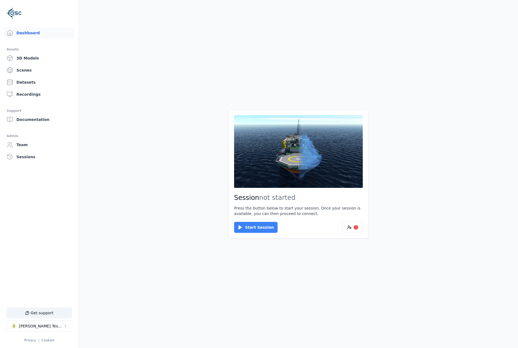
click at [253, 227] on button "Start Session" at bounding box center [256, 227] width 44 height 11
click at [251, 224] on button "Connect" at bounding box center [246, 227] width 25 height 11
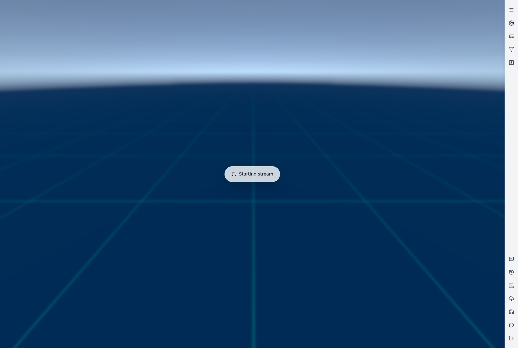
click at [514, 18] on link at bounding box center [511, 22] width 13 height 13
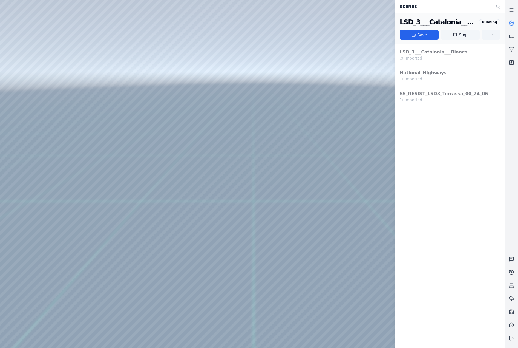
click at [451, 36] on button "Stop" at bounding box center [460, 35] width 39 height 10
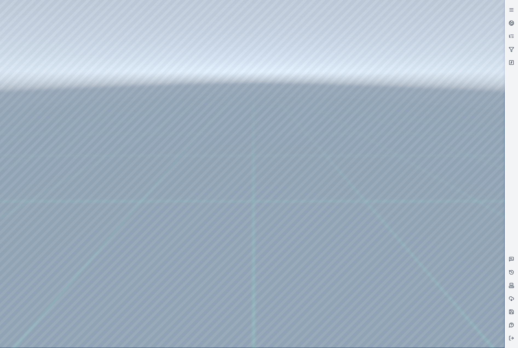
drag, startPoint x: 248, startPoint y: 244, endPoint x: 252, endPoint y: 269, distance: 25.2
drag, startPoint x: 221, startPoint y: 205, endPoint x: 205, endPoint y: 177, distance: 32.4
click at [42, 84] on div at bounding box center [252, 173] width 505 height 347
click at [33, 74] on div at bounding box center [252, 173] width 505 height 347
click at [36, 100] on div at bounding box center [252, 173] width 505 height 347
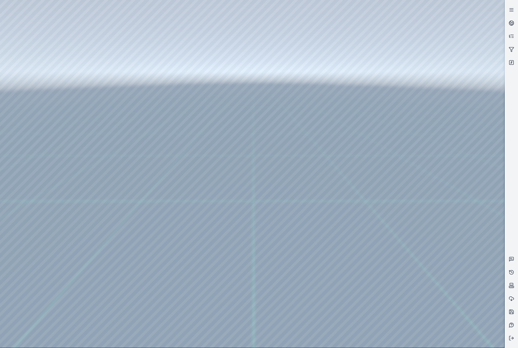
click at [155, 283] on div at bounding box center [252, 173] width 505 height 347
click at [154, 126] on div at bounding box center [252, 173] width 505 height 347
drag, startPoint x: 229, startPoint y: 148, endPoint x: 252, endPoint y: 170, distance: 31.8
click at [40, 133] on div at bounding box center [252, 173] width 505 height 347
click at [42, 142] on div at bounding box center [252, 173] width 505 height 347
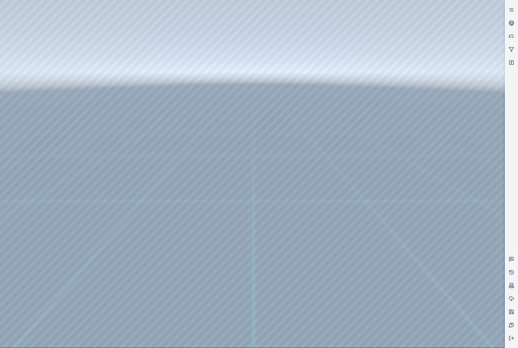
click at [37, 113] on div at bounding box center [252, 173] width 505 height 347
drag, startPoint x: 271, startPoint y: 216, endPoint x: 278, endPoint y: 216, distance: 7.4
drag, startPoint x: 237, startPoint y: 197, endPoint x: 258, endPoint y: 199, distance: 20.9
click at [162, 19] on div at bounding box center [252, 173] width 505 height 347
click at [139, 49] on div at bounding box center [252, 173] width 505 height 347
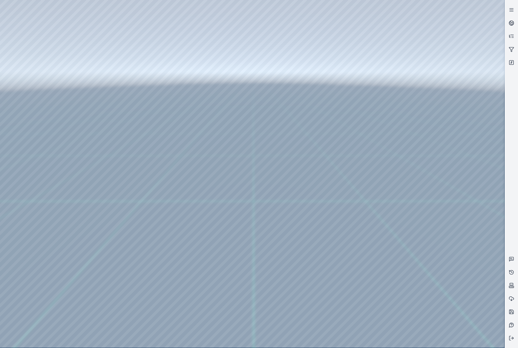
click at [470, 223] on div at bounding box center [252, 173] width 505 height 347
click at [453, 267] on div at bounding box center [252, 173] width 505 height 347
click at [444, 253] on div at bounding box center [252, 173] width 505 height 347
click at [446, 254] on div at bounding box center [252, 173] width 505 height 347
click at [449, 233] on div at bounding box center [252, 173] width 505 height 347
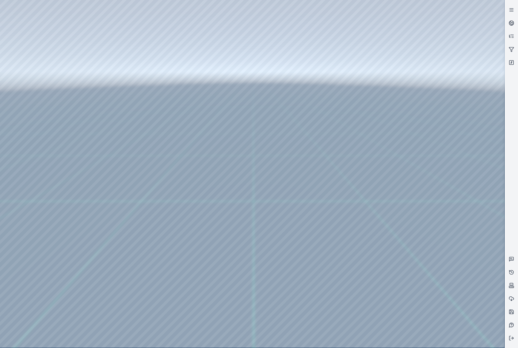
click at [30, 77] on div at bounding box center [252, 173] width 505 height 347
click at [33, 98] on div at bounding box center [252, 173] width 505 height 347
click at [141, 175] on div at bounding box center [252, 173] width 505 height 347
click at [125, 190] on div at bounding box center [252, 173] width 505 height 347
click at [229, 167] on div at bounding box center [252, 173] width 505 height 347
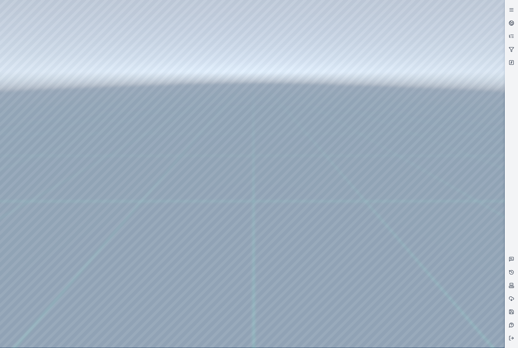
click at [225, 144] on div at bounding box center [252, 173] width 505 height 347
click at [249, 162] on div at bounding box center [252, 173] width 505 height 347
click at [288, 85] on div at bounding box center [252, 173] width 505 height 347
click at [284, 86] on div at bounding box center [252, 173] width 505 height 347
click at [140, 174] on div at bounding box center [252, 173] width 505 height 347
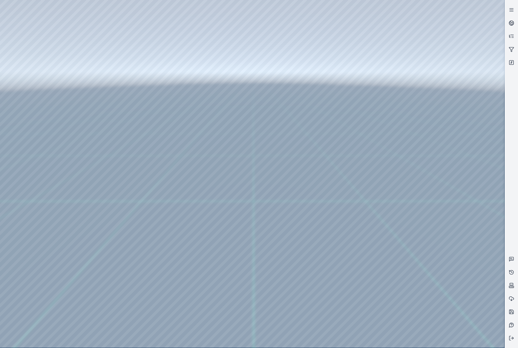
click at [133, 187] on div at bounding box center [252, 173] width 505 height 347
click at [229, 144] on div at bounding box center [252, 173] width 505 height 347
click at [271, 115] on div at bounding box center [252, 173] width 505 height 347
click at [257, 165] on div at bounding box center [252, 173] width 505 height 347
click at [254, 143] on div at bounding box center [252, 173] width 505 height 347
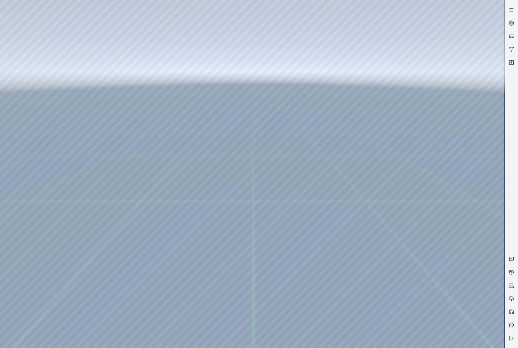
click at [281, 87] on div at bounding box center [252, 173] width 505 height 347
click at [469, 176] on div at bounding box center [252, 173] width 505 height 347
click at [36, 137] on div at bounding box center [252, 173] width 505 height 347
click at [35, 112] on div at bounding box center [252, 173] width 505 height 347
click at [161, 23] on div at bounding box center [252, 173] width 505 height 347
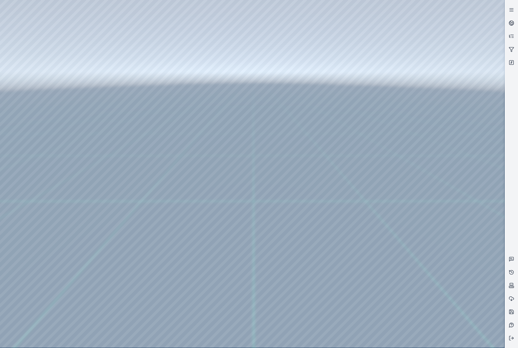
click at [96, 82] on div at bounding box center [252, 173] width 505 height 347
click at [94, 78] on div at bounding box center [252, 173] width 505 height 347
click at [429, 265] on div at bounding box center [252, 173] width 505 height 347
click at [27, 77] on div at bounding box center [252, 173] width 505 height 347
click at [37, 98] on div at bounding box center [252, 173] width 505 height 347
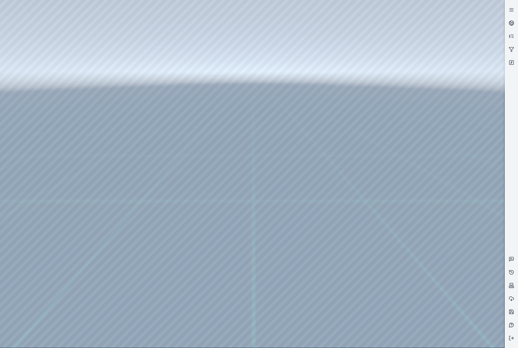
click at [142, 175] on div at bounding box center [252, 173] width 505 height 347
click at [126, 187] on div at bounding box center [252, 173] width 505 height 347
click at [223, 143] on div at bounding box center [252, 173] width 505 height 347
click at [235, 164] on div at bounding box center [252, 173] width 505 height 347
drag, startPoint x: 264, startPoint y: 87, endPoint x: 339, endPoint y: 87, distance: 75.1
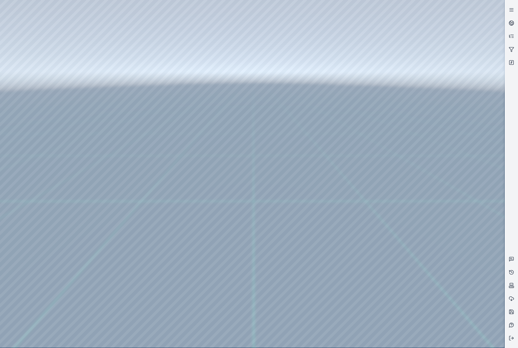
click at [339, 87] on div at bounding box center [252, 173] width 505 height 347
click at [285, 85] on div at bounding box center [252, 173] width 505 height 347
drag, startPoint x: 278, startPoint y: 227, endPoint x: 281, endPoint y: 226, distance: 2.9
drag, startPoint x: 276, startPoint y: 241, endPoint x: 286, endPoint y: 211, distance: 31.3
drag, startPoint x: 307, startPoint y: 257, endPoint x: 316, endPoint y: 249, distance: 12.2
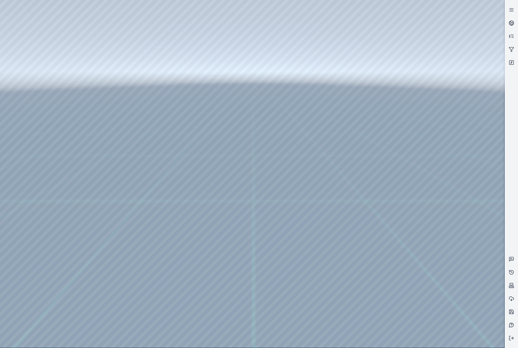
drag, startPoint x: 280, startPoint y: 266, endPoint x: 287, endPoint y: 262, distance: 7.9
drag, startPoint x: 288, startPoint y: 258, endPoint x: 312, endPoint y: 227, distance: 38.8
drag, startPoint x: 329, startPoint y: 284, endPoint x: 332, endPoint y: 285, distance: 3.7
drag, startPoint x: 295, startPoint y: 295, endPoint x: 313, endPoint y: 294, distance: 18.4
drag, startPoint x: 257, startPoint y: 285, endPoint x: 284, endPoint y: 271, distance: 31.0
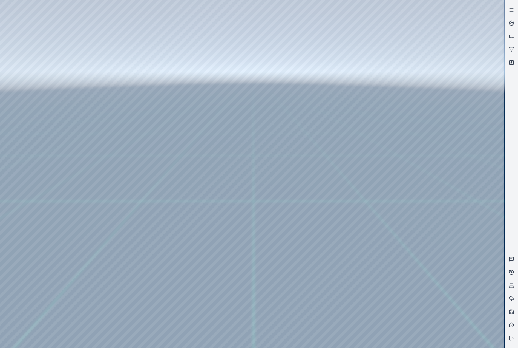
drag, startPoint x: 273, startPoint y: 284, endPoint x: 294, endPoint y: 284, distance: 20.8
drag, startPoint x: 260, startPoint y: 285, endPoint x: 349, endPoint y: 281, distance: 89.1
drag, startPoint x: 296, startPoint y: 278, endPoint x: 343, endPoint y: 270, distance: 46.9
drag, startPoint x: 249, startPoint y: 277, endPoint x: 366, endPoint y: 226, distance: 127.7
drag, startPoint x: 297, startPoint y: 283, endPoint x: 313, endPoint y: 281, distance: 16.3
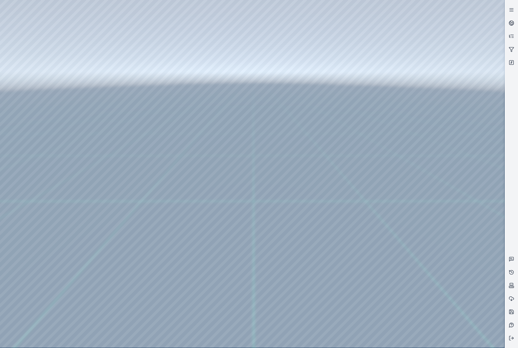
drag, startPoint x: 273, startPoint y: 275, endPoint x: 367, endPoint y: 264, distance: 94.6
drag, startPoint x: 300, startPoint y: 284, endPoint x: 314, endPoint y: 284, distance: 13.4
click at [156, 127] on div at bounding box center [252, 173] width 505 height 347
drag, startPoint x: 267, startPoint y: 269, endPoint x: 273, endPoint y: 274, distance: 7.6
drag, startPoint x: 245, startPoint y: 242, endPoint x: 262, endPoint y: 251, distance: 19.2
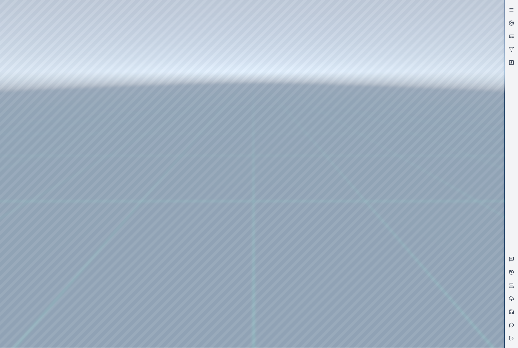
drag, startPoint x: 287, startPoint y: 278, endPoint x: 296, endPoint y: 279, distance: 8.7
drag, startPoint x: 268, startPoint y: 258, endPoint x: 287, endPoint y: 273, distance: 24.0
drag, startPoint x: 282, startPoint y: 256, endPoint x: 284, endPoint y: 261, distance: 5.4
click at [152, 127] on div at bounding box center [252, 173] width 505 height 347
click at [153, 127] on div at bounding box center [252, 173] width 505 height 347
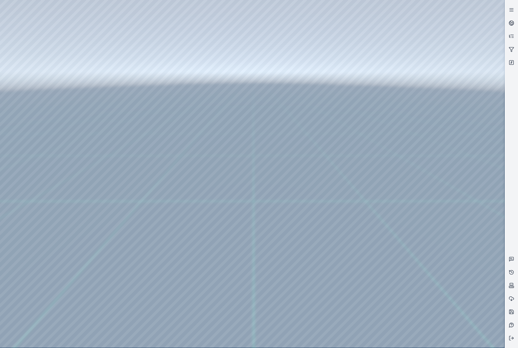
click at [136, 174] on div at bounding box center [252, 173] width 505 height 347
click at [143, 175] on div at bounding box center [252, 173] width 505 height 347
click at [135, 187] on div at bounding box center [252, 173] width 505 height 347
click at [218, 142] on div at bounding box center [252, 173] width 505 height 347
drag, startPoint x: 240, startPoint y: 82, endPoint x: 280, endPoint y: 81, distance: 40.3
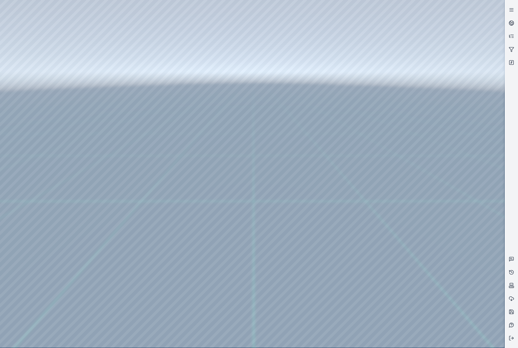
click at [280, 81] on div at bounding box center [252, 173] width 505 height 347
drag, startPoint x: 279, startPoint y: 81, endPoint x: 366, endPoint y: 58, distance: 90.5
click at [366, 58] on div at bounding box center [252, 173] width 505 height 347
click at [366, 144] on div at bounding box center [252, 173] width 505 height 347
drag, startPoint x: 377, startPoint y: 64, endPoint x: 356, endPoint y: 62, distance: 21.4
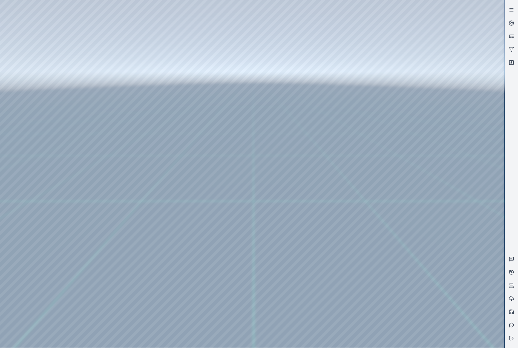
click at [356, 62] on div at bounding box center [252, 173] width 505 height 347
click at [351, 117] on div at bounding box center [252, 173] width 505 height 347
click at [363, 142] on div at bounding box center [252, 173] width 505 height 347
click at [341, 118] on div at bounding box center [252, 173] width 505 height 347
click at [355, 141] on div at bounding box center [252, 173] width 505 height 347
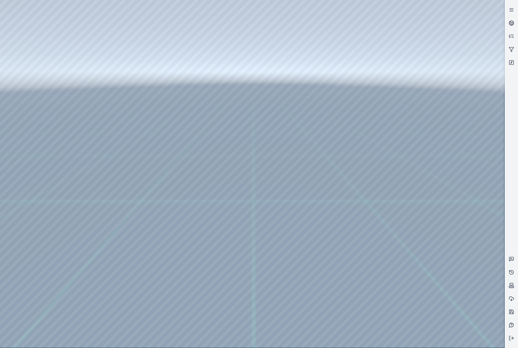
click at [356, 118] on div at bounding box center [252, 173] width 505 height 347
drag, startPoint x: 373, startPoint y: 60, endPoint x: 334, endPoint y: 59, distance: 39.7
click at [333, 59] on div at bounding box center [252, 173] width 505 height 347
drag, startPoint x: 366, startPoint y: 57, endPoint x: 322, endPoint y: 62, distance: 43.9
click at [322, 62] on div at bounding box center [252, 173] width 505 height 347
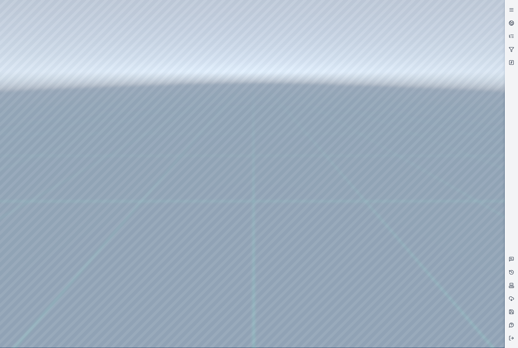
click at [361, 64] on div at bounding box center [252, 173] width 505 height 347
click at [68, 26] on div at bounding box center [252, 173] width 505 height 347
drag, startPoint x: 245, startPoint y: 245, endPoint x: 272, endPoint y: 252, distance: 28.4
drag, startPoint x: 260, startPoint y: 247, endPoint x: 233, endPoint y: 244, distance: 27.0
drag, startPoint x: 253, startPoint y: 225, endPoint x: 265, endPoint y: 231, distance: 14.2
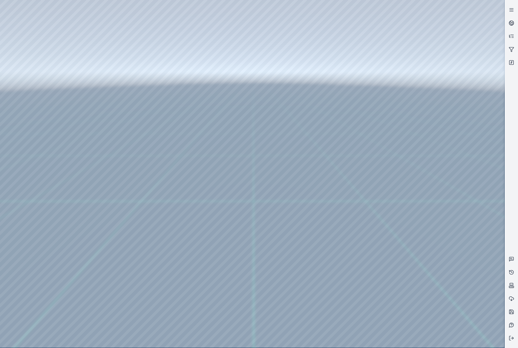
drag, startPoint x: 223, startPoint y: 182, endPoint x: 219, endPoint y: 208, distance: 26.1
drag, startPoint x: 235, startPoint y: 245, endPoint x: 247, endPoint y: 241, distance: 13.3
drag, startPoint x: 176, startPoint y: 241, endPoint x: 205, endPoint y: 230, distance: 31.3
